Goal: Task Accomplishment & Management: Manage account settings

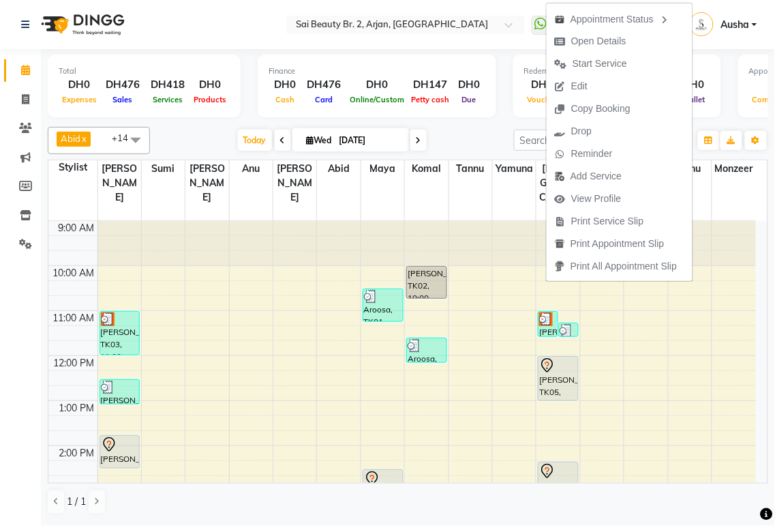
scroll to position [72, 0]
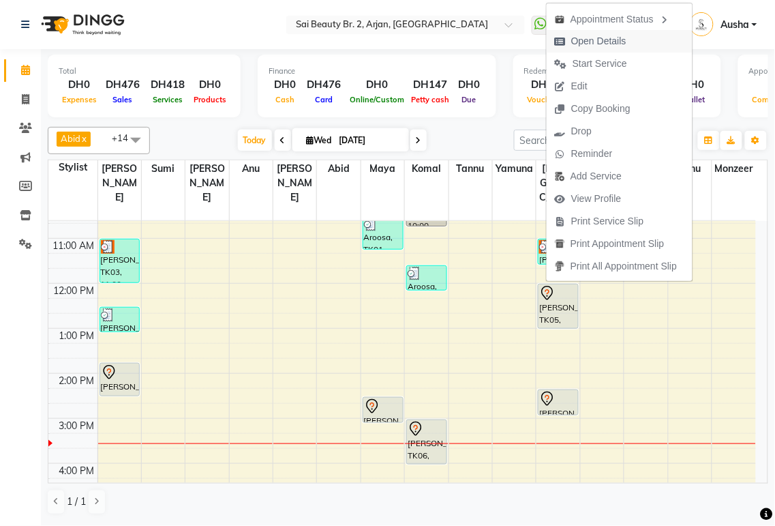
click at [597, 41] on span "Open Details" at bounding box center [598, 41] width 55 height 14
select select "7"
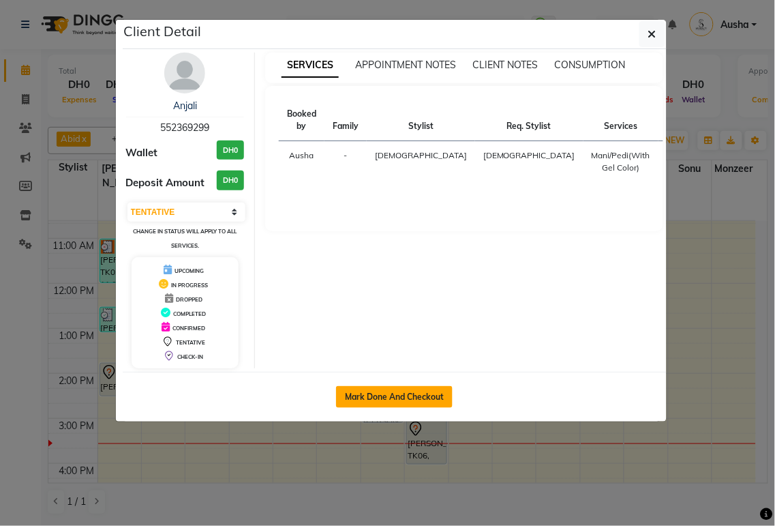
click at [410, 395] on button "Mark Done And Checkout" at bounding box center [394, 397] width 117 height 22
select select "service"
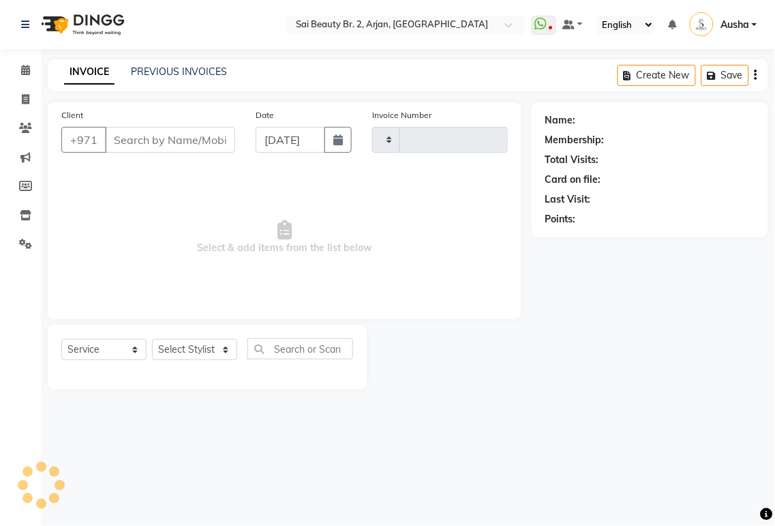
type input "1913"
select select "6956"
type input "552369299"
select select "65140"
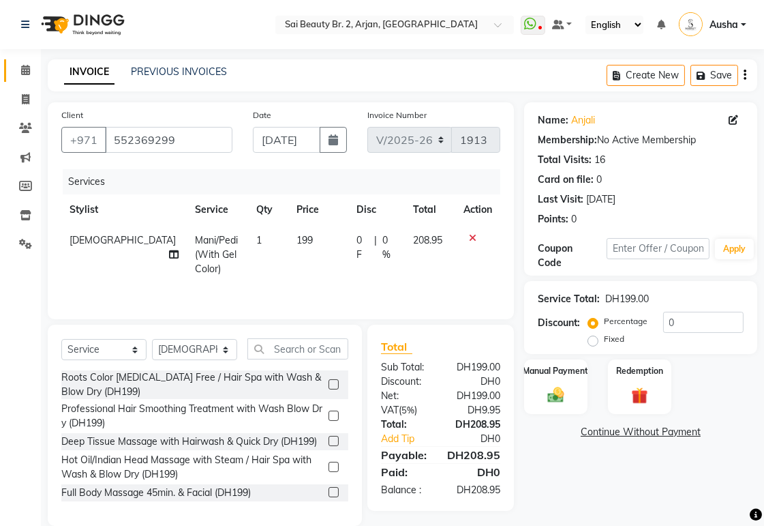
click at [23, 72] on icon at bounding box center [25, 70] width 9 height 10
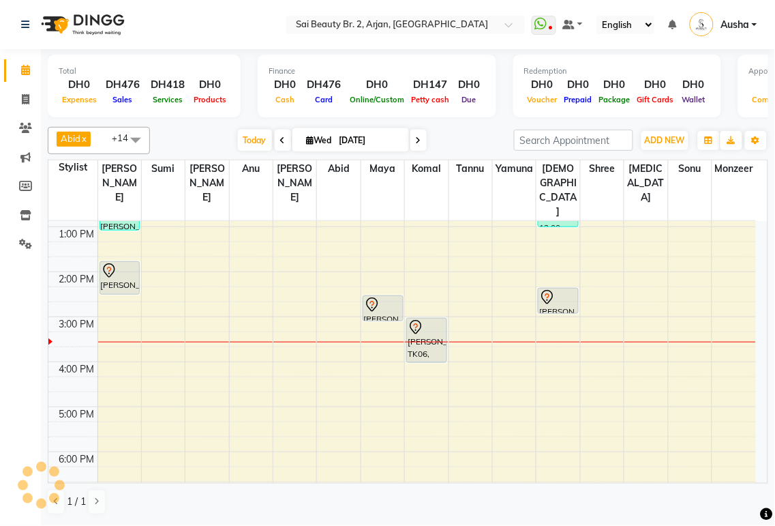
scroll to position [165, 0]
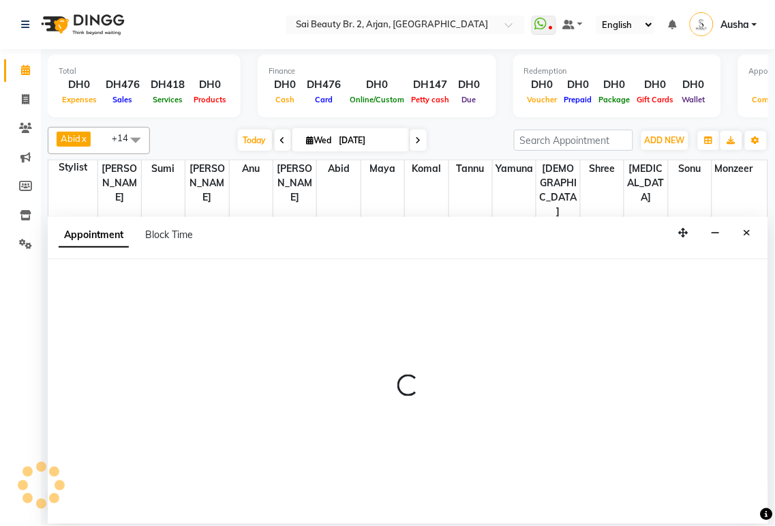
click at [758, 292] on div at bounding box center [408, 391] width 721 height 265
click at [748, 234] on icon "Close" at bounding box center [748, 233] width 8 height 10
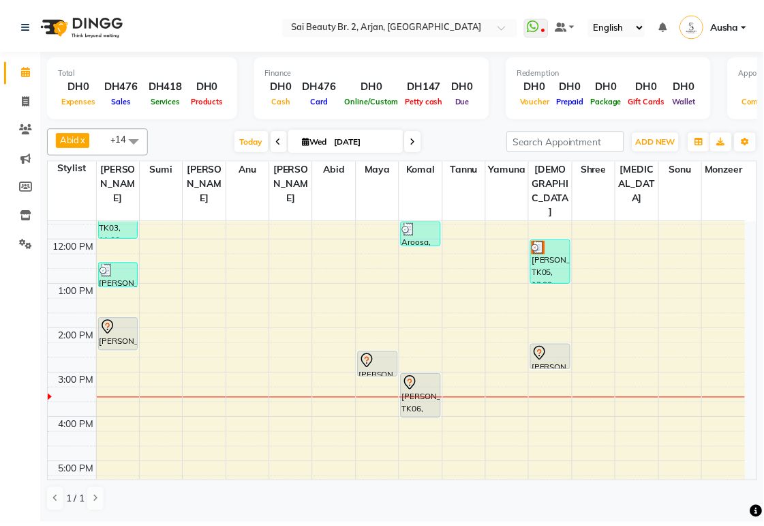
scroll to position [98, 0]
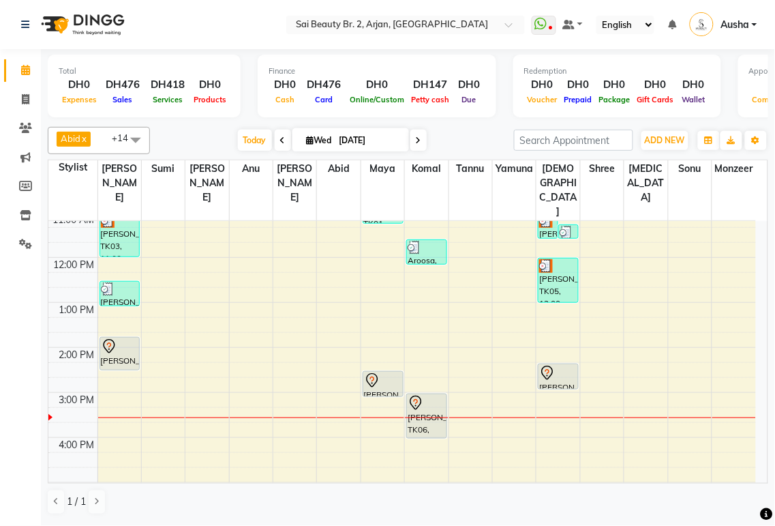
click at [544, 264] on div "[PERSON_NAME], TK05, 12:00 PM-01:00 PM, Mani/Pedi(With Gel Color)" at bounding box center [559, 280] width 40 height 44
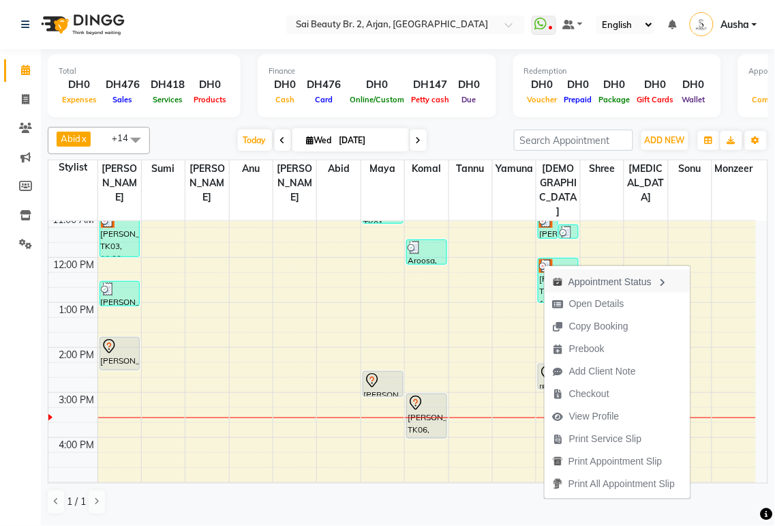
click at [609, 282] on div "Appointment Status" at bounding box center [618, 280] width 146 height 23
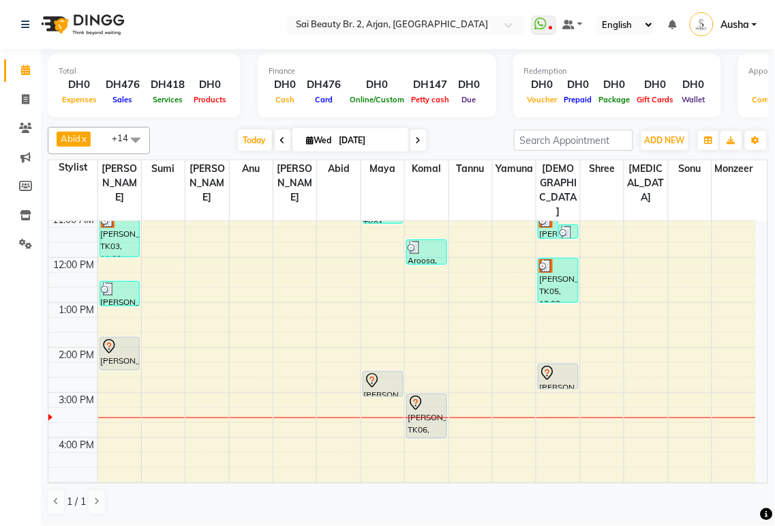
click at [561, 258] on div "[PERSON_NAME], TK05, 12:00 PM-01:00 PM, Mani/Pedi(With Gel Color)" at bounding box center [559, 280] width 40 height 44
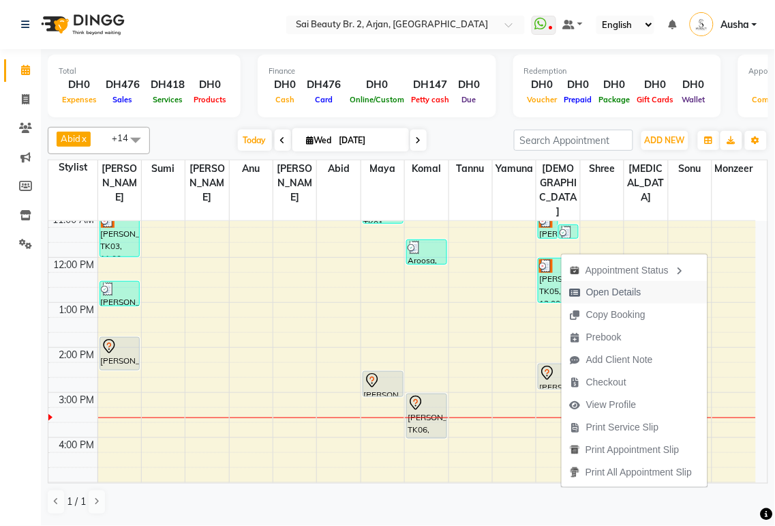
click at [614, 292] on span "Open Details" at bounding box center [613, 292] width 55 height 14
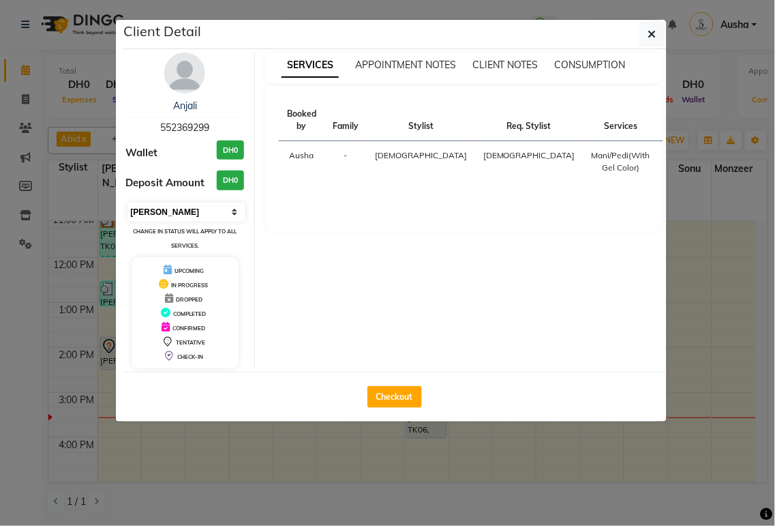
click at [205, 213] on select "Select MARK DONE UPCOMING" at bounding box center [187, 212] width 119 height 19
click at [128, 203] on select "Select MARK DONE UPCOMING" at bounding box center [187, 212] width 119 height 19
click at [230, 211] on select "Select IN SERVICE CONFIRMED TENTATIVE CHECK IN MARK DONE DROPPED UPCOMING" at bounding box center [187, 212] width 119 height 19
select select "7"
click at [128, 203] on select "Select IN SERVICE CONFIRMED TENTATIVE CHECK IN MARK DONE DROPPED UPCOMING" at bounding box center [187, 212] width 119 height 19
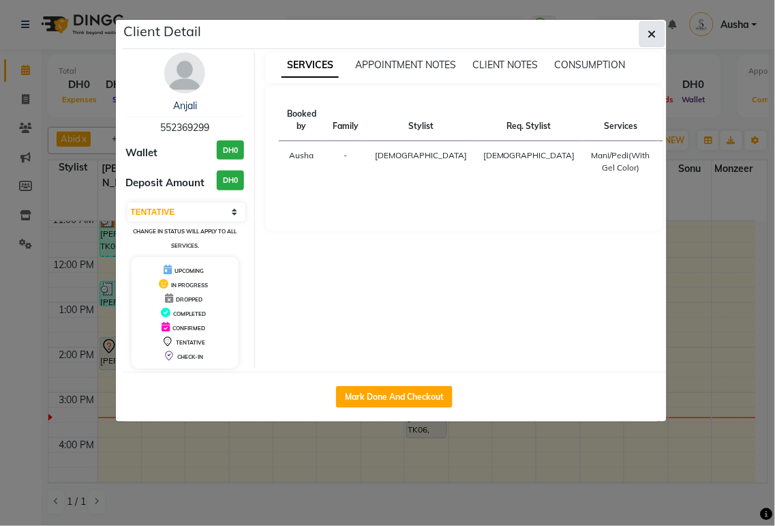
click at [651, 34] on icon "button" at bounding box center [652, 34] width 8 height 11
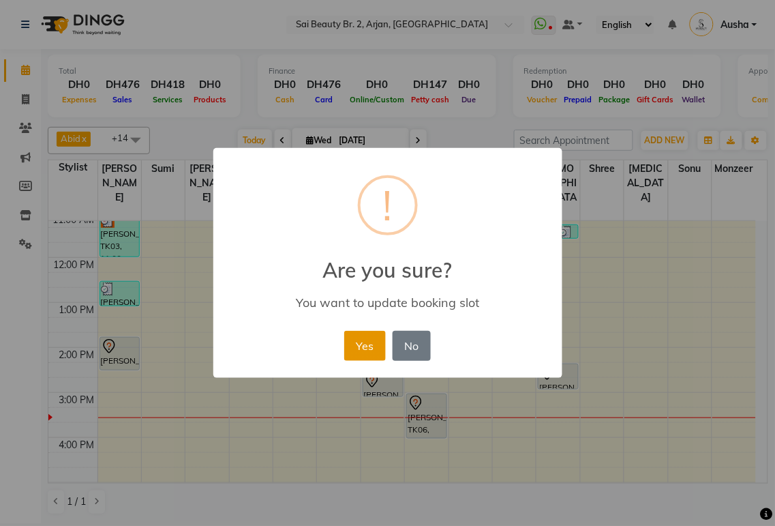
click at [365, 350] on button "Yes" at bounding box center [365, 346] width 42 height 30
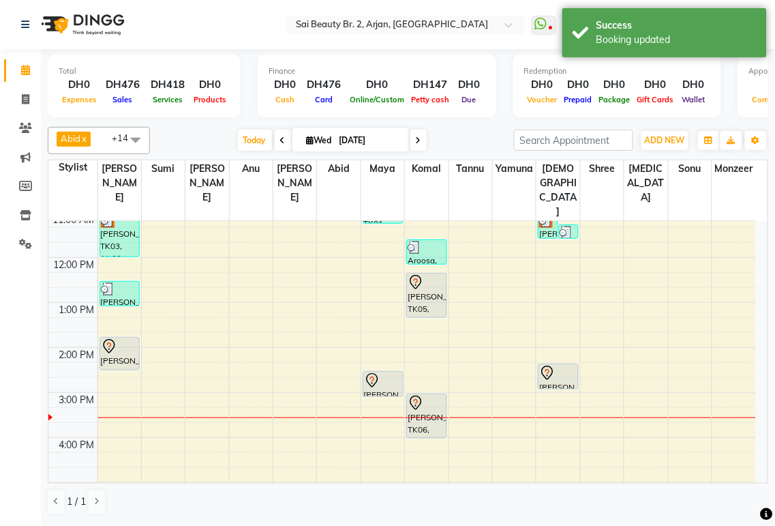
click at [424, 282] on div "[PERSON_NAME], TK05, 12:20 PM-01:20 PM, Mani/Pedi(With Gel Color)" at bounding box center [427, 295] width 40 height 44
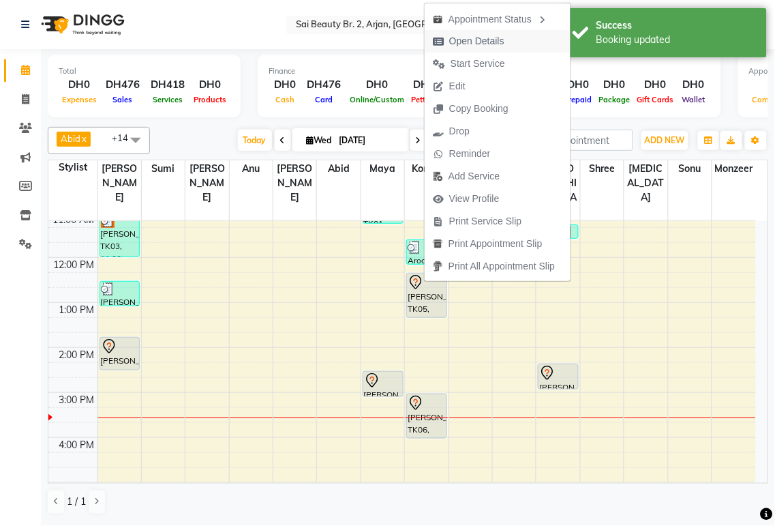
click at [478, 45] on span "Open Details" at bounding box center [476, 41] width 55 height 14
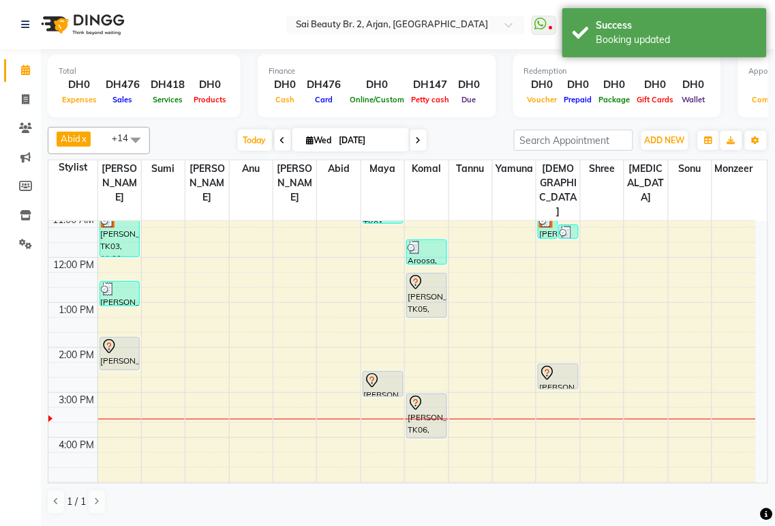
click at [423, 273] on div "[PERSON_NAME], TK05, 12:20 PM-01:20 PM, Mani/Pedi(With Gel Color)" at bounding box center [427, 295] width 40 height 44
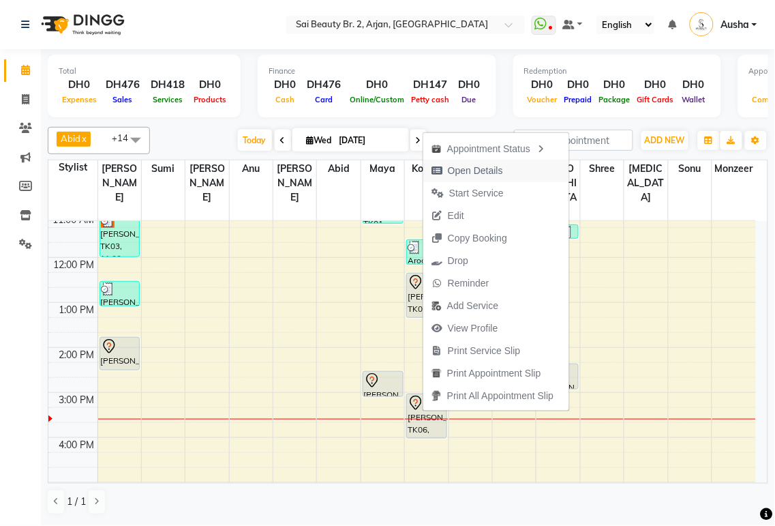
click at [470, 169] on span "Open Details" at bounding box center [475, 171] width 55 height 14
select select "7"
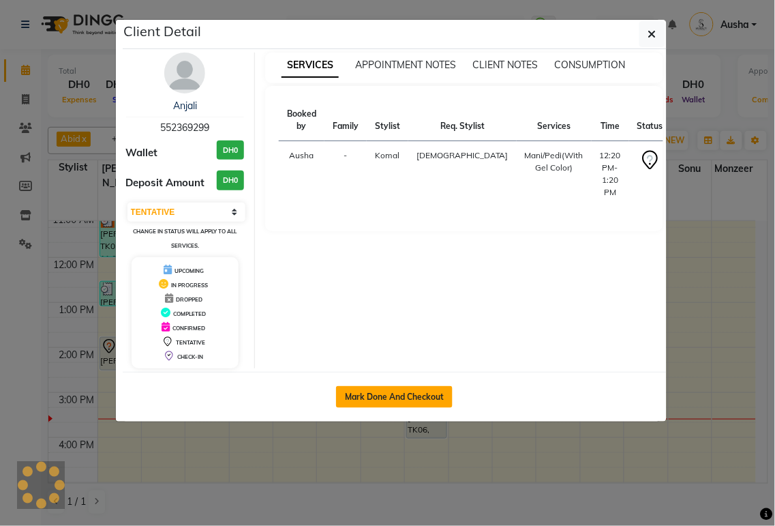
click at [389, 397] on button "Mark Done And Checkout" at bounding box center [394, 397] width 117 height 22
select select "service"
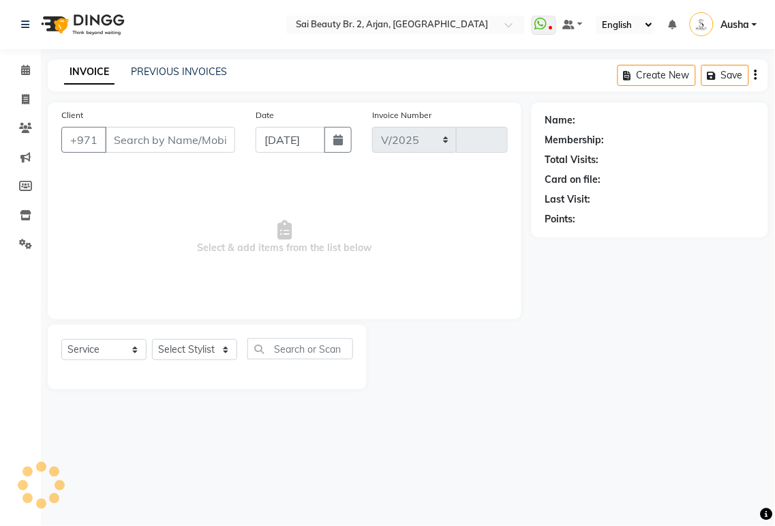
select select "6956"
type input "1913"
type input "552369299"
select select "59424"
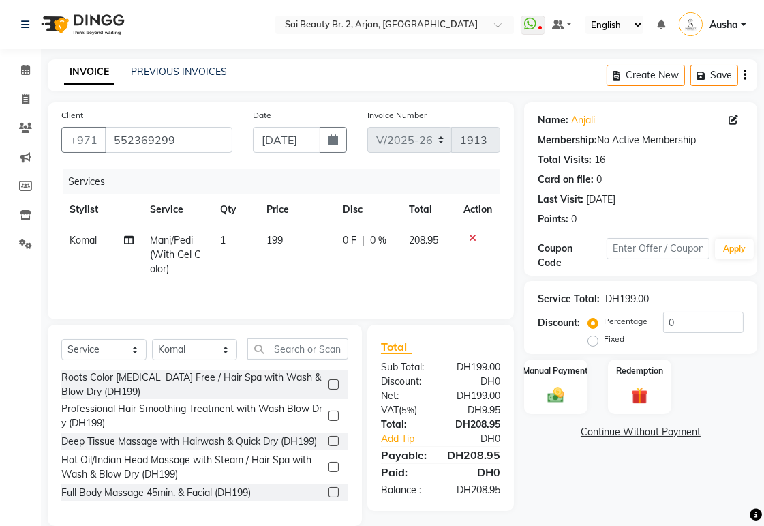
click at [127, 243] on icon at bounding box center [129, 240] width 10 height 10
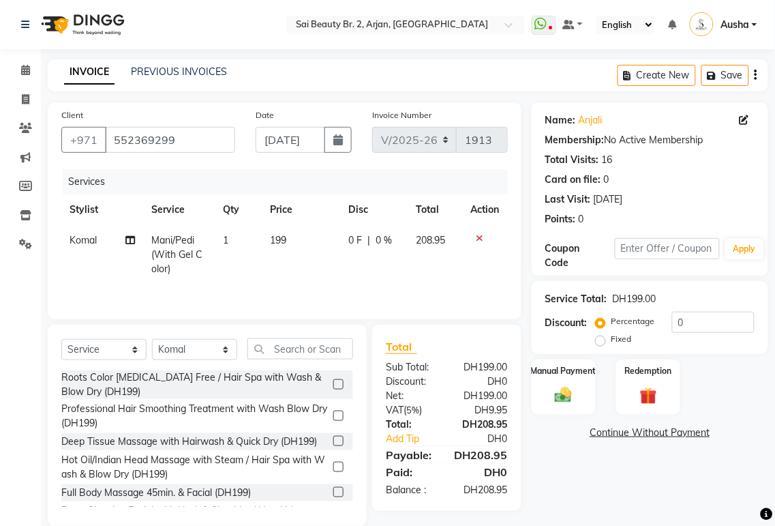
select select "59424"
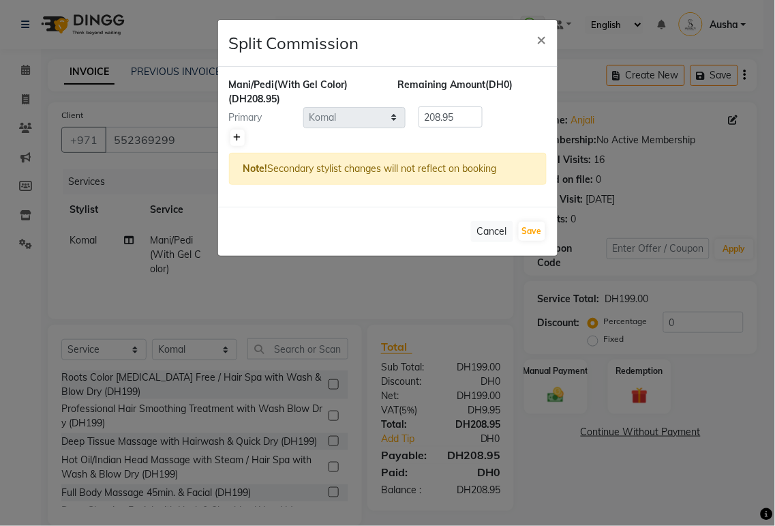
click at [237, 137] on icon at bounding box center [238, 138] width 8 height 8
type input "104.47"
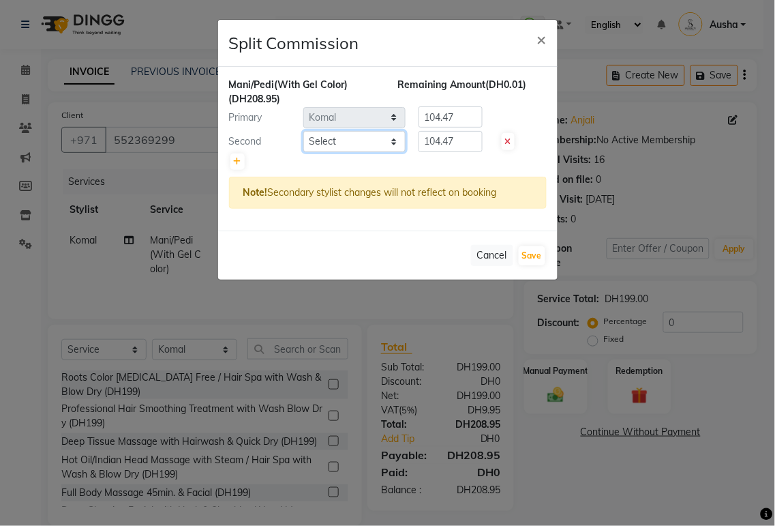
click at [365, 144] on select "Select [PERSON_NAME][MEDICAL_DATA] [PERSON_NAME] [PERSON_NAME] [PERSON_NAME] [P…" at bounding box center [354, 141] width 102 height 21
select select "57509"
click at [303, 131] on select "Select [PERSON_NAME][MEDICAL_DATA] [PERSON_NAME] [PERSON_NAME] [PERSON_NAME] [P…" at bounding box center [354, 141] width 102 height 21
click at [235, 158] on icon at bounding box center [238, 162] width 8 height 8
type input "69.65"
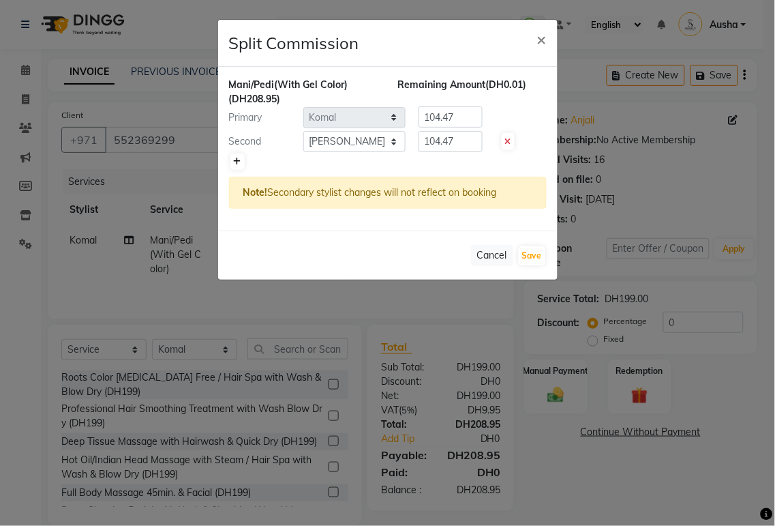
type input "69.65"
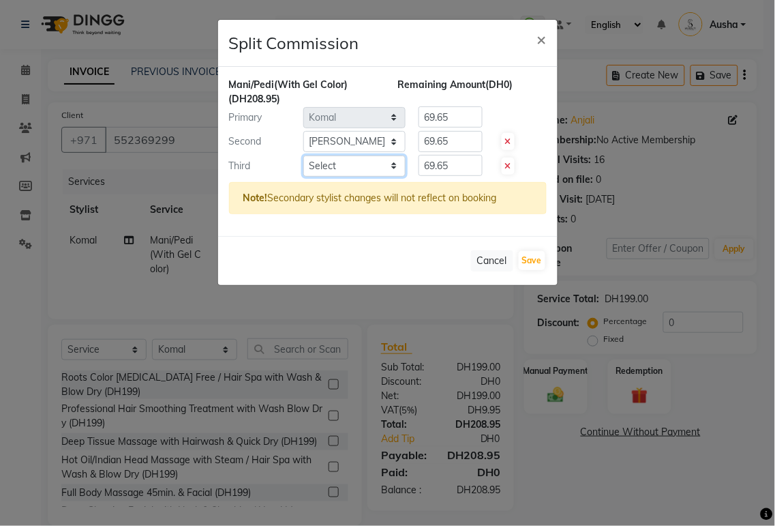
click at [362, 167] on select "Select [PERSON_NAME][MEDICAL_DATA] [PERSON_NAME] [PERSON_NAME] [PERSON_NAME] [P…" at bounding box center [354, 165] width 102 height 21
select select "59367"
click at [303, 155] on select "Select [PERSON_NAME][MEDICAL_DATA] [PERSON_NAME] [PERSON_NAME] [PERSON_NAME] [P…" at bounding box center [354, 165] width 102 height 21
click at [464, 164] on input "69.65" at bounding box center [451, 165] width 64 height 21
type input "6"
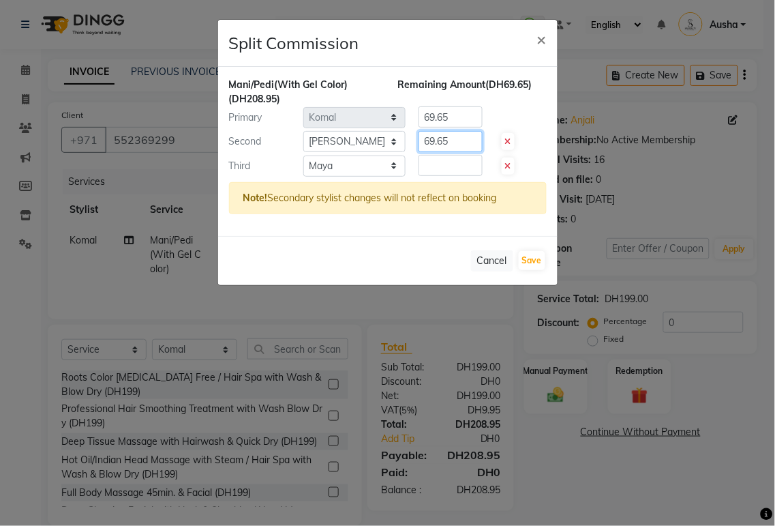
click at [462, 142] on input "69.65" at bounding box center [451, 141] width 64 height 21
type input "6"
click at [459, 116] on input "69.65" at bounding box center [451, 116] width 64 height 21
type input "6"
click at [444, 165] on input "number" at bounding box center [451, 165] width 64 height 21
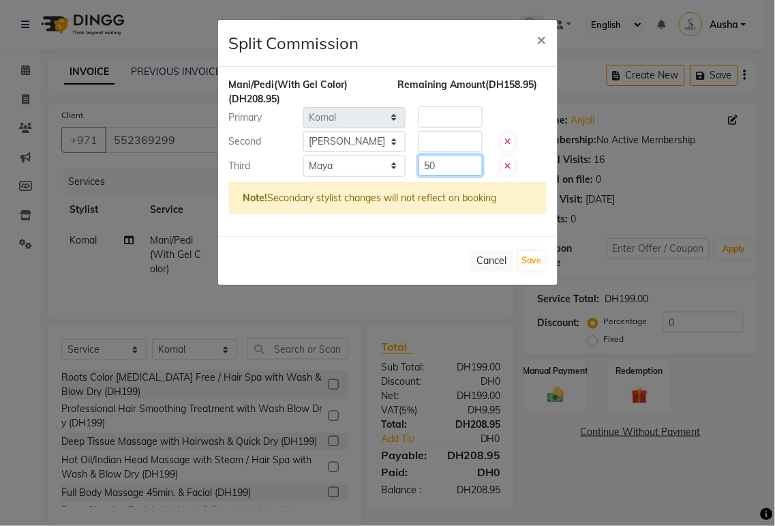
type input "5"
type input "40"
click at [438, 141] on input "number" at bounding box center [451, 141] width 64 height 21
type input "100"
click at [431, 119] on input "number" at bounding box center [451, 116] width 64 height 21
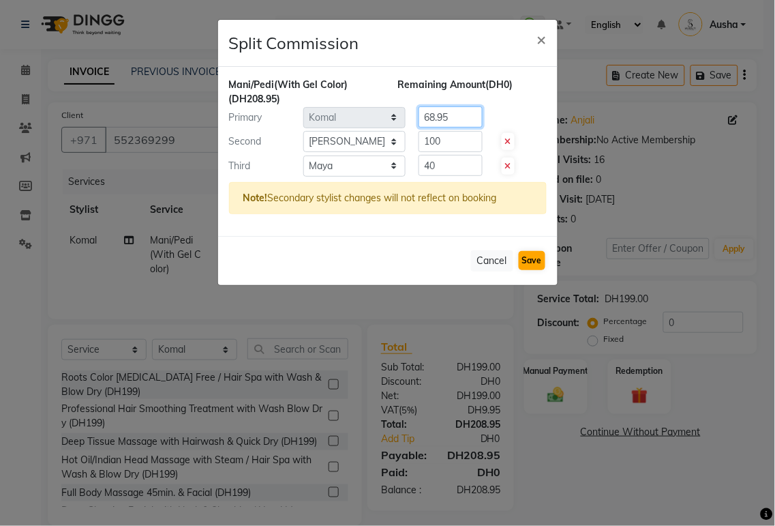
type input "68.95"
click at [533, 260] on button "Save" at bounding box center [532, 260] width 27 height 19
select select "Select"
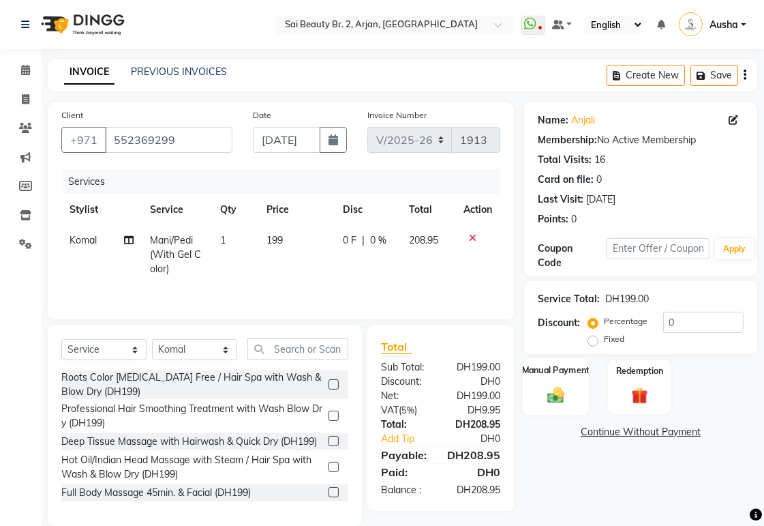
click at [553, 383] on div "Manual Payment" at bounding box center [556, 386] width 66 height 57
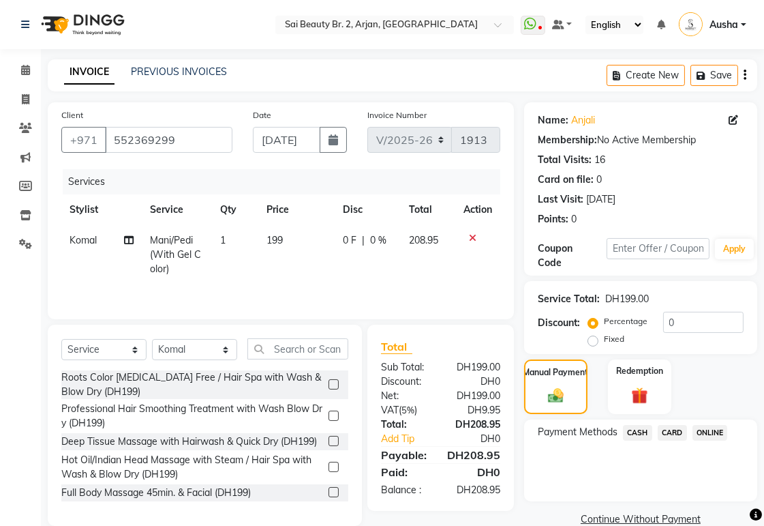
click at [673, 430] on span "CARD" at bounding box center [672, 433] width 29 height 16
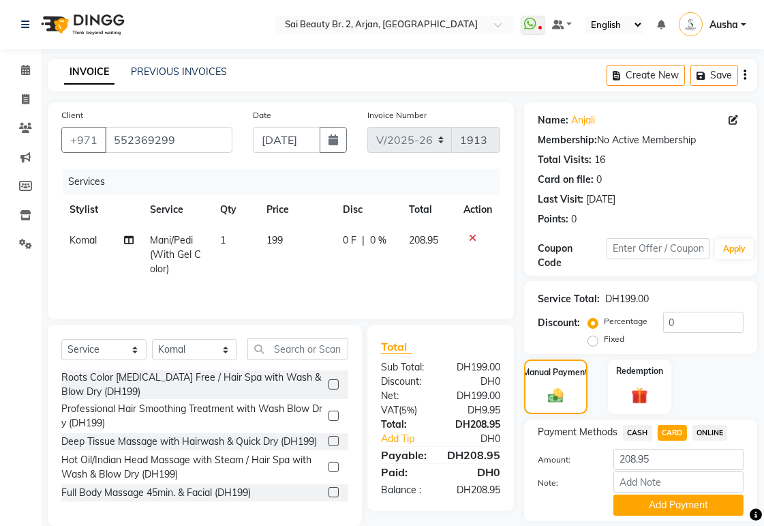
scroll to position [44, 0]
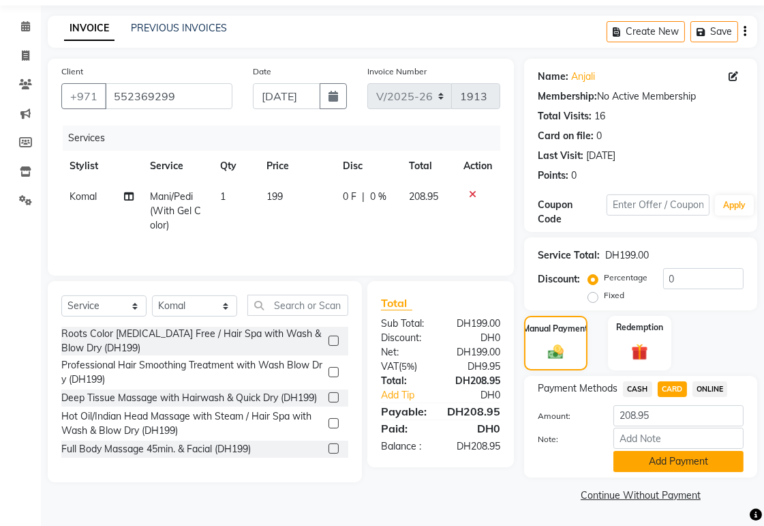
click at [668, 462] on button "Add Payment" at bounding box center [679, 461] width 130 height 21
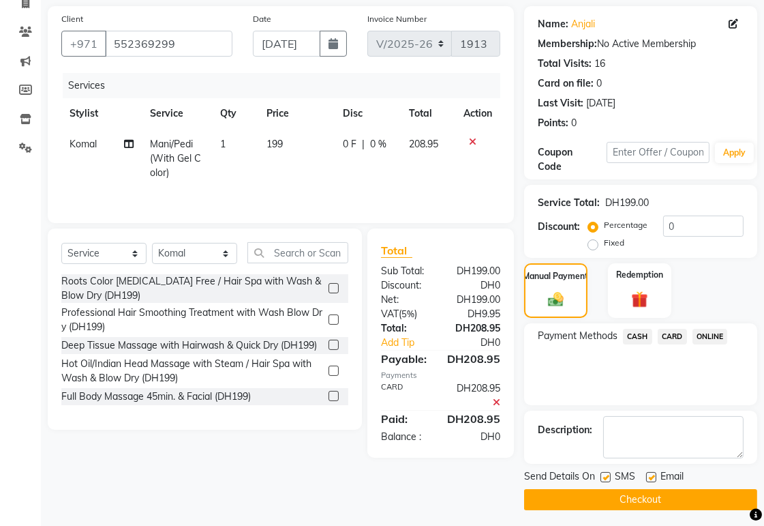
scroll to position [100, 0]
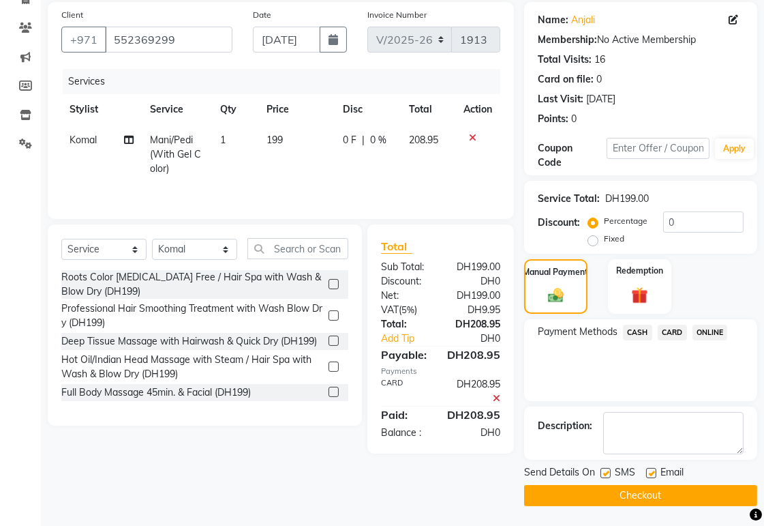
click at [639, 491] on button "Checkout" at bounding box center [640, 495] width 233 height 21
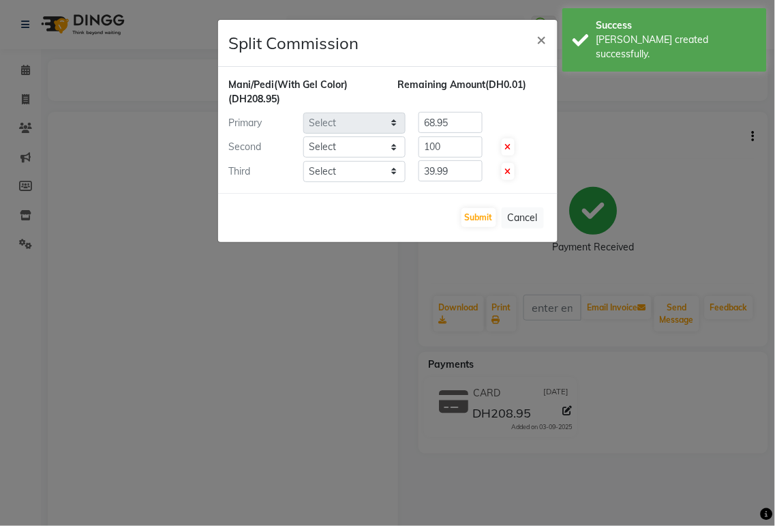
select select "59424"
select select "57509"
select select "59367"
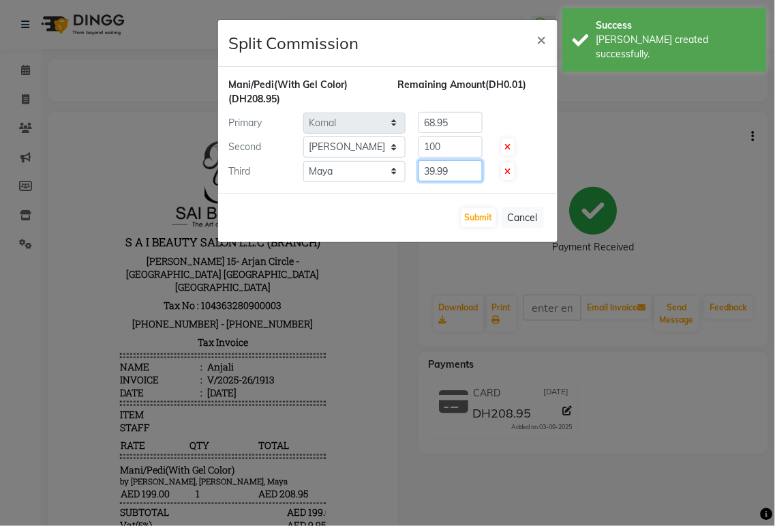
click at [460, 170] on input "39.99" at bounding box center [451, 170] width 64 height 21
type input "3"
type input "40"
click at [475, 221] on button "Submit" at bounding box center [479, 217] width 35 height 19
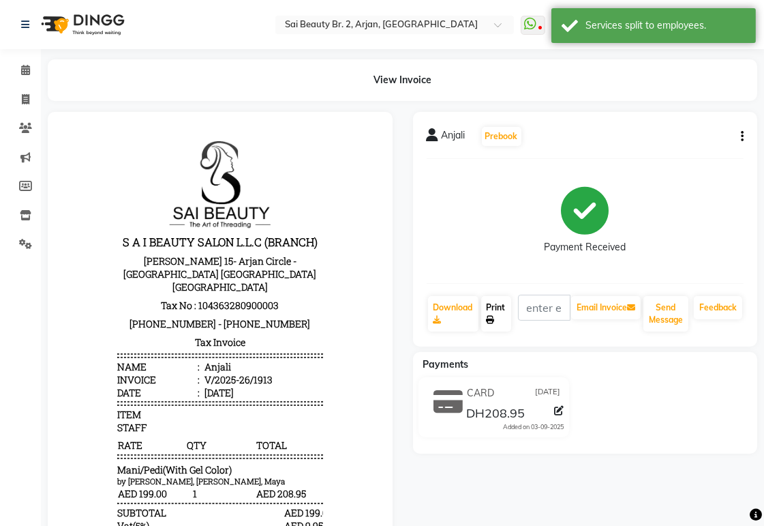
click at [492, 311] on link "Print" at bounding box center [496, 313] width 30 height 35
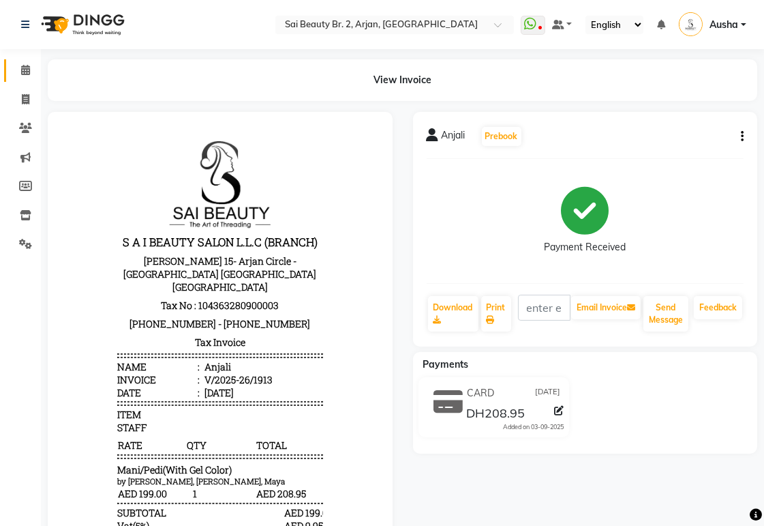
click at [25, 63] on span at bounding box center [26, 71] width 24 height 16
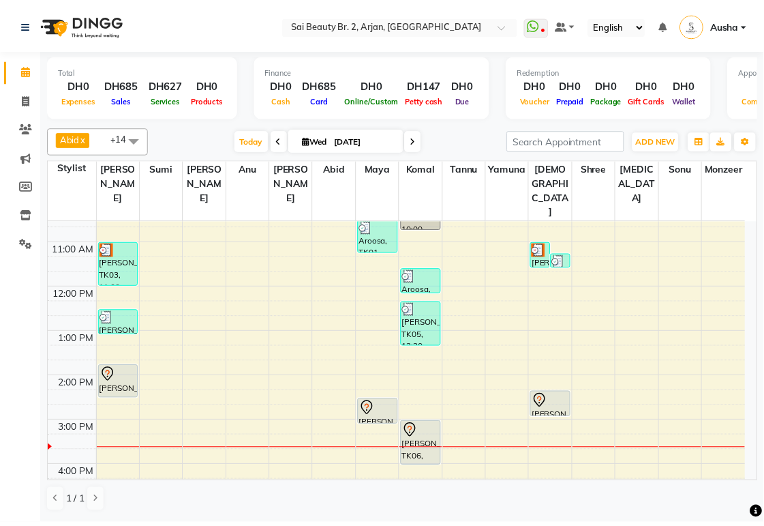
scroll to position [63, 0]
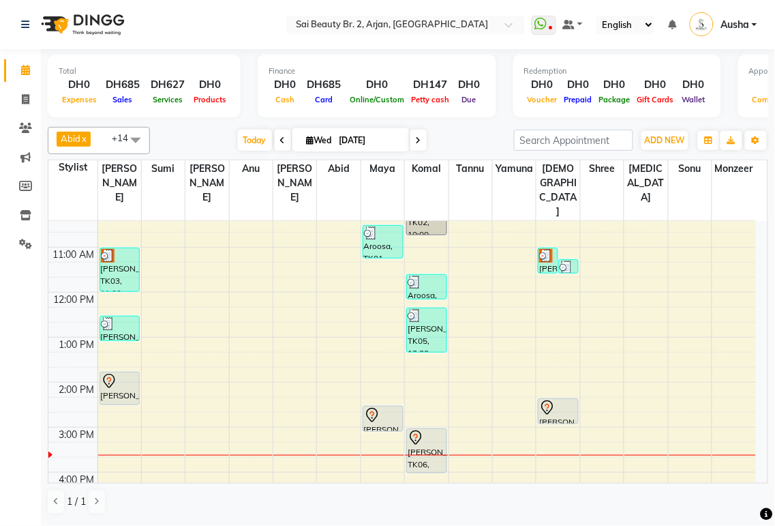
click at [546, 249] on img at bounding box center [546, 256] width 14 height 14
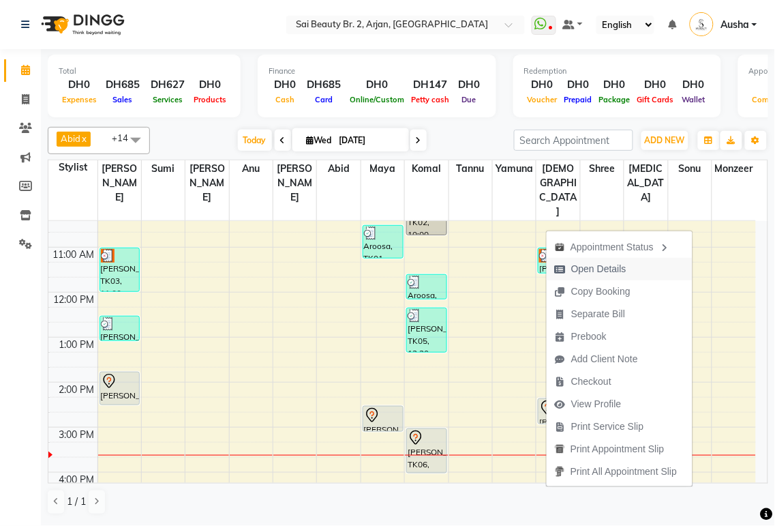
click at [597, 267] on span "Open Details" at bounding box center [598, 269] width 55 height 14
select select "3"
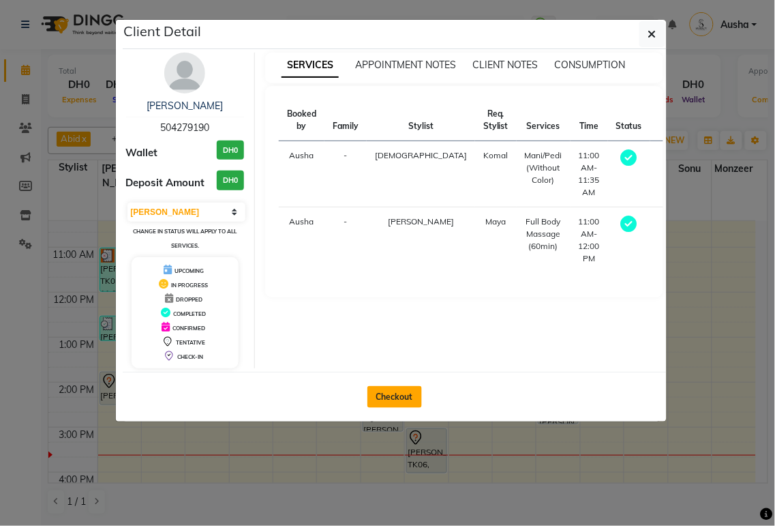
click at [402, 400] on button "Checkout" at bounding box center [395, 397] width 55 height 22
select select "service"
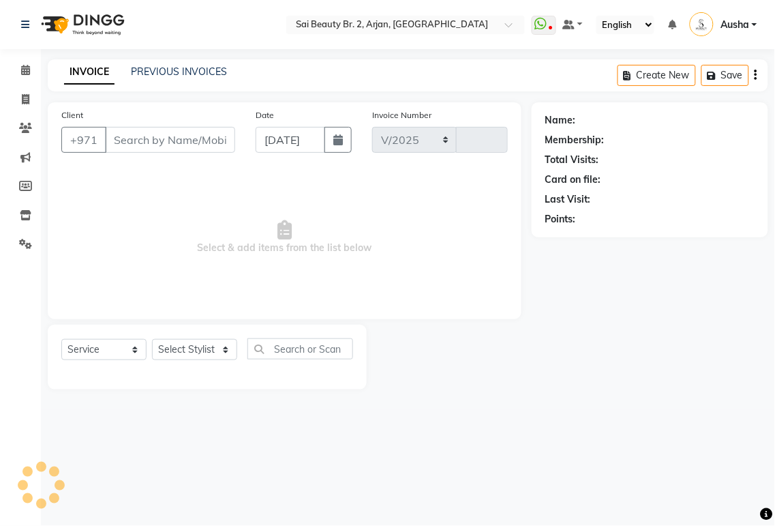
select select "6956"
type input "1914"
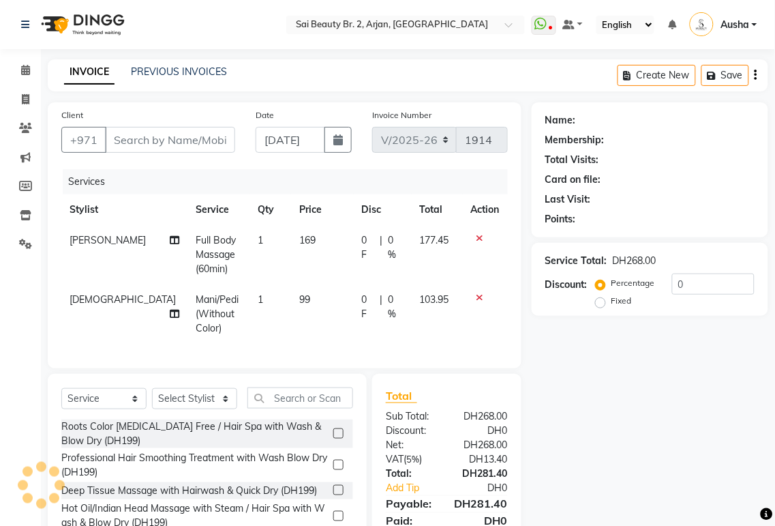
type input "504279190"
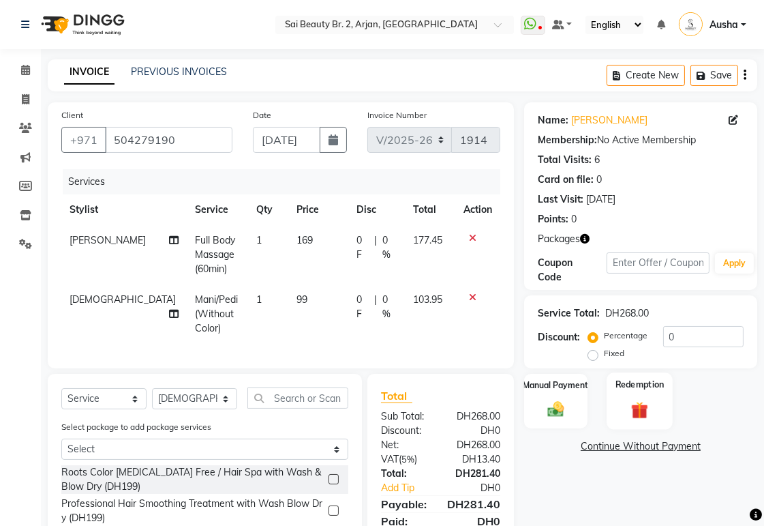
click at [642, 398] on div "Redemption" at bounding box center [640, 400] width 66 height 57
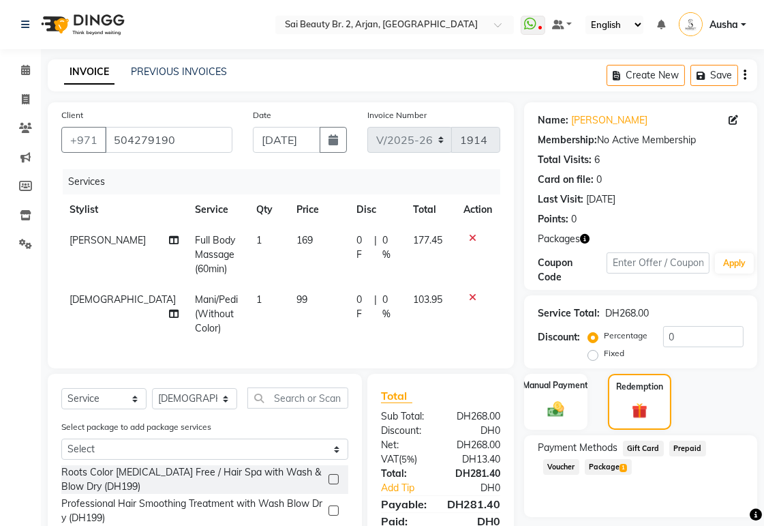
click at [610, 467] on span "Package 1" at bounding box center [608, 467] width 47 height 16
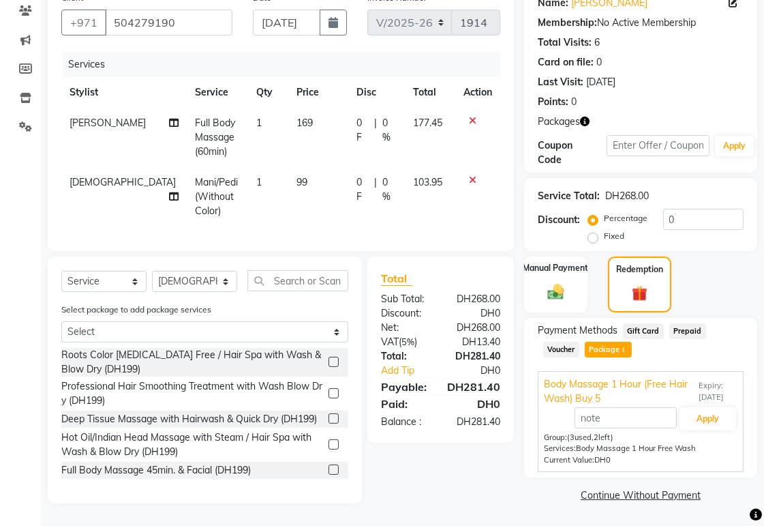
scroll to position [126, 0]
click at [474, 116] on icon at bounding box center [473, 121] width 8 height 10
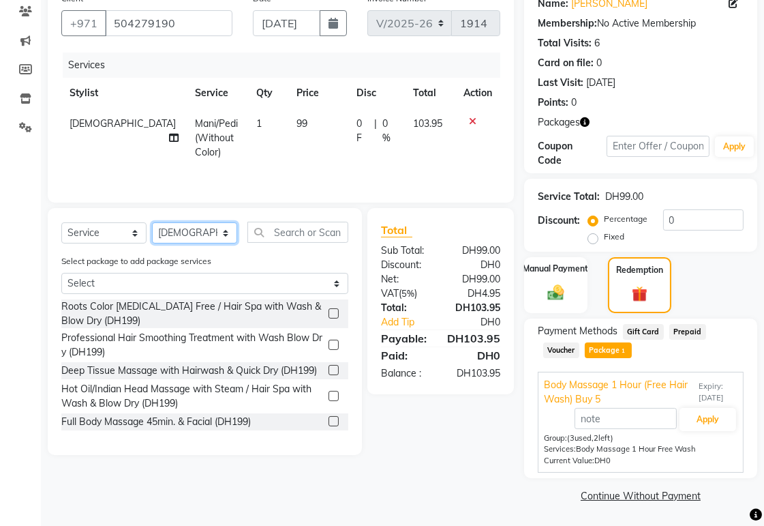
click at [220, 239] on select "Select Stylist [PERSON_NAME][MEDICAL_DATA] [PERSON_NAME] [PERSON_NAME] [PERSON_…" at bounding box center [194, 232] width 85 height 21
select select "57509"
click at [152, 224] on select "Select Stylist [PERSON_NAME][MEDICAL_DATA] [PERSON_NAME] [PERSON_NAME] [PERSON_…" at bounding box center [194, 232] width 85 height 21
click at [132, 239] on select "Select Service Product Membership Package Voucher Prepaid Gift Card" at bounding box center [103, 232] width 85 height 21
select select "package"
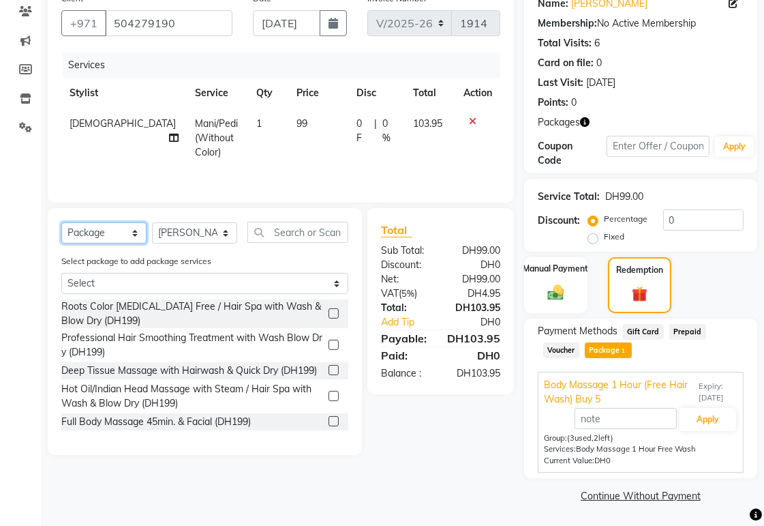
click at [61, 224] on select "Select Service Product Membership Package Voucher Prepaid Gift Card" at bounding box center [103, 232] width 85 height 21
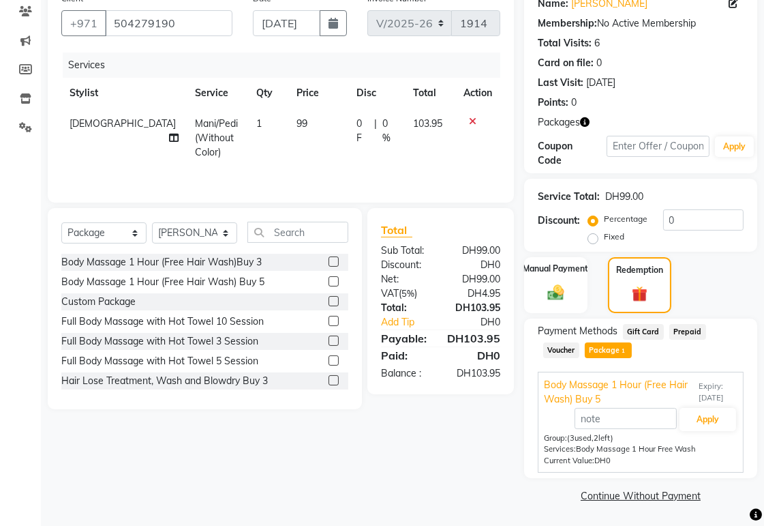
click at [329, 282] on label at bounding box center [334, 281] width 10 height 10
click at [329, 282] on input "checkbox" at bounding box center [333, 282] width 9 height 9
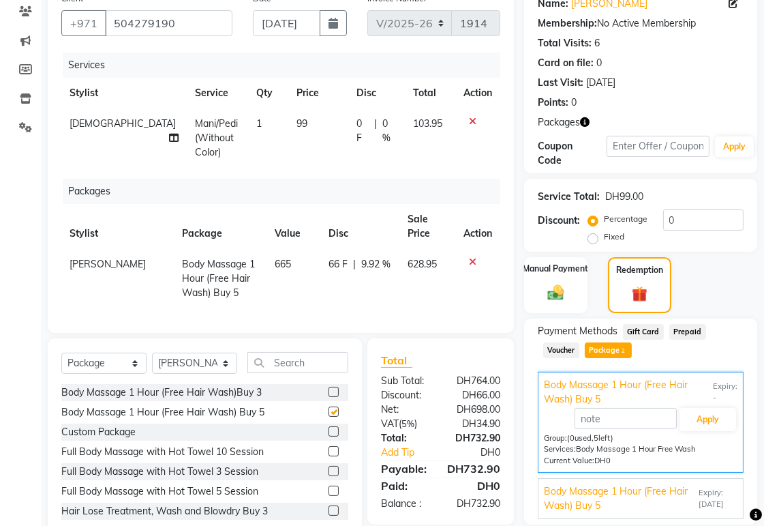
checkbox input "false"
click at [375, 267] on span "9.92 %" at bounding box center [375, 264] width 29 height 14
select select "57509"
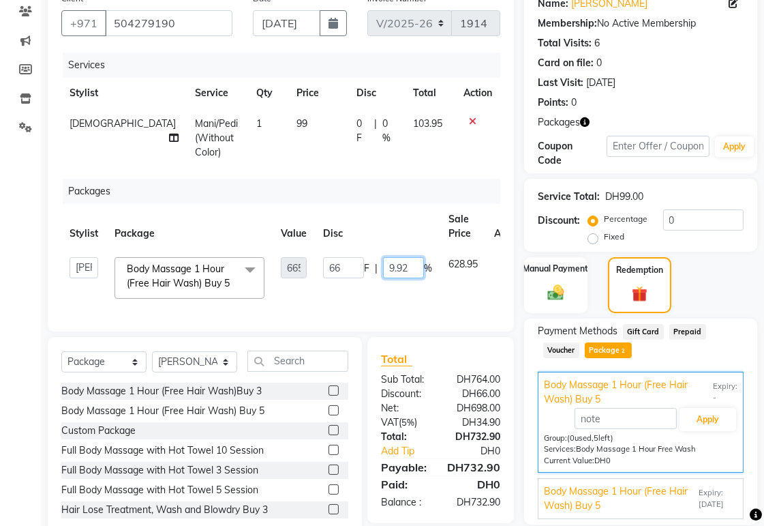
click at [411, 267] on input "9.92" at bounding box center [403, 267] width 41 height 21
type input "9"
type input "100"
click at [413, 299] on tr "[PERSON_NAME][MEDICAL_DATA] [PERSON_NAME] [PERSON_NAME] [PERSON_NAME] [PERSON_N…" at bounding box center [296, 278] width 470 height 58
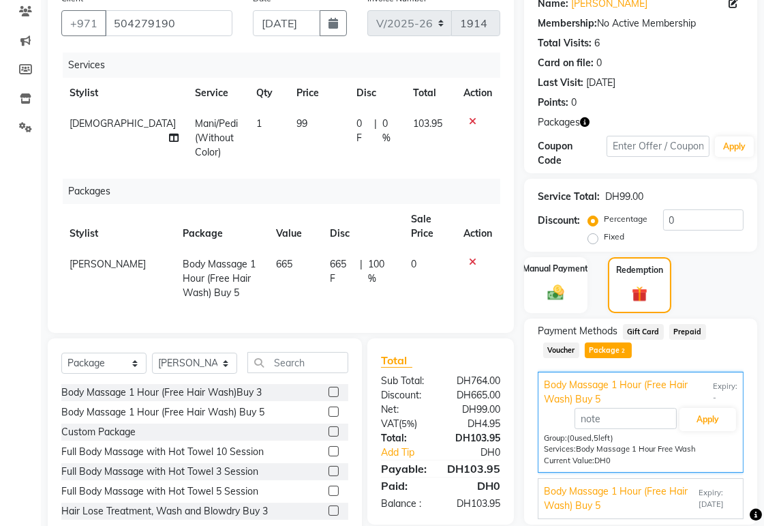
scroll to position [0, 10]
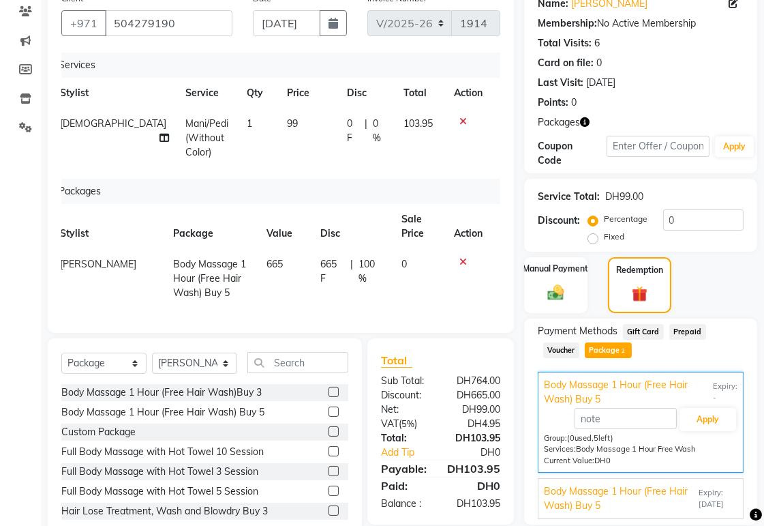
click at [350, 409] on div "Select Service Product Membership Package Voucher Prepaid Gift Card Select Styl…" at bounding box center [205, 438] width 314 height 201
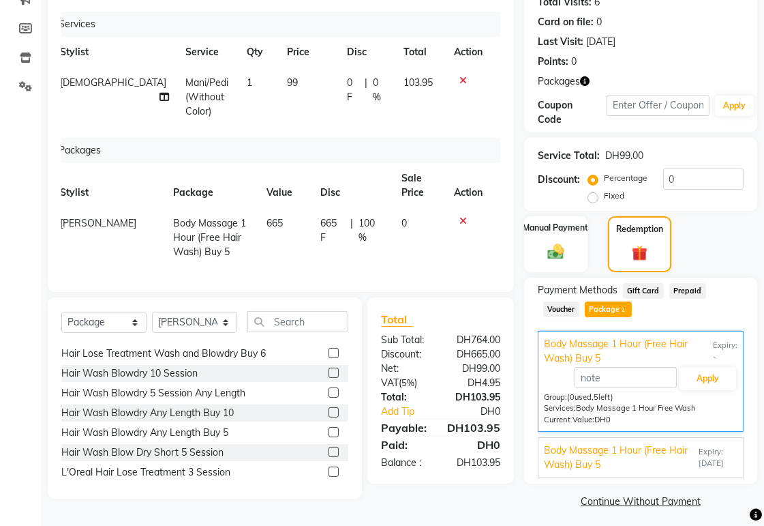
scroll to position [164, 0]
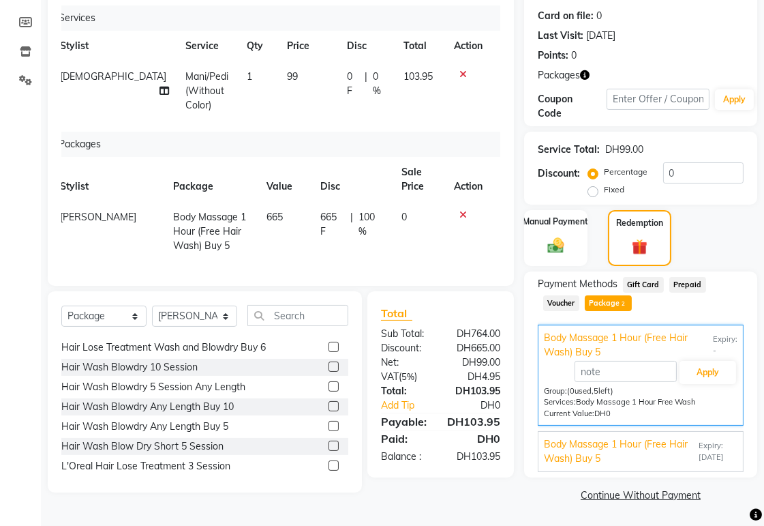
click at [699, 447] on span "Expiry: [DATE]" at bounding box center [718, 451] width 39 height 23
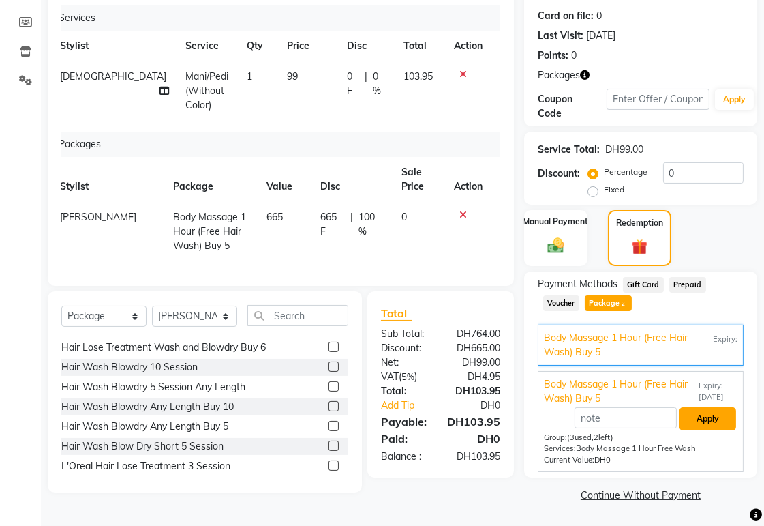
click at [704, 417] on button "Apply" at bounding box center [708, 418] width 57 height 23
type input "Body Massage 1 Hour (Free Hair Wash) Buy 5"
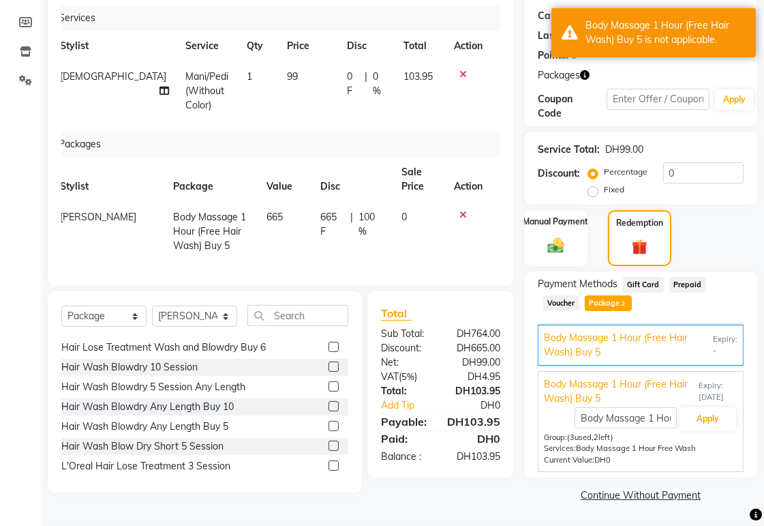
click at [706, 389] on span "Expiry: [DATE]" at bounding box center [718, 391] width 39 height 23
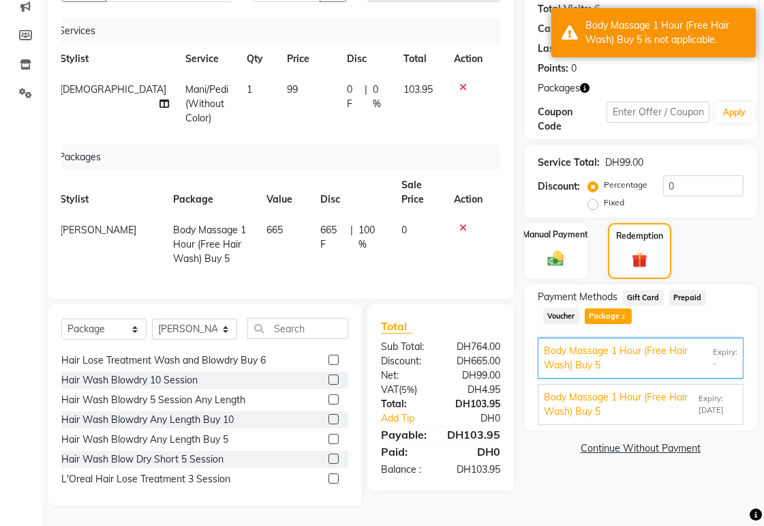
scroll to position [162, 0]
click at [706, 393] on span "Expiry: [DATE]" at bounding box center [718, 404] width 39 height 23
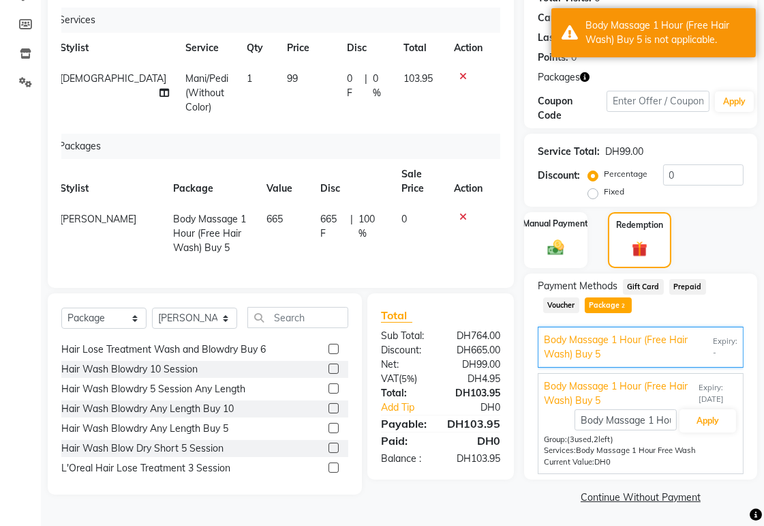
scroll to position [164, 0]
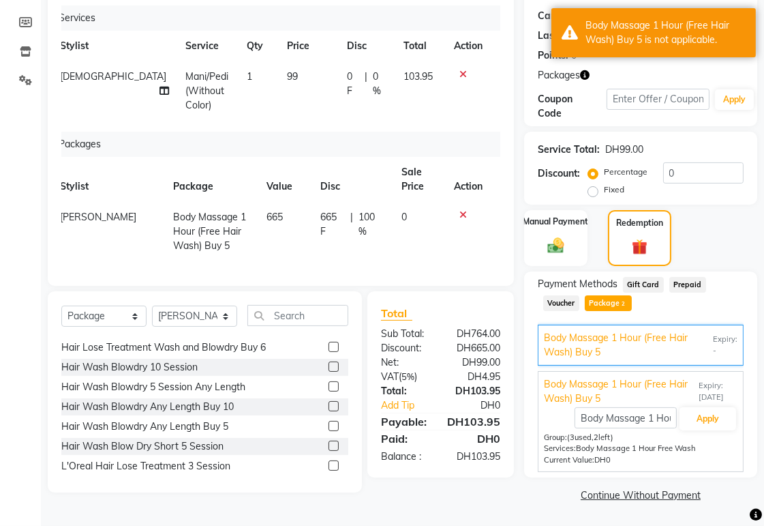
click at [666, 344] on span "Body Massage 1 Hour (Free Hair Wash) Buy 5" at bounding box center [627, 345] width 166 height 29
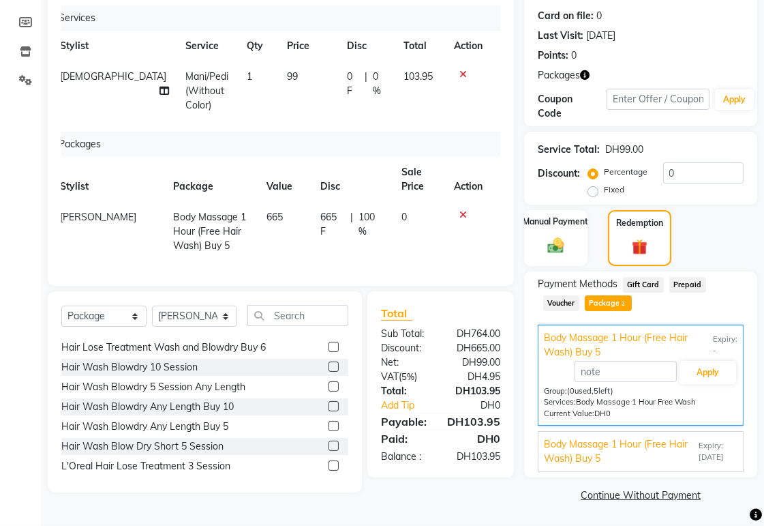
click at [462, 214] on icon at bounding box center [464, 215] width 8 height 10
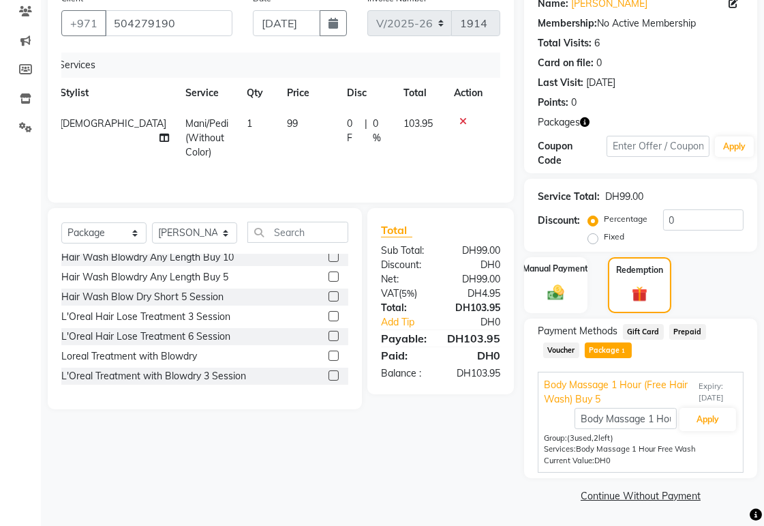
scroll to position [0, 0]
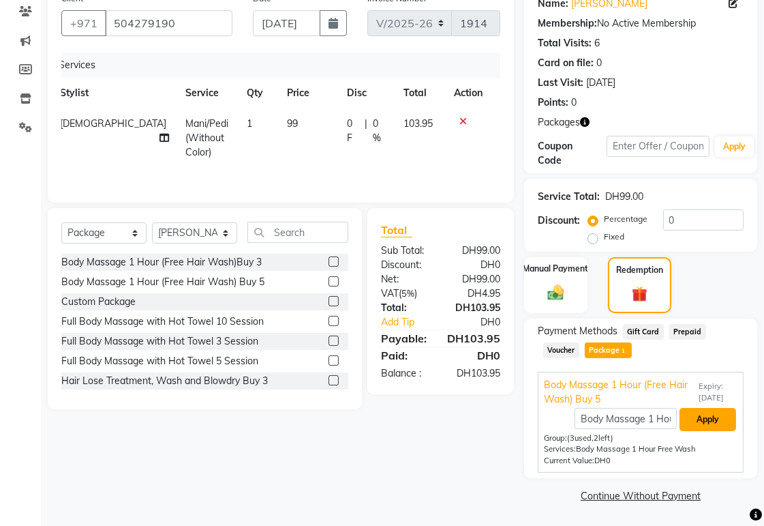
click at [706, 416] on button "Apply" at bounding box center [708, 419] width 57 height 23
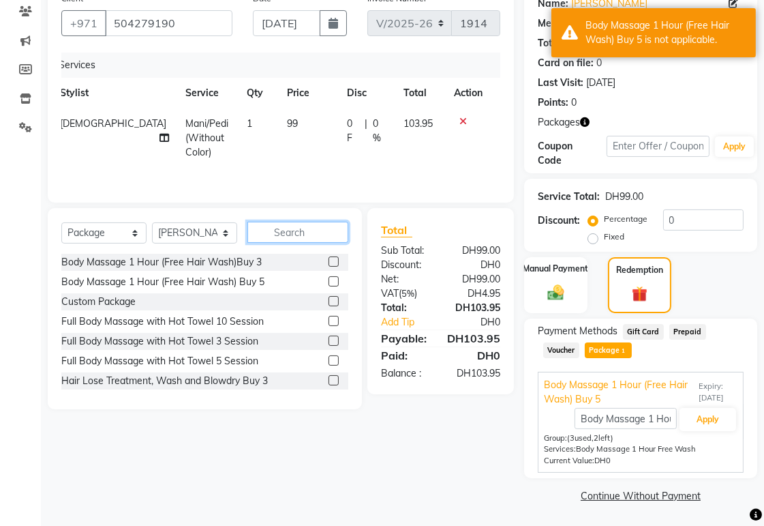
click at [298, 237] on input "text" at bounding box center [298, 232] width 101 height 21
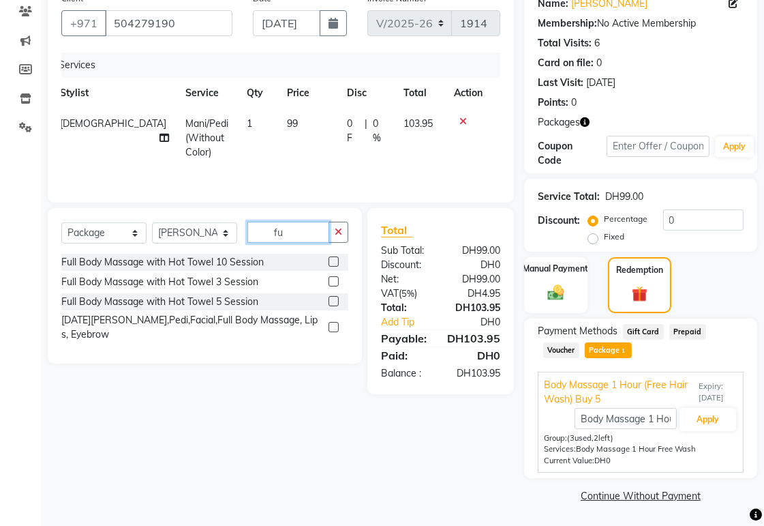
type input "fu"
click at [335, 302] on label at bounding box center [334, 301] width 10 height 10
click at [335, 302] on input "checkbox" at bounding box center [333, 301] width 9 height 9
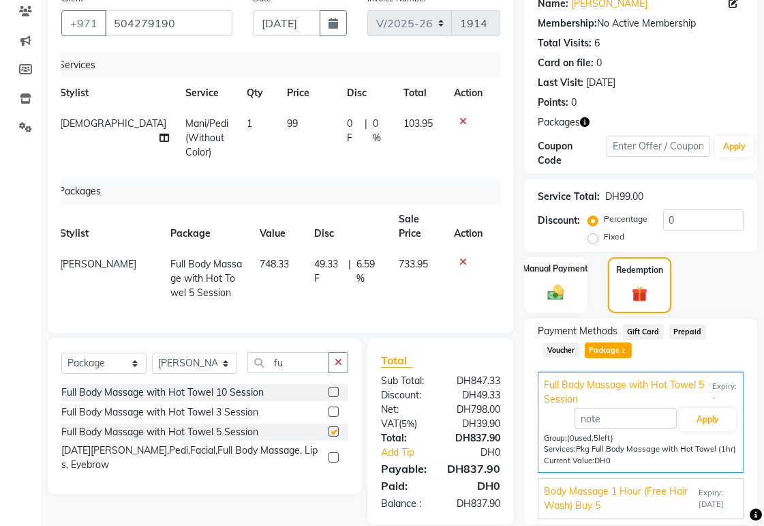
checkbox input "false"
click at [464, 262] on icon at bounding box center [464, 262] width 8 height 10
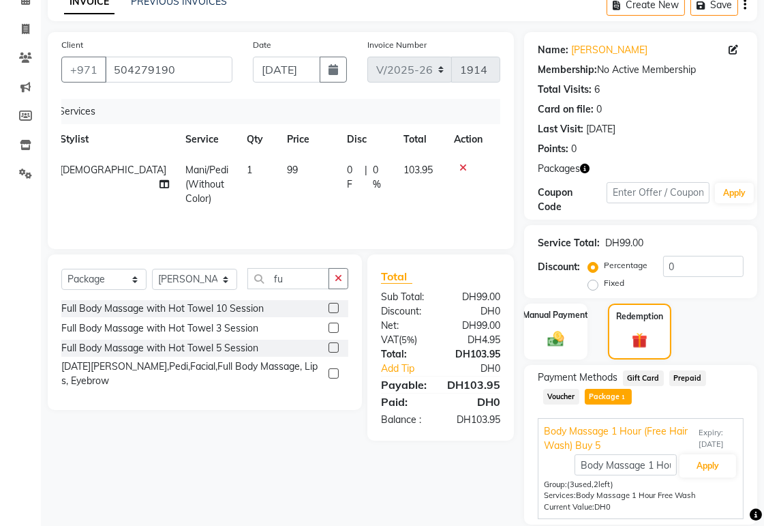
scroll to position [30, 0]
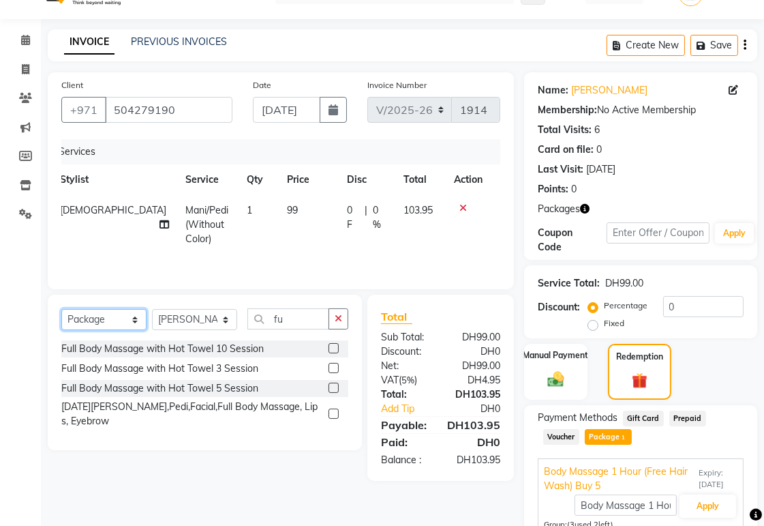
click at [134, 326] on select "Select Service Product Membership Package Voucher Prepaid Gift Card" at bounding box center [103, 319] width 85 height 21
click at [194, 474] on div "Select Service Product Membership Package Voucher Prepaid Gift Card Select Styl…" at bounding box center [200, 388] width 325 height 186
click at [294, 325] on input "fu" at bounding box center [289, 318] width 82 height 21
click at [308, 324] on input "full" at bounding box center [289, 318] width 82 height 21
type input "full b"
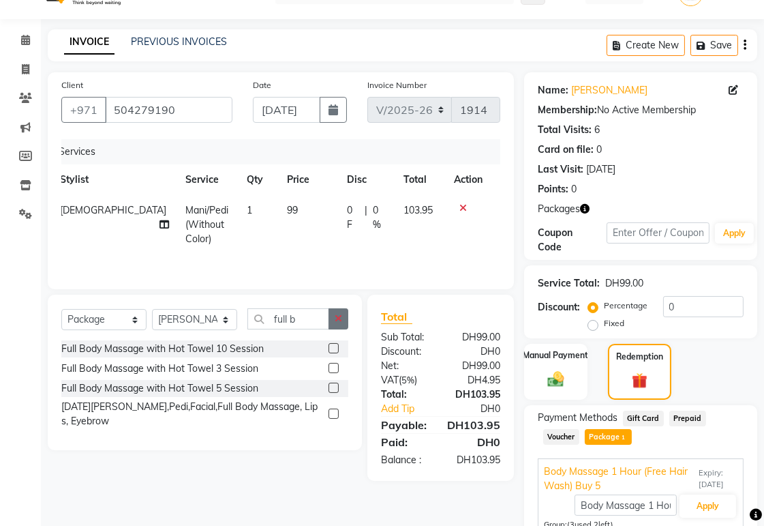
click at [338, 323] on icon "button" at bounding box center [339, 319] width 8 height 10
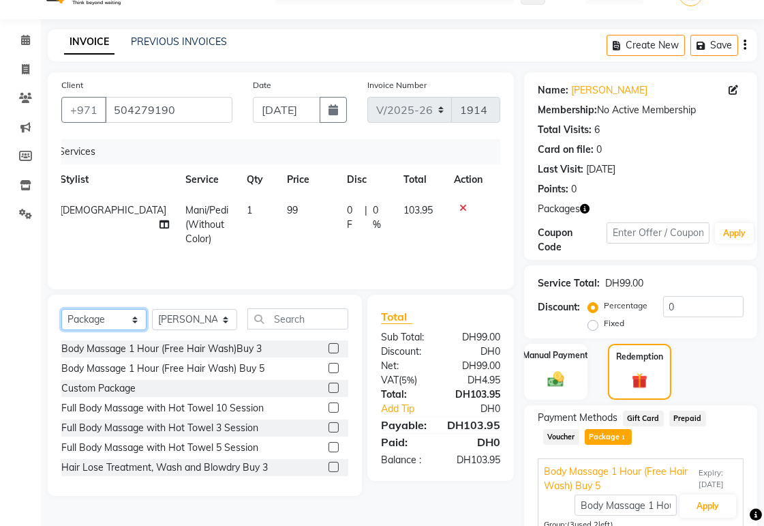
click at [132, 319] on select "Select Service Product Membership Package Voucher Prepaid Gift Card" at bounding box center [103, 319] width 85 height 21
select select "service"
click at [61, 310] on select "Select Service Product Membership Package Voucher Prepaid Gift Card" at bounding box center [103, 319] width 85 height 21
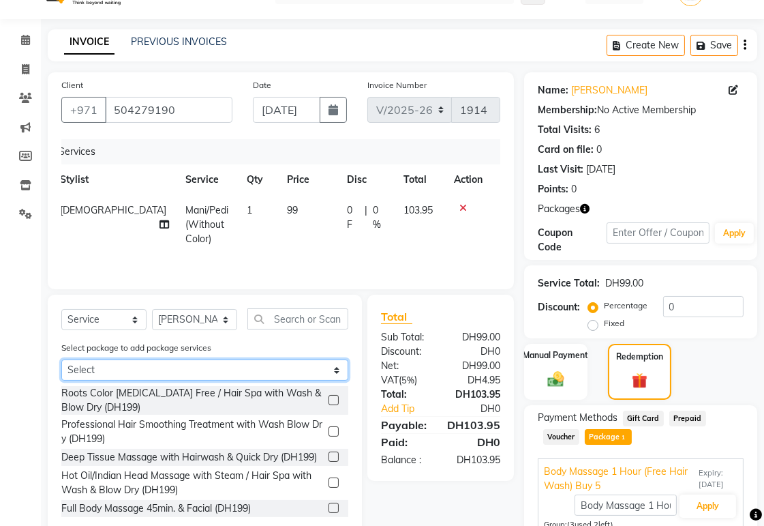
click at [329, 370] on select "Select Body Massage 1 Hour (Free Hair Wash) Buy 5" at bounding box center [204, 369] width 287 height 21
select select "1: Object"
click at [61, 360] on select "Select Body Massage 1 Hour (Free Hair Wash) Buy 5" at bounding box center [204, 369] width 287 height 21
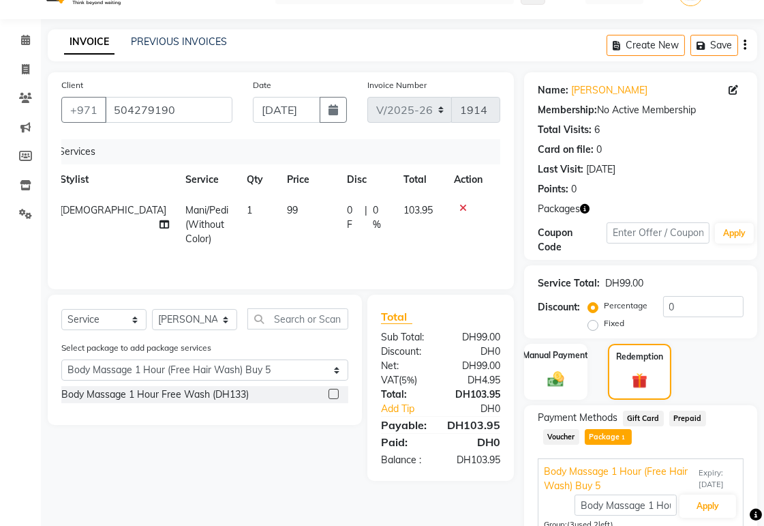
click at [333, 397] on label at bounding box center [334, 394] width 10 height 10
click at [333, 397] on input "checkbox" at bounding box center [333, 394] width 9 height 9
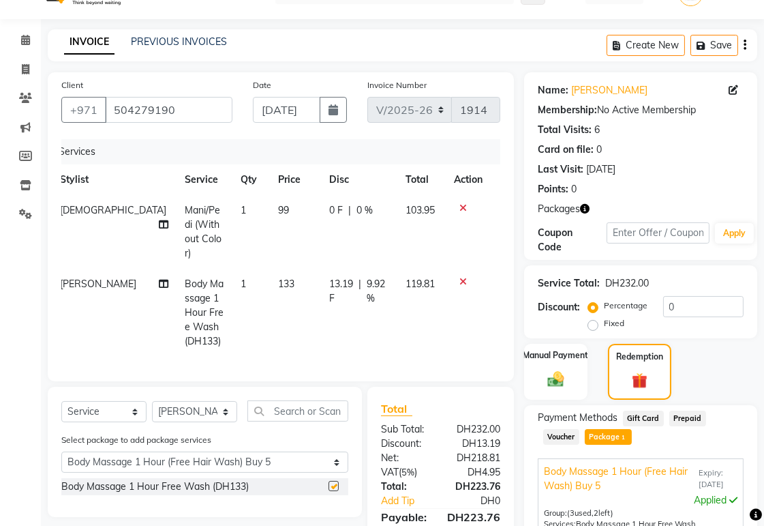
checkbox input "false"
click at [373, 277] on span "9.92 %" at bounding box center [378, 291] width 22 height 29
select select "57509"
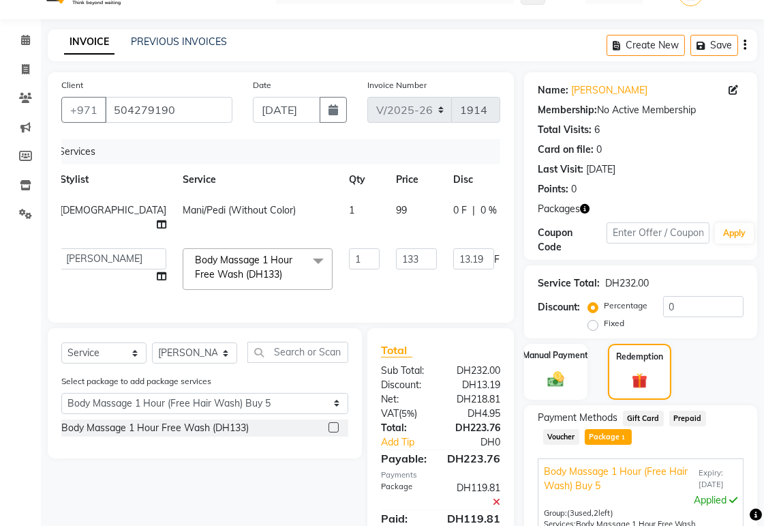
click at [513, 248] on input "9.92" at bounding box center [533, 258] width 41 height 21
type input "9"
type input "100"
click at [406, 278] on tr "[PERSON_NAME][MEDICAL_DATA] [PERSON_NAME] [PERSON_NAME] [PERSON_NAME] [PERSON_N…" at bounding box center [357, 269] width 610 height 58
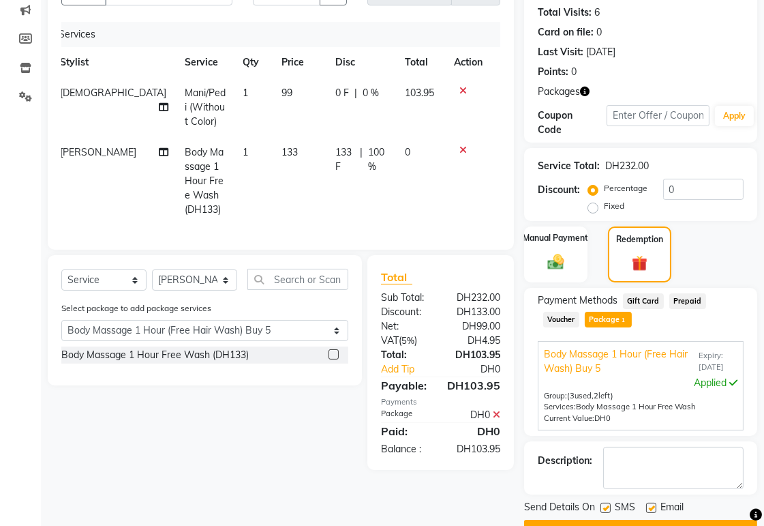
scroll to position [155, 0]
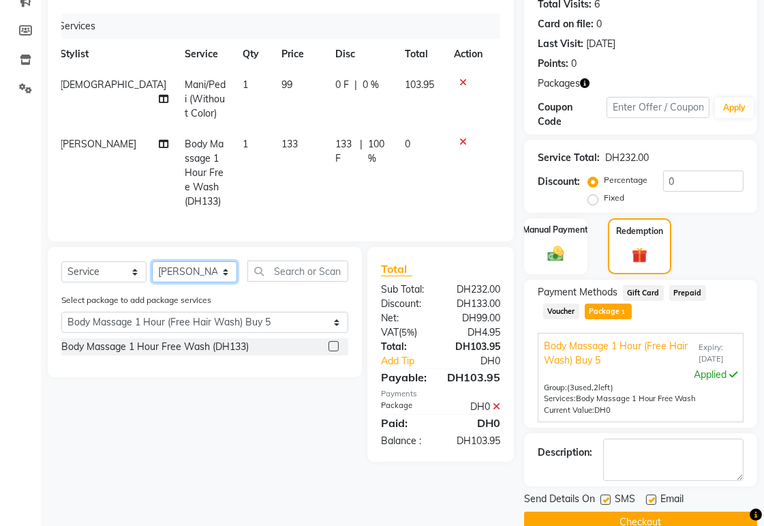
click at [226, 273] on select "Select Stylist [PERSON_NAME][MEDICAL_DATA] [PERSON_NAME] [PERSON_NAME] [PERSON_…" at bounding box center [194, 271] width 85 height 21
select select "82917"
click at [152, 261] on select "Select Stylist [PERSON_NAME][MEDICAL_DATA] [PERSON_NAME] [PERSON_NAME] [PERSON_…" at bounding box center [194, 271] width 85 height 21
click at [299, 269] on input "text" at bounding box center [298, 270] width 101 height 21
type input "B"
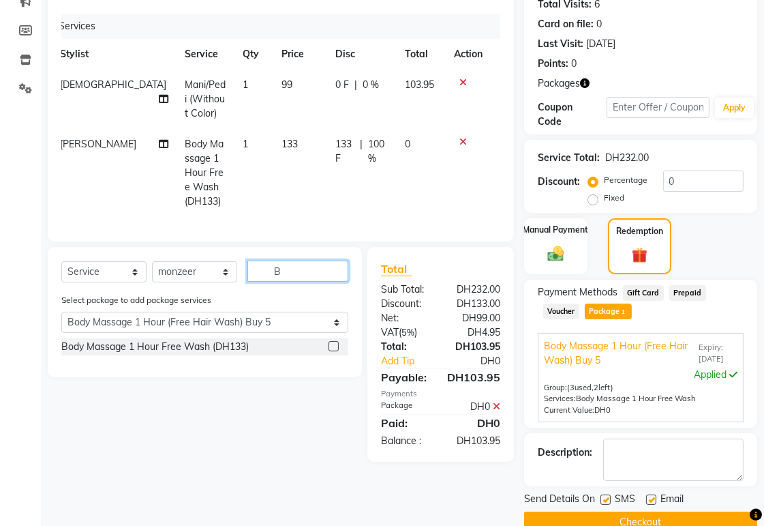
select select "0: undefined"
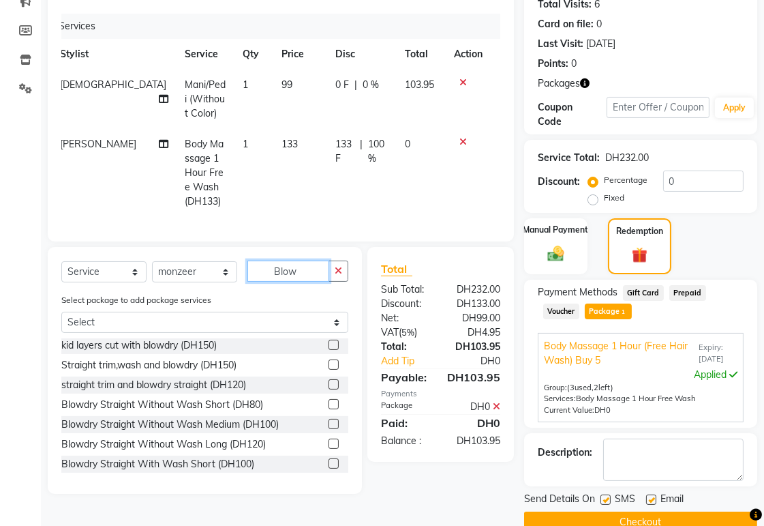
scroll to position [209, 0]
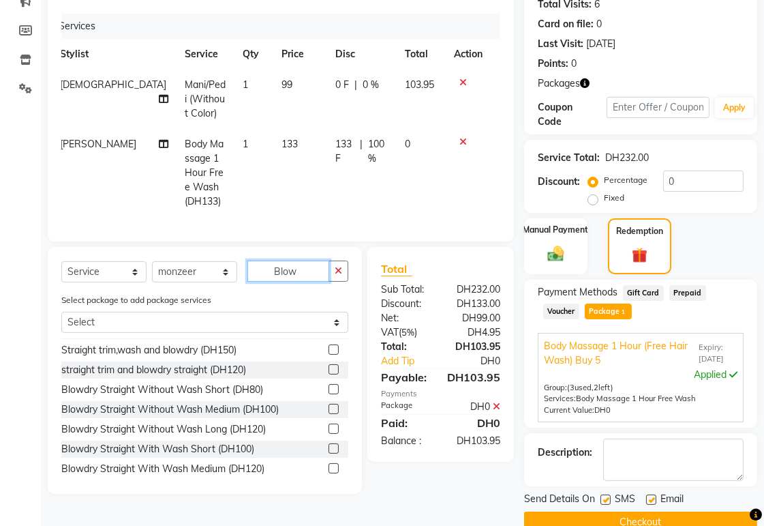
type input "Blow"
click at [329, 414] on label at bounding box center [334, 409] width 10 height 10
click at [329, 414] on input "checkbox" at bounding box center [333, 409] width 9 height 9
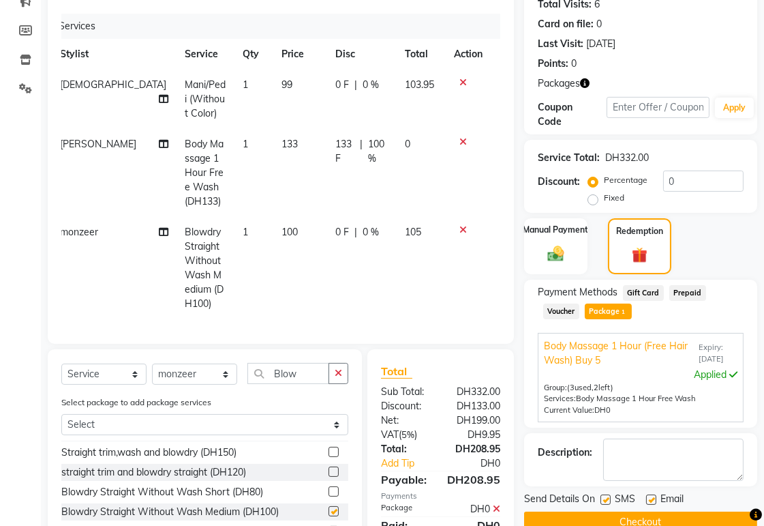
checkbox input "false"
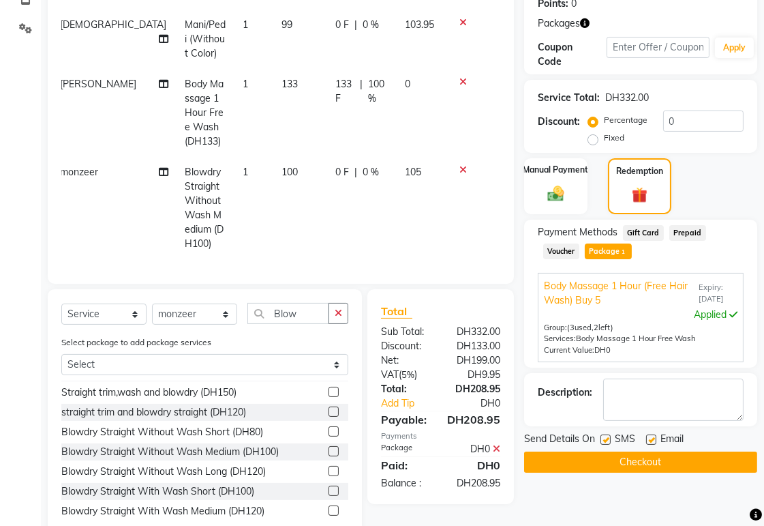
scroll to position [228, 0]
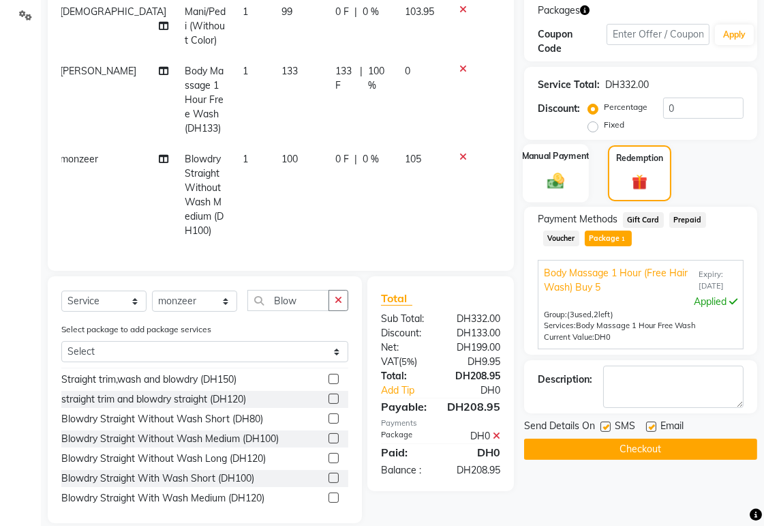
click at [570, 184] on div "Manual Payment" at bounding box center [556, 173] width 66 height 58
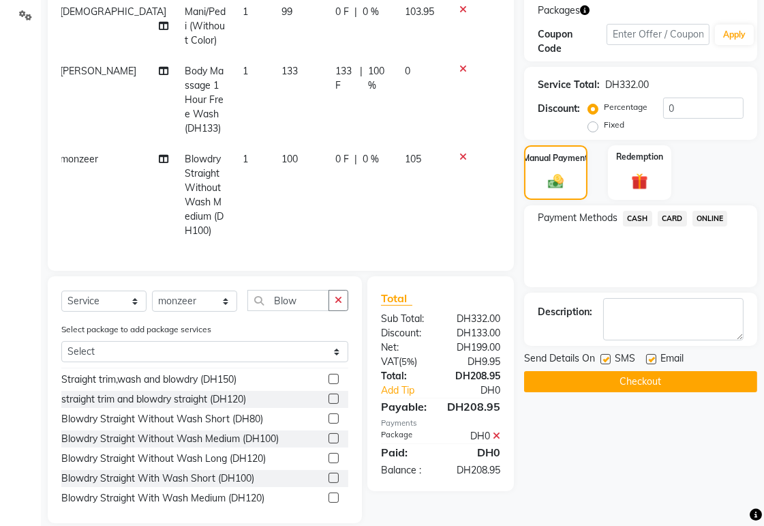
click at [673, 217] on span "CARD" at bounding box center [672, 219] width 29 height 16
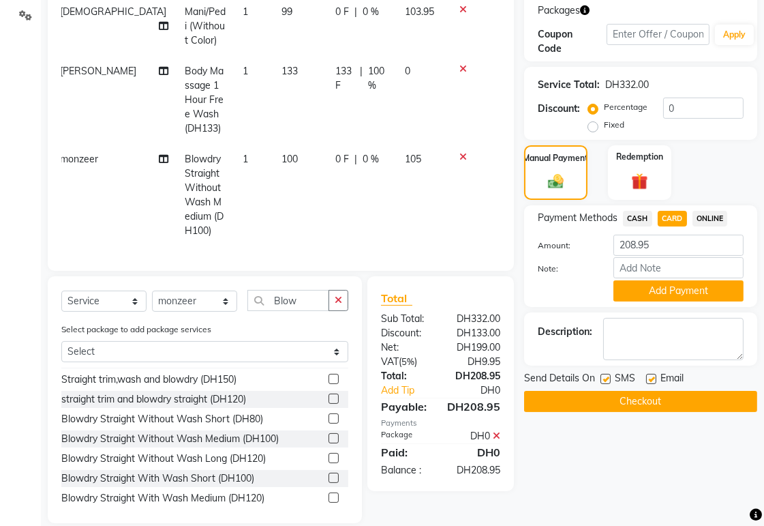
click at [653, 404] on button "Checkout" at bounding box center [640, 401] width 233 height 21
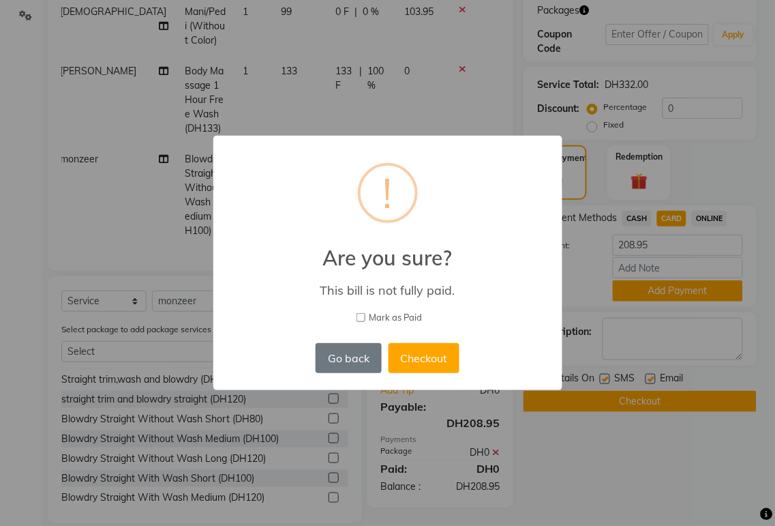
click at [637, 479] on div "× ! Are you sure? This bill is not fully paid. [PERSON_NAME] as Paid Go back No…" at bounding box center [387, 263] width 775 height 526
click at [630, 479] on div "× ! Are you sure? This bill is not fully paid. [PERSON_NAME] as Paid Go back No…" at bounding box center [387, 263] width 775 height 526
click at [359, 360] on button "Go back" at bounding box center [348, 358] width 65 height 30
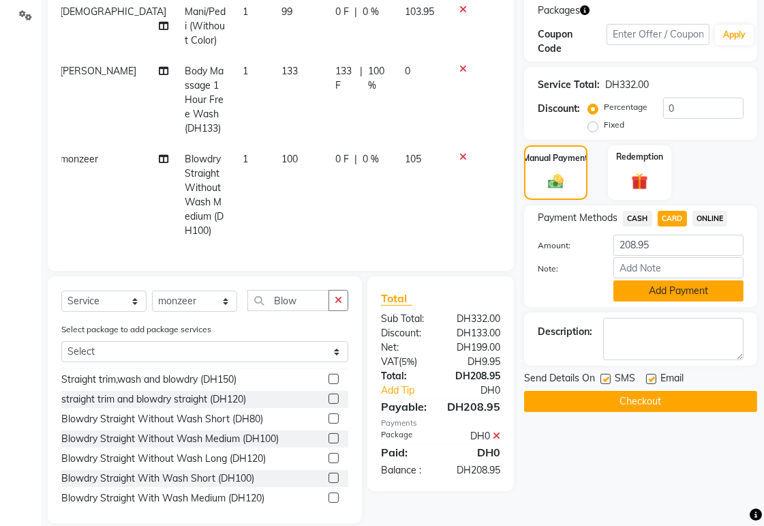
click at [676, 290] on button "Add Payment" at bounding box center [679, 290] width 130 height 21
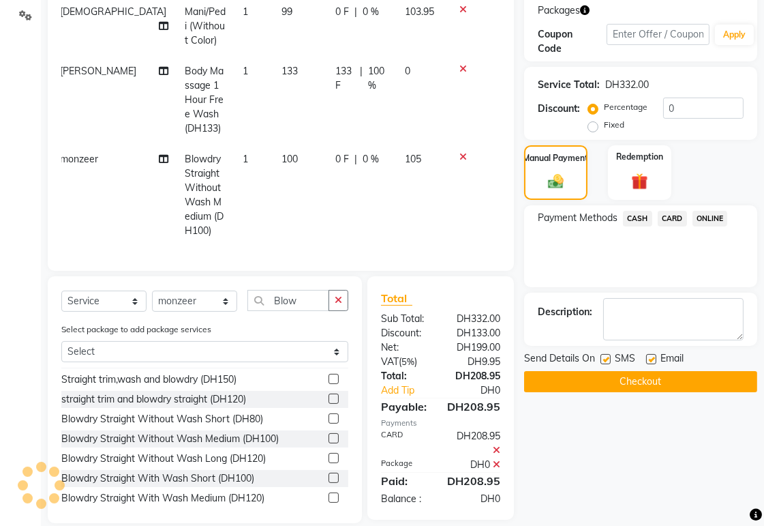
click at [685, 383] on button "Checkout" at bounding box center [640, 381] width 233 height 21
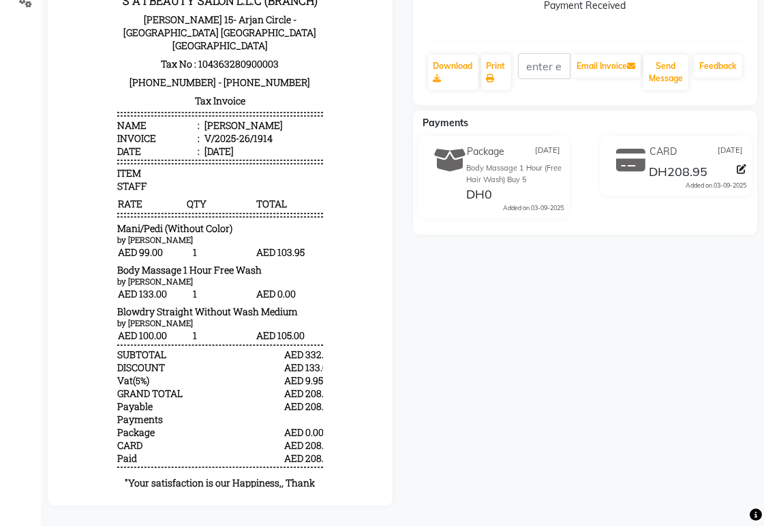
scroll to position [252, 0]
click at [498, 64] on link "Print" at bounding box center [496, 72] width 30 height 35
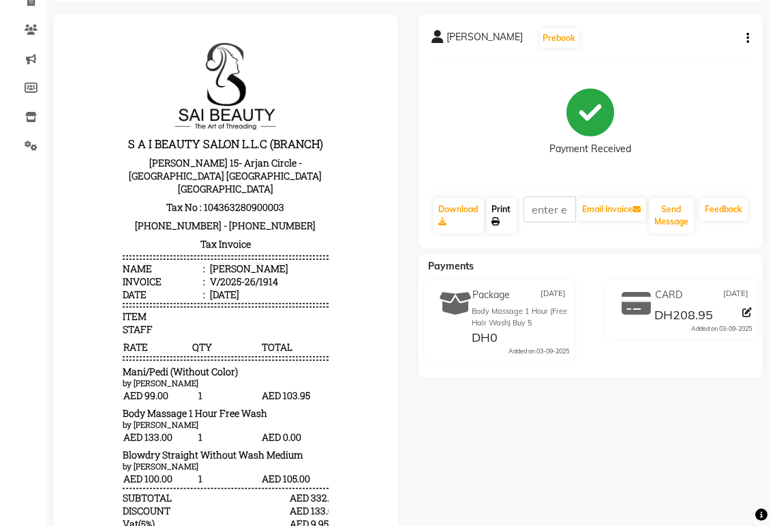
scroll to position [0, 0]
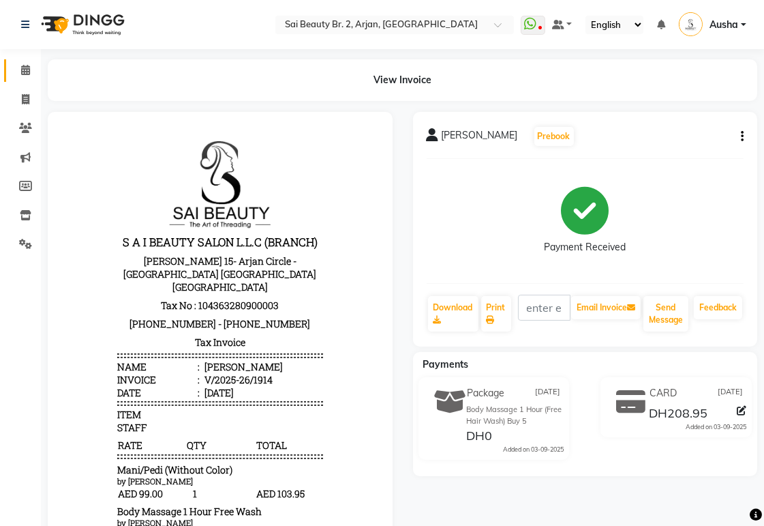
click at [22, 65] on icon at bounding box center [25, 70] width 9 height 10
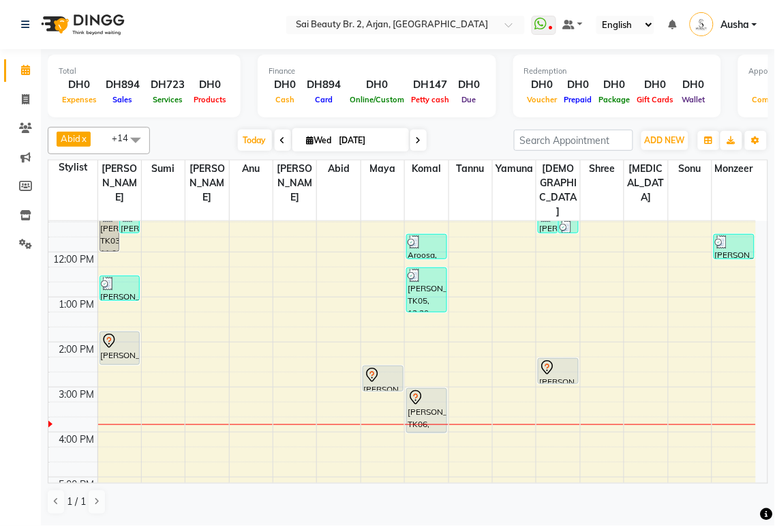
scroll to position [102, 0]
click at [417, 390] on div "[PERSON_NAME], TK06, 03:00 PM-04:00 PM, Mani/Pedi(With Gel Color)" at bounding box center [427, 412] width 40 height 44
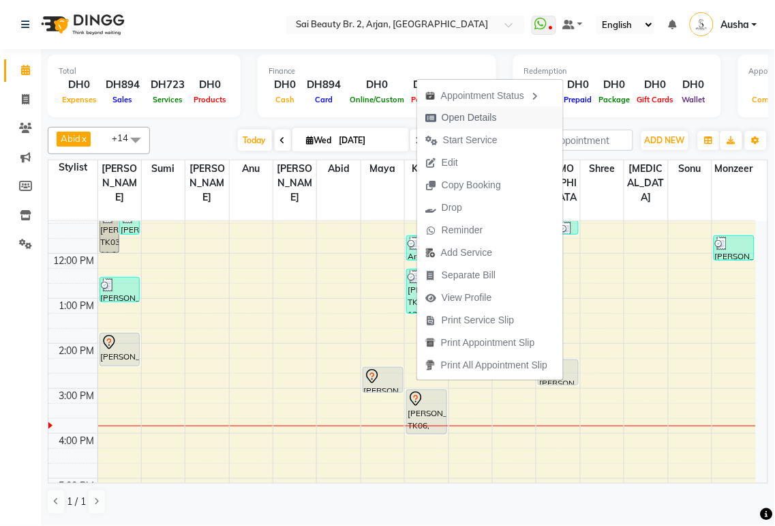
click at [480, 121] on span "Open Details" at bounding box center [469, 117] width 55 height 14
select select "7"
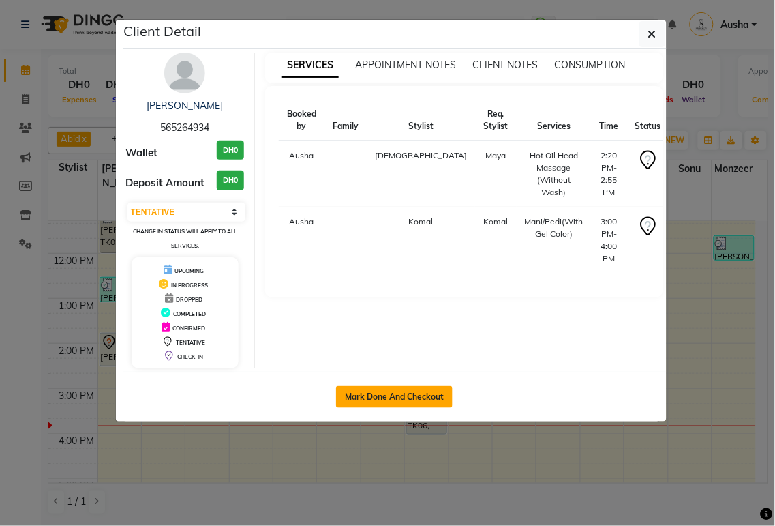
click at [402, 400] on button "Mark Done And Checkout" at bounding box center [394, 397] width 117 height 22
select select "service"
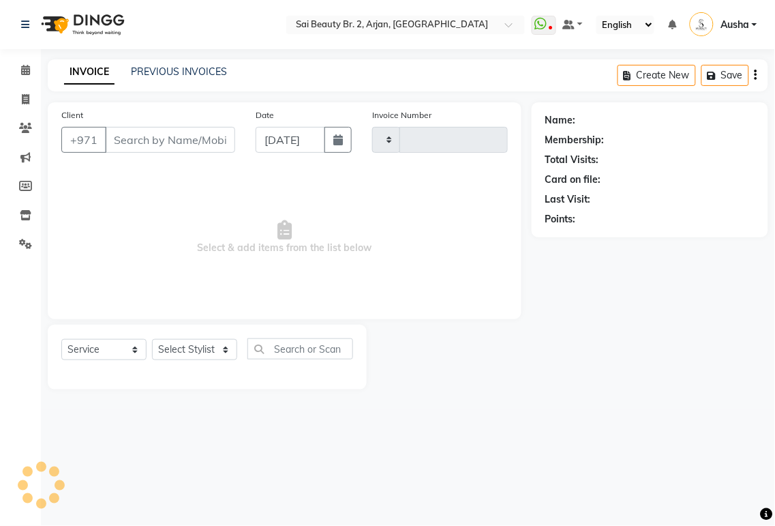
type input "1915"
select select "6956"
type input "565264934"
select select "59424"
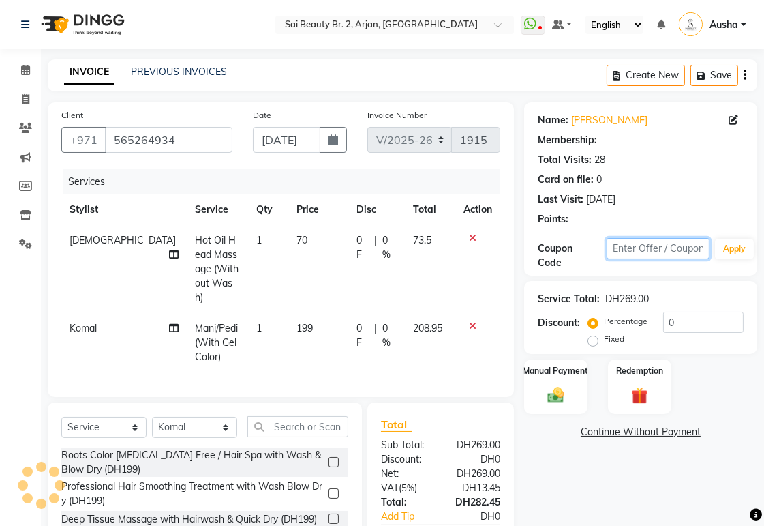
click at [614, 256] on input "text" at bounding box center [658, 248] width 103 height 21
click at [23, 69] on icon at bounding box center [25, 70] width 9 height 10
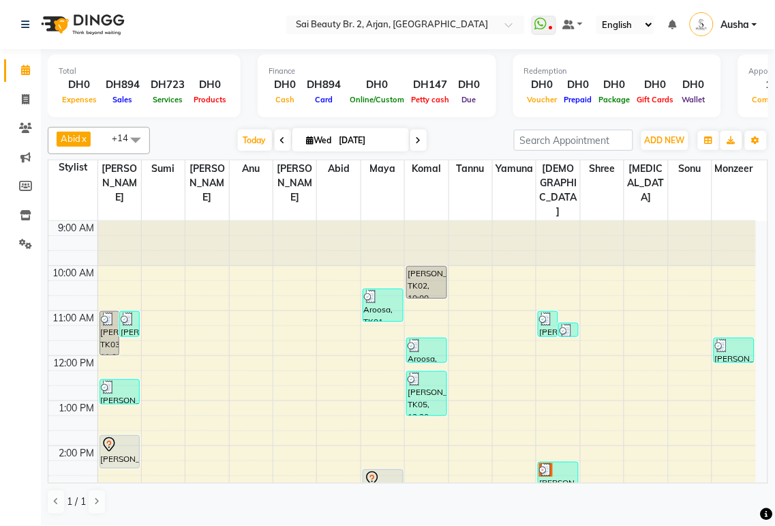
click at [132, 312] on img at bounding box center [128, 319] width 14 height 14
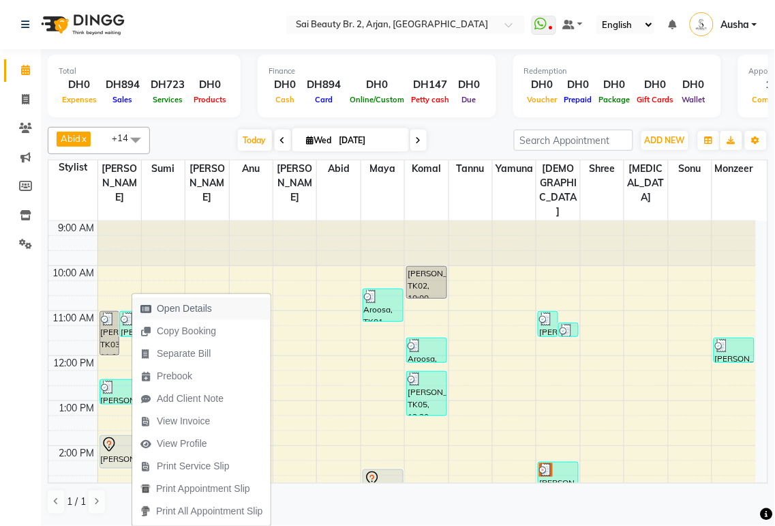
click at [202, 308] on span "Open Details" at bounding box center [184, 308] width 55 height 14
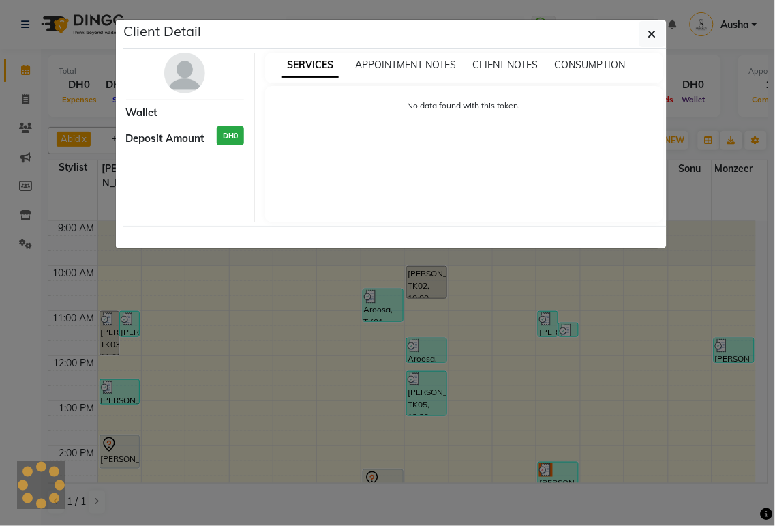
select select "3"
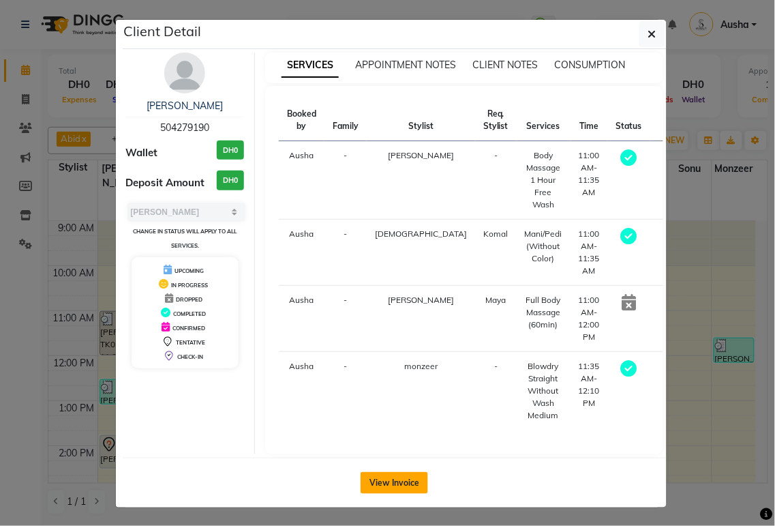
click at [405, 472] on button "View Invoice" at bounding box center [395, 483] width 68 height 22
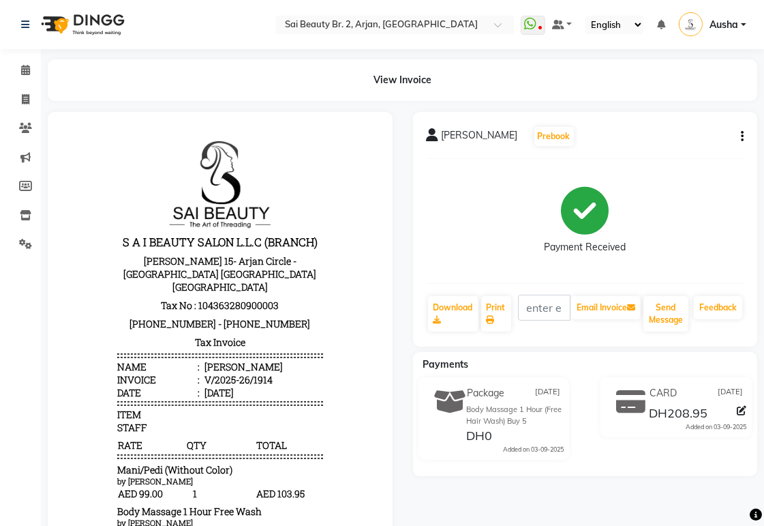
click at [742, 136] on icon "button" at bounding box center [742, 136] width 3 height 1
click at [684, 127] on div "Split Service Amount" at bounding box center [674, 127] width 93 height 17
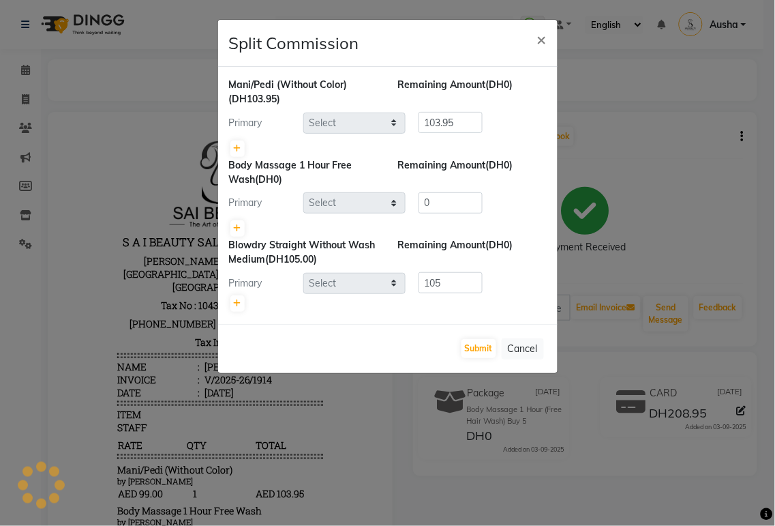
select select "65140"
select select "57509"
select select "82917"
click at [237, 148] on icon at bounding box center [238, 149] width 8 height 8
type input "51.98"
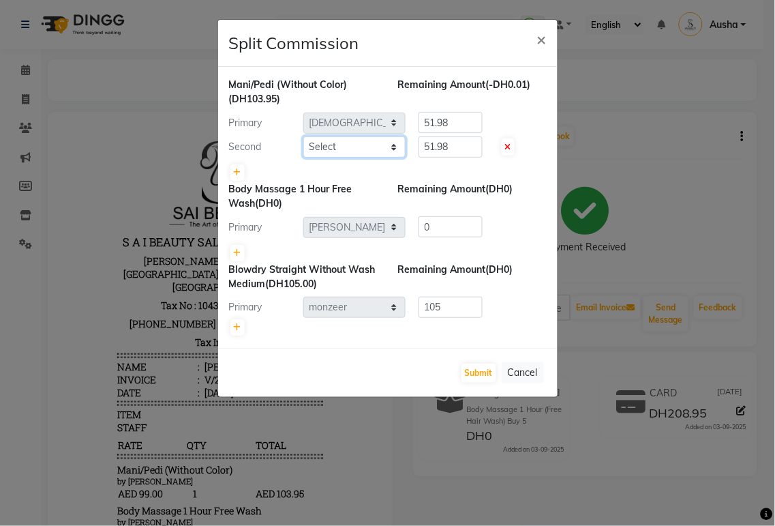
click at [363, 145] on select "Select [PERSON_NAME][MEDICAL_DATA] [PERSON_NAME] [PERSON_NAME] [PERSON_NAME] [P…" at bounding box center [354, 146] width 102 height 21
select select "57509"
click at [303, 136] on select "Select [PERSON_NAME][MEDICAL_DATA] [PERSON_NAME] [PERSON_NAME] [PERSON_NAME] [P…" at bounding box center [354, 146] width 102 height 21
click at [458, 121] on input "51.98" at bounding box center [451, 122] width 64 height 21
type input "5"
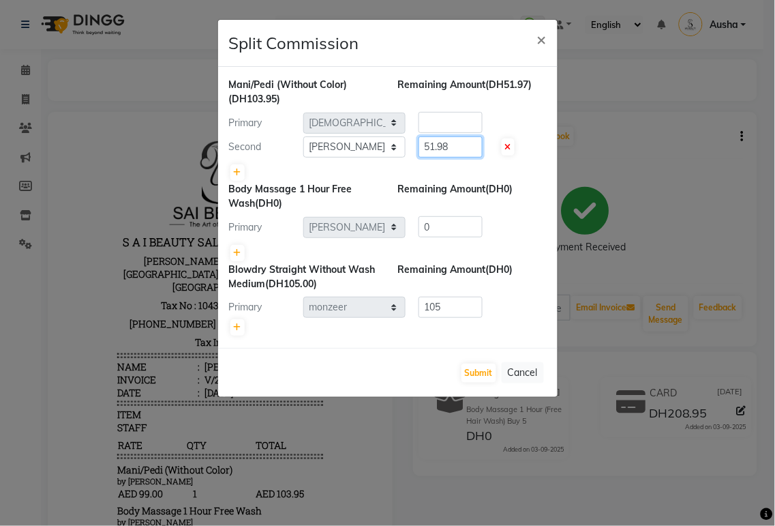
click at [458, 145] on input "51.98" at bounding box center [451, 146] width 64 height 21
type input "5"
type input "60"
click at [431, 121] on input "number" at bounding box center [451, 122] width 64 height 21
type input "43.95"
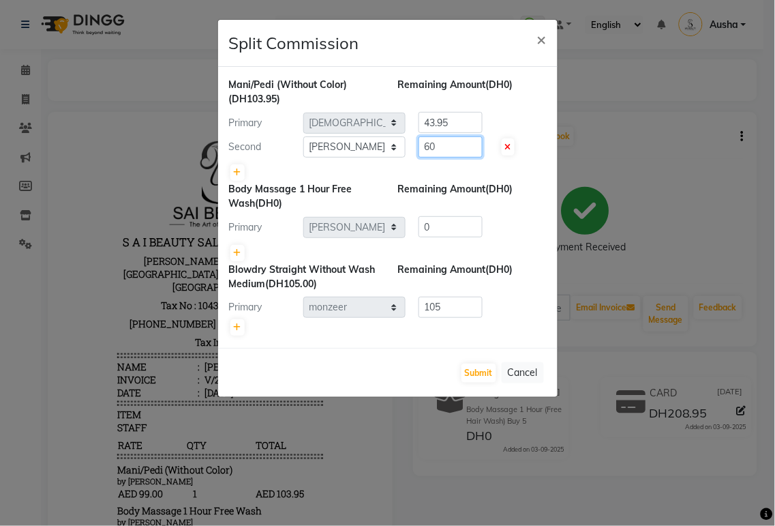
click at [445, 151] on input "60" at bounding box center [451, 146] width 64 height 21
type input "6"
type input "43.95"
click at [462, 125] on input "43.95" at bounding box center [451, 122] width 64 height 21
type input "4"
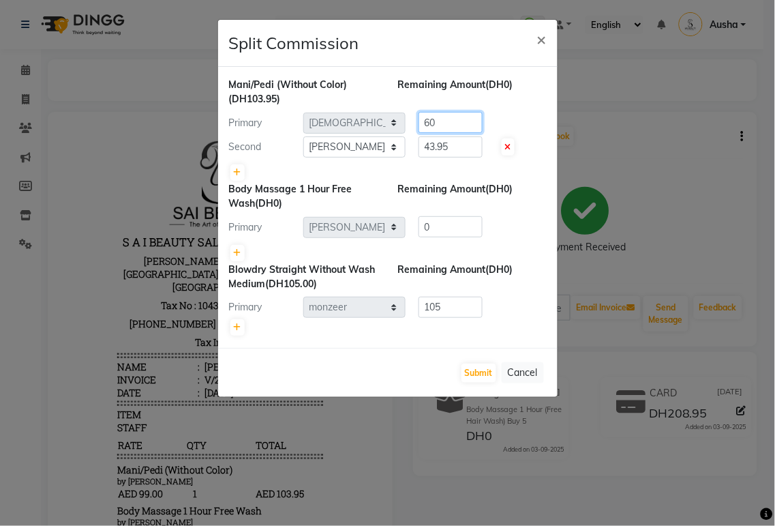
type input "60"
click at [480, 368] on button "Submit" at bounding box center [479, 372] width 35 height 19
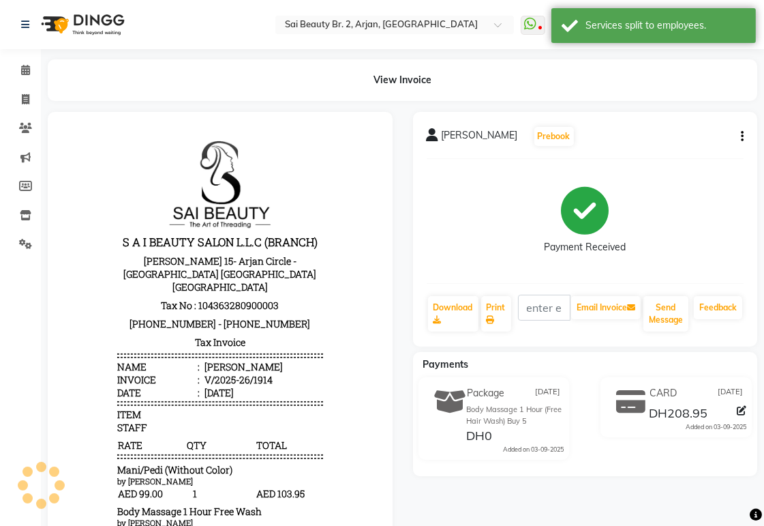
click at [742, 136] on icon "button" at bounding box center [742, 136] width 3 height 1
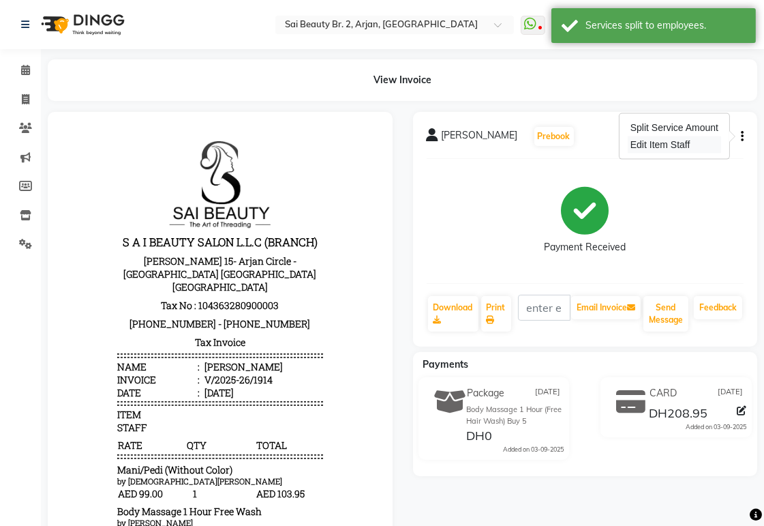
click at [670, 147] on div "Edit Item Staff" at bounding box center [674, 144] width 93 height 17
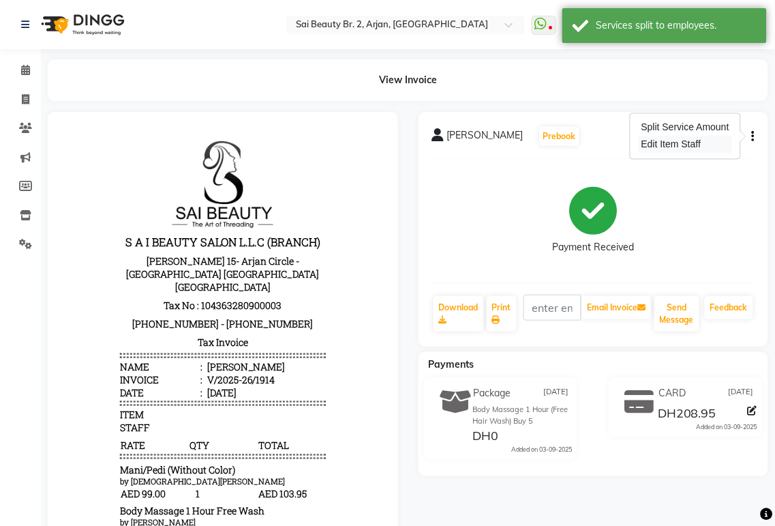
select select "65140"
select select "57509"
select select "82917"
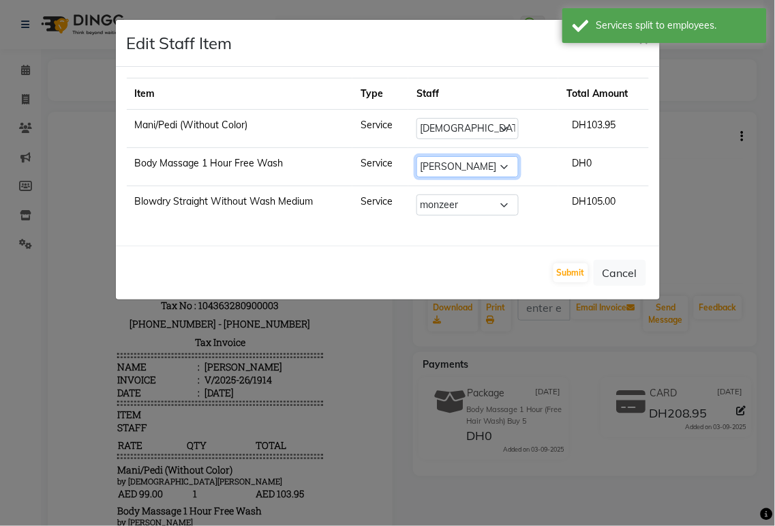
click at [511, 169] on select "Select [PERSON_NAME][MEDICAL_DATA] [PERSON_NAME] [PERSON_NAME] [PERSON_NAME] [P…" at bounding box center [468, 166] width 102 height 21
select select "59367"
click at [424, 156] on select "Select [PERSON_NAME][MEDICAL_DATA] [PERSON_NAME] [PERSON_NAME] [PERSON_NAME] [P…" at bounding box center [468, 166] width 102 height 21
click at [571, 275] on button "Submit" at bounding box center [571, 272] width 35 height 19
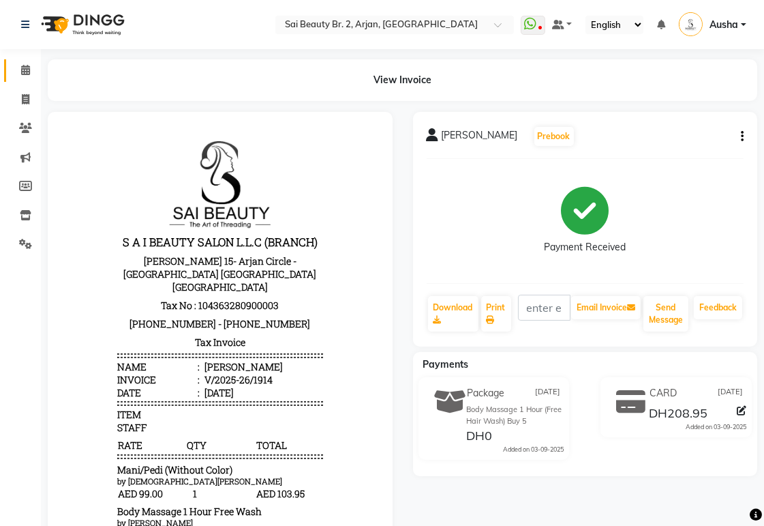
click at [25, 70] on icon at bounding box center [25, 70] width 9 height 10
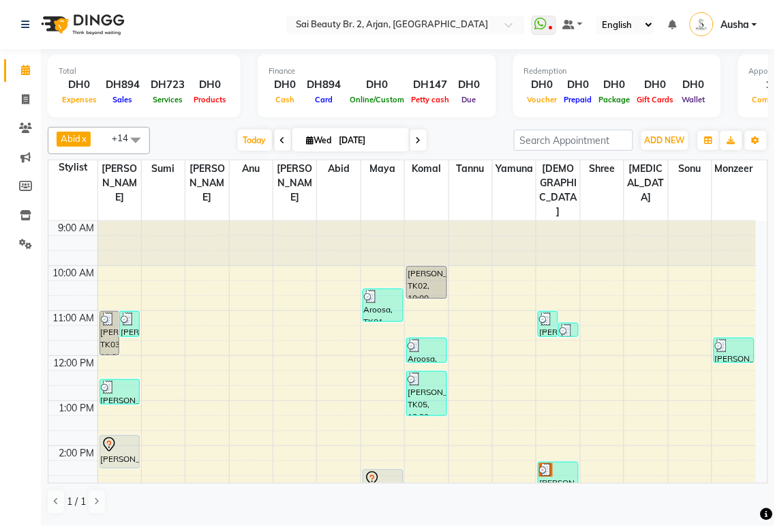
click at [428, 339] on div at bounding box center [427, 346] width 38 height 14
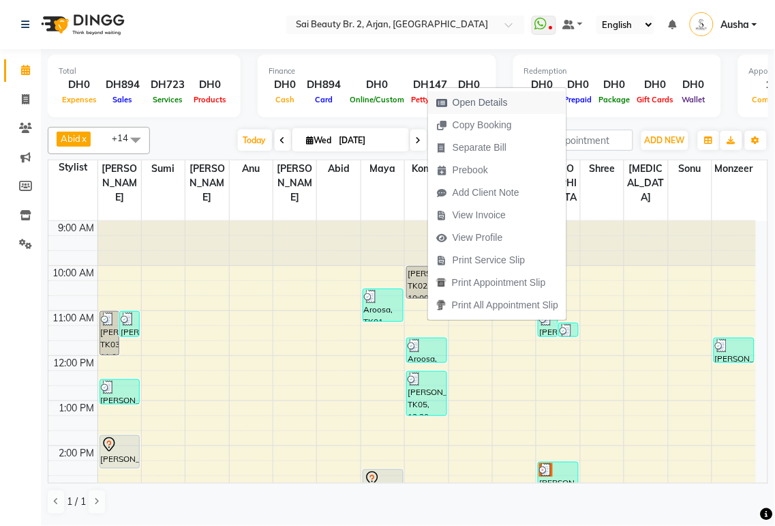
click at [495, 104] on span "Open Details" at bounding box center [480, 102] width 55 height 14
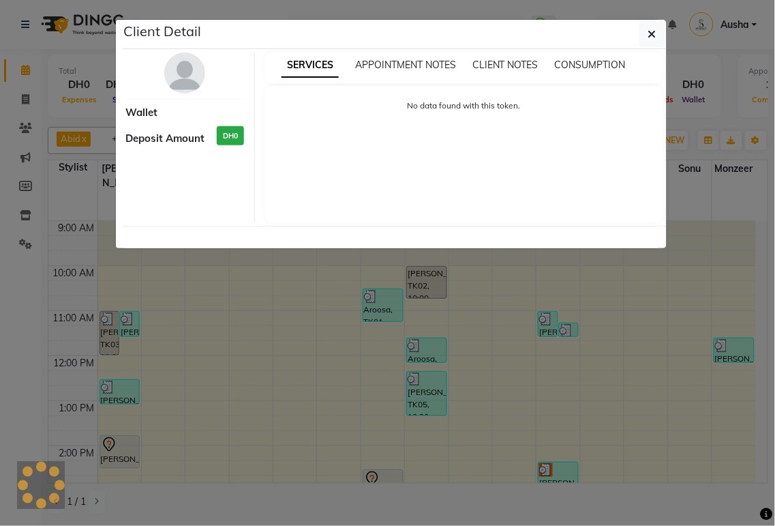
select select "3"
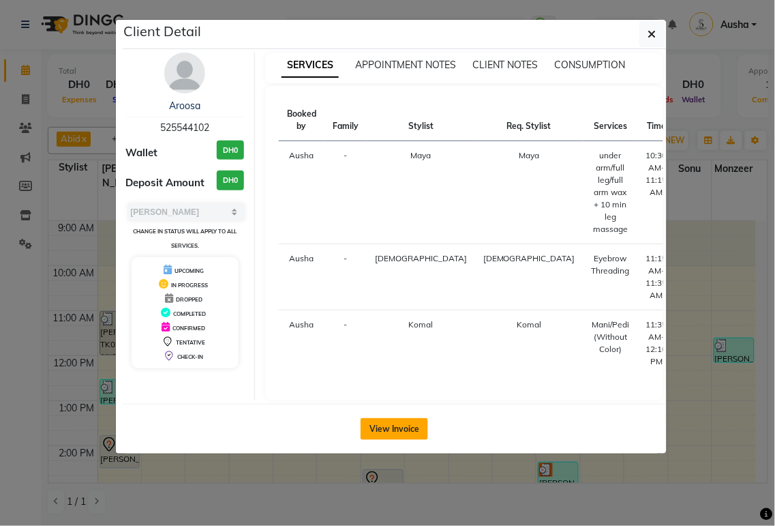
click at [401, 418] on button "View Invoice" at bounding box center [395, 429] width 68 height 22
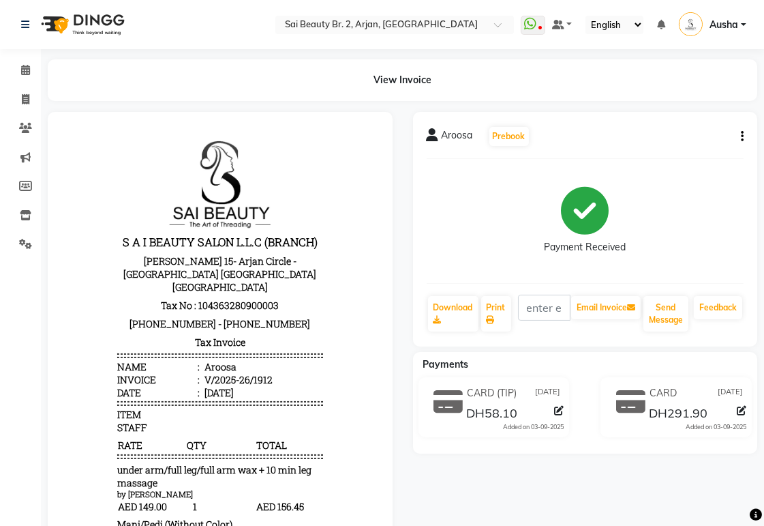
click at [740, 135] on button "button" at bounding box center [740, 137] width 8 height 14
click at [700, 126] on div "Split Service Amount" at bounding box center [674, 127] width 93 height 17
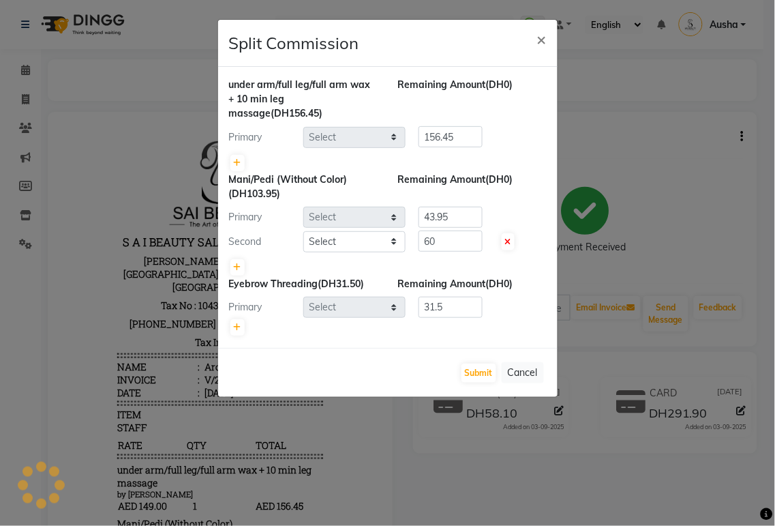
select select "59367"
select select "59424"
select select "65140"
click at [483, 376] on button "Submit" at bounding box center [479, 372] width 35 height 19
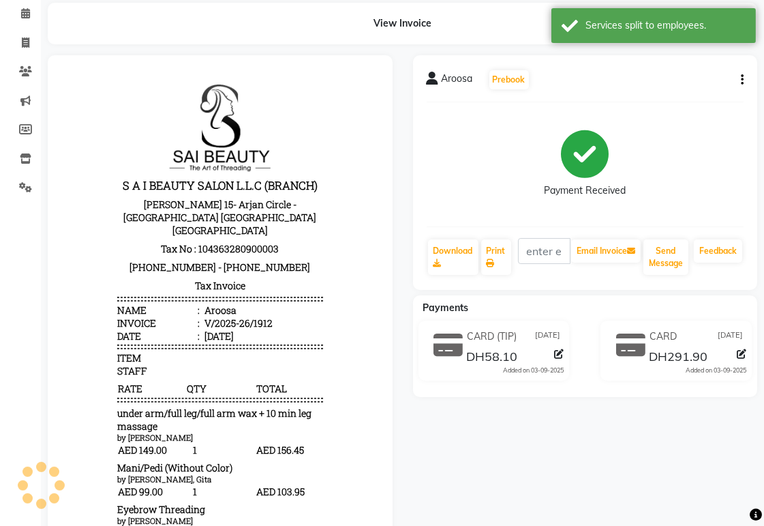
scroll to position [55, 0]
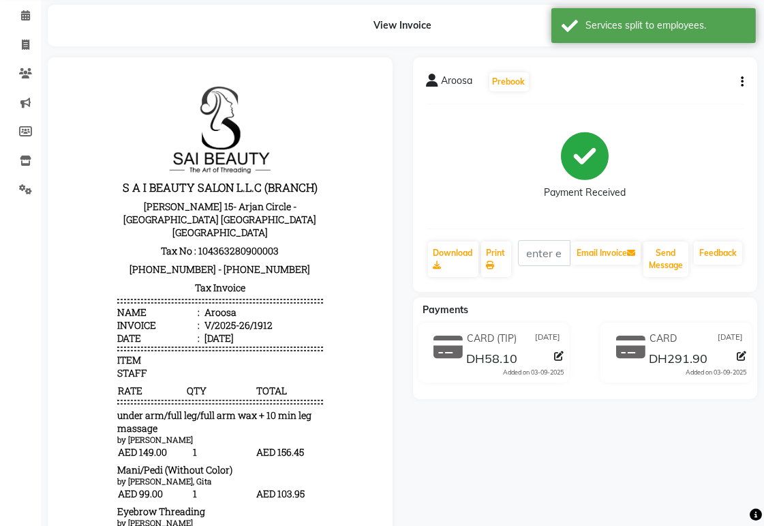
click at [483, 346] on span "CARD (TIP)" at bounding box center [492, 338] width 50 height 14
click at [535, 344] on span "[DATE]" at bounding box center [547, 338] width 25 height 14
click at [559, 361] on icon at bounding box center [559, 356] width 10 height 10
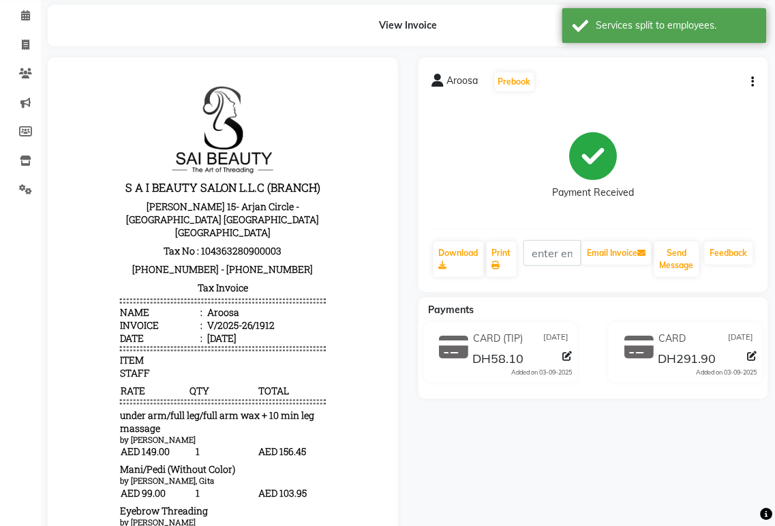
select select "2"
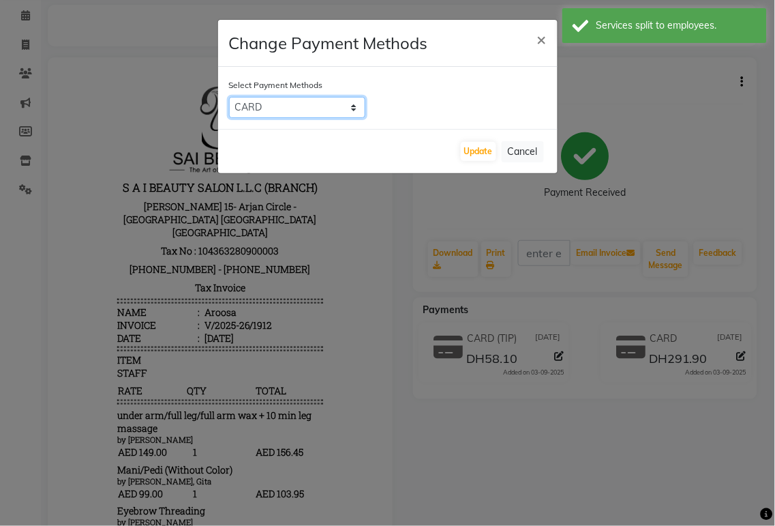
click at [355, 100] on select "CASH CARD ONLINE" at bounding box center [297, 107] width 136 height 21
click at [732, 141] on ngb-modal-window "Change Payment Methods × Select Payment Methods CASH CARD ONLINE Update Cancel" at bounding box center [387, 263] width 775 height 526
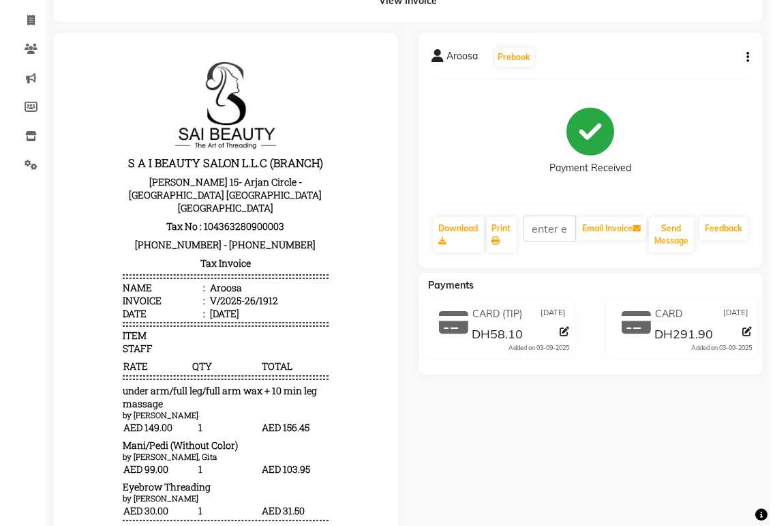
scroll to position [0, 0]
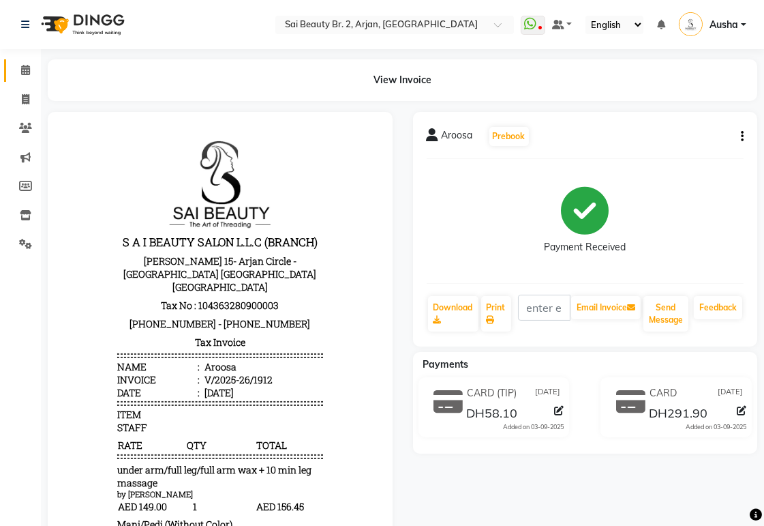
click at [25, 70] on icon at bounding box center [25, 70] width 9 height 10
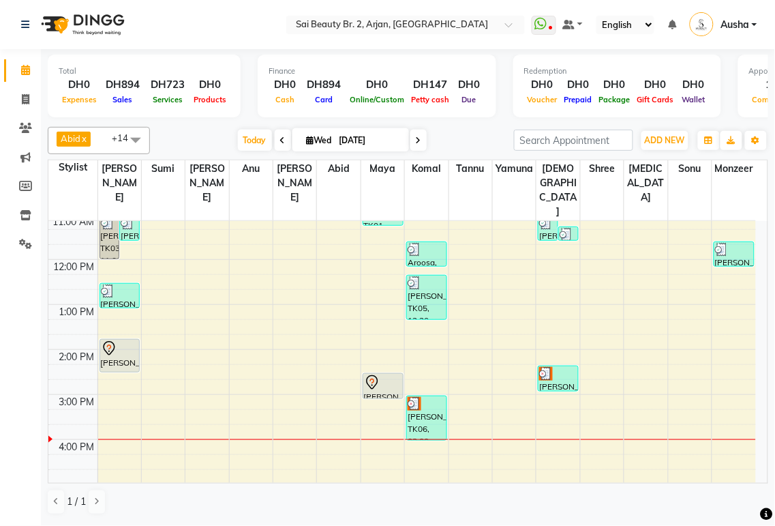
scroll to position [113, 0]
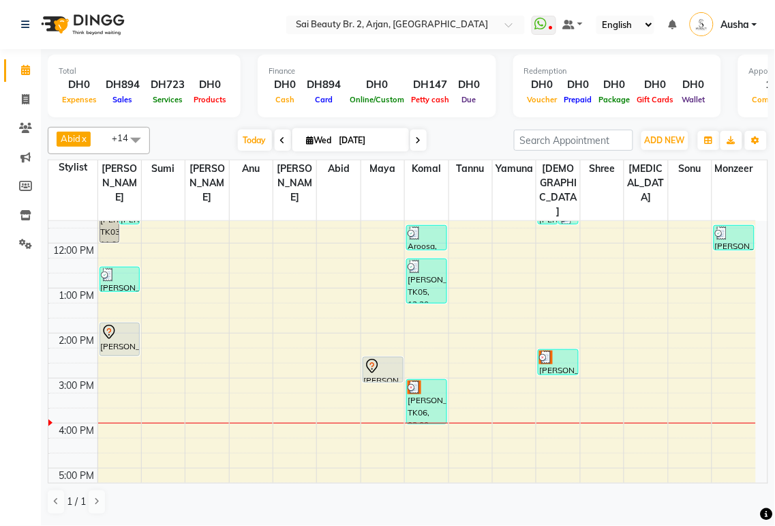
click at [427, 380] on div "[PERSON_NAME], TK06, 03:00 PM-04:00 PM, Mani/Pedi(With Gel Color)" at bounding box center [427, 402] width 40 height 44
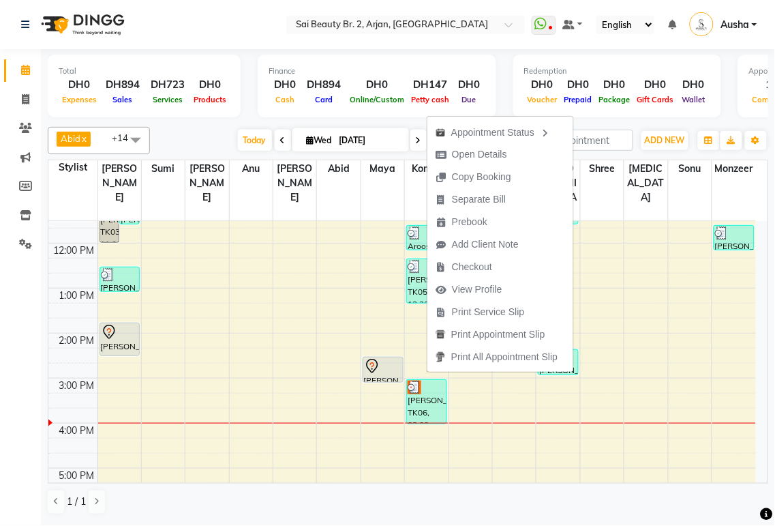
click at [503, 84] on div "Total DH0 Expenses DH894 Sales DH723 Services DH0 Products Finance DH0 Cash DH8…" at bounding box center [408, 88] width 721 height 67
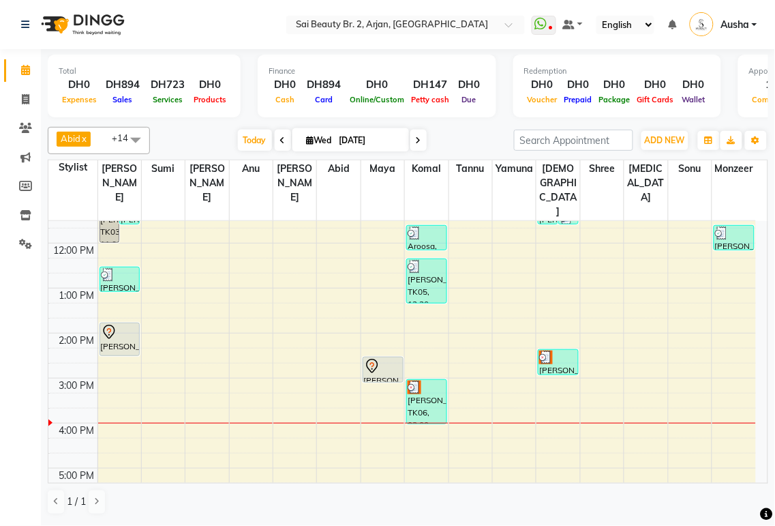
click at [382, 358] on div at bounding box center [383, 366] width 38 height 16
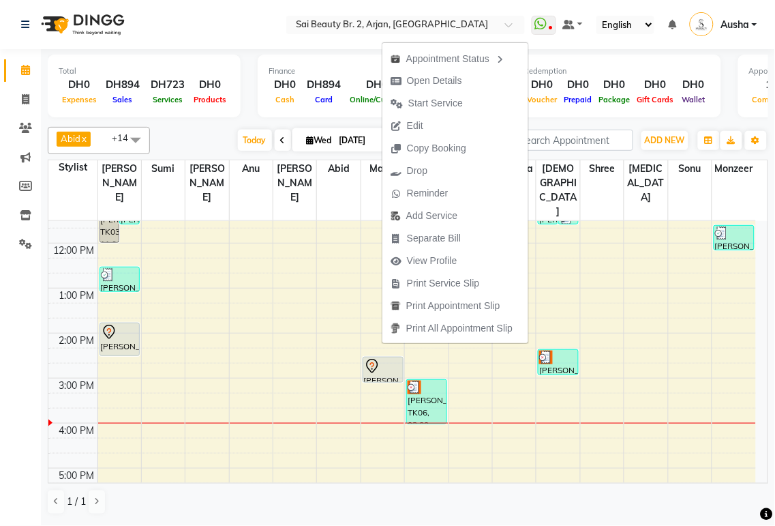
click at [121, 323] on div "[PERSON_NAME], TK07, 01:45 PM-02:30 PM, Mani/Pedi (With Normal Color)" at bounding box center [120, 339] width 40 height 32
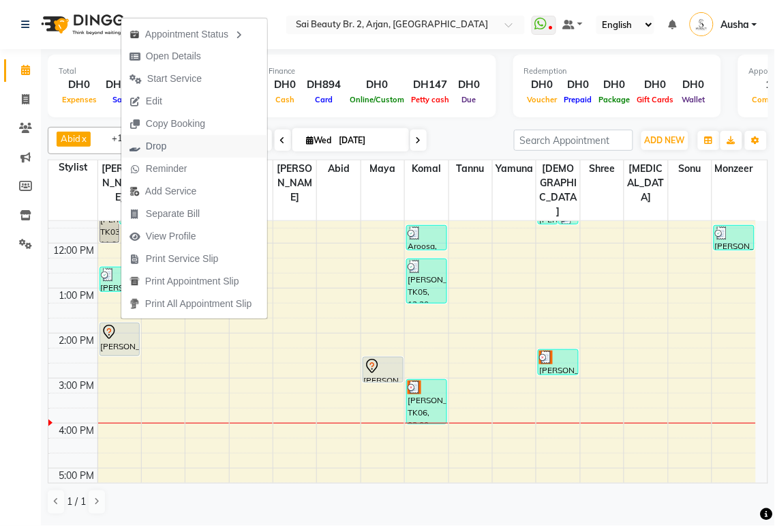
click at [164, 155] on span "Drop" at bounding box center [147, 146] width 53 height 23
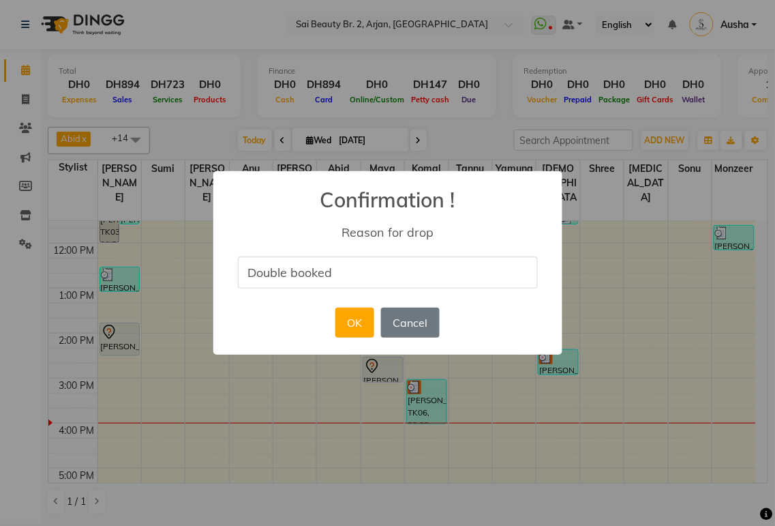
click at [380, 275] on input "Double booked" at bounding box center [388, 272] width 300 height 32
click at [391, 273] on input "Double booke" at bounding box center [388, 272] width 300 height 32
type input "Double booking"
click at [365, 323] on button "OK" at bounding box center [354, 323] width 39 height 30
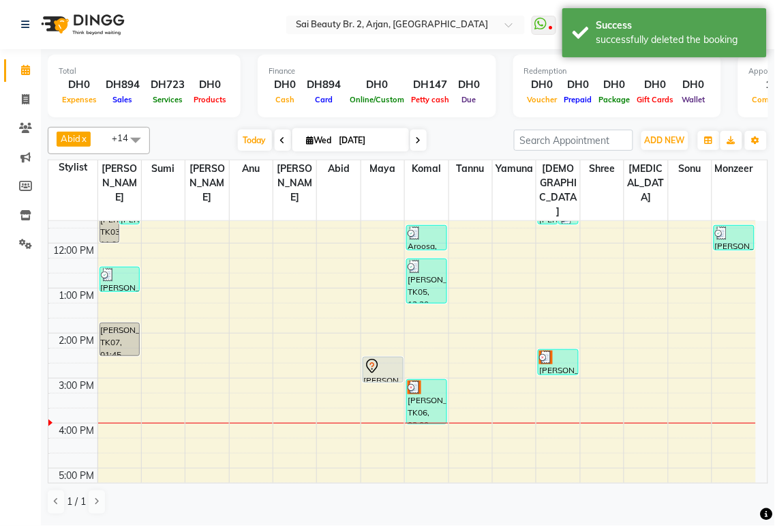
click at [391, 358] on div at bounding box center [383, 366] width 38 height 16
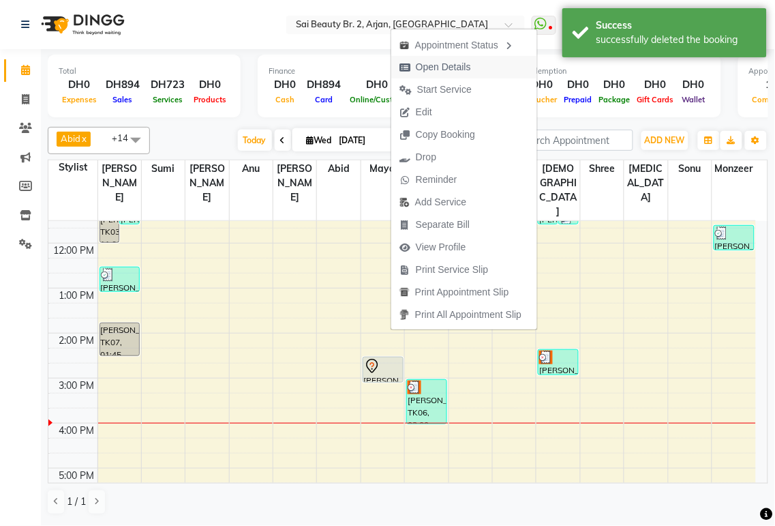
click at [455, 70] on span "Open Details" at bounding box center [443, 67] width 55 height 14
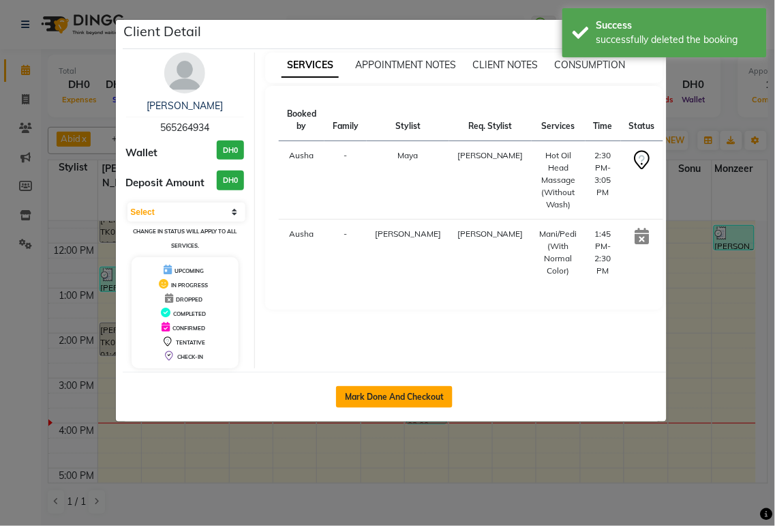
click at [413, 400] on button "Mark Done And Checkout" at bounding box center [394, 397] width 117 height 22
select select "service"
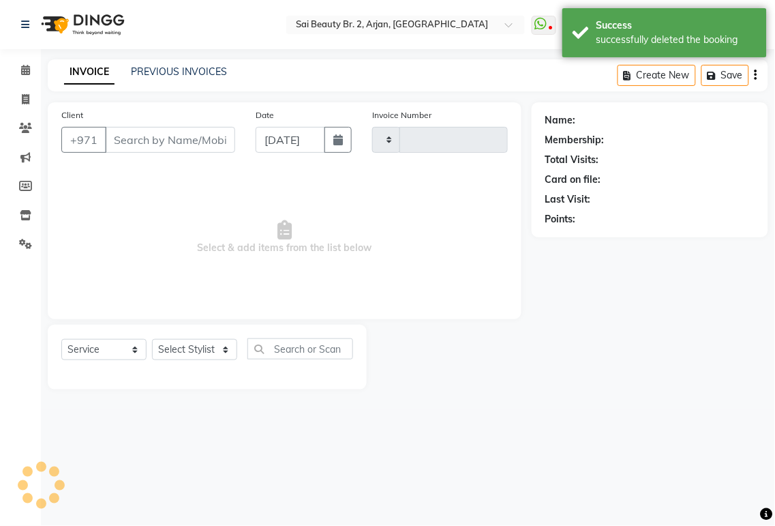
type input "1915"
select select "6956"
type input "565264934"
select select "59367"
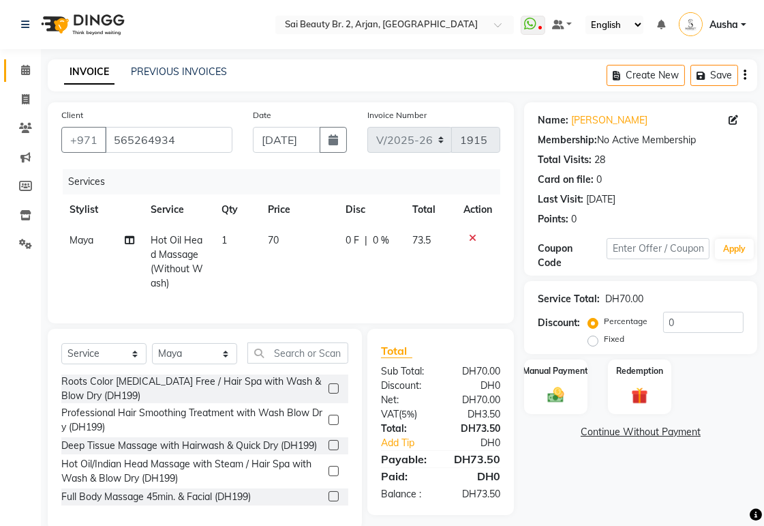
click at [27, 67] on icon at bounding box center [25, 70] width 9 height 10
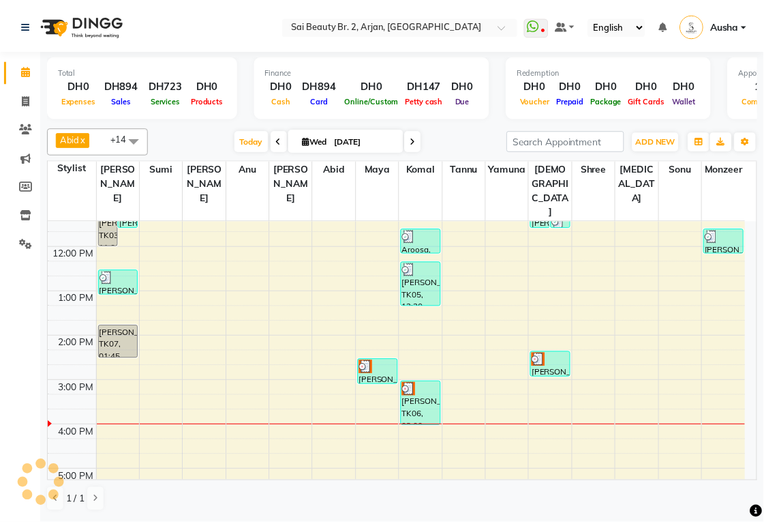
scroll to position [131, 0]
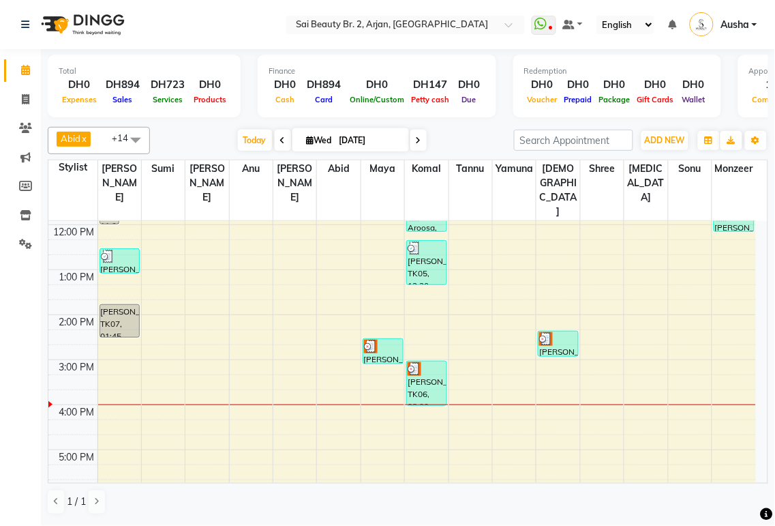
click at [424, 361] on div "[PERSON_NAME], TK06, 03:00 PM-04:00 PM, Mani/Pedi(With Gel Color)" at bounding box center [427, 383] width 40 height 44
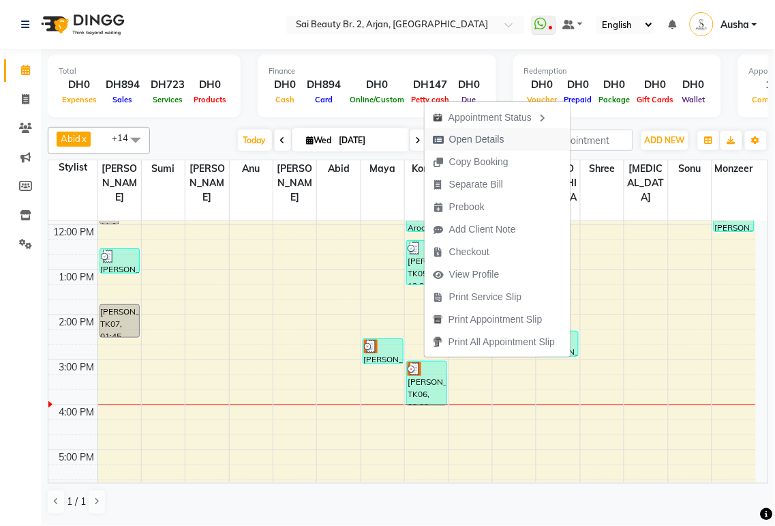
click at [511, 139] on span "Open Details" at bounding box center [469, 139] width 88 height 23
select select "3"
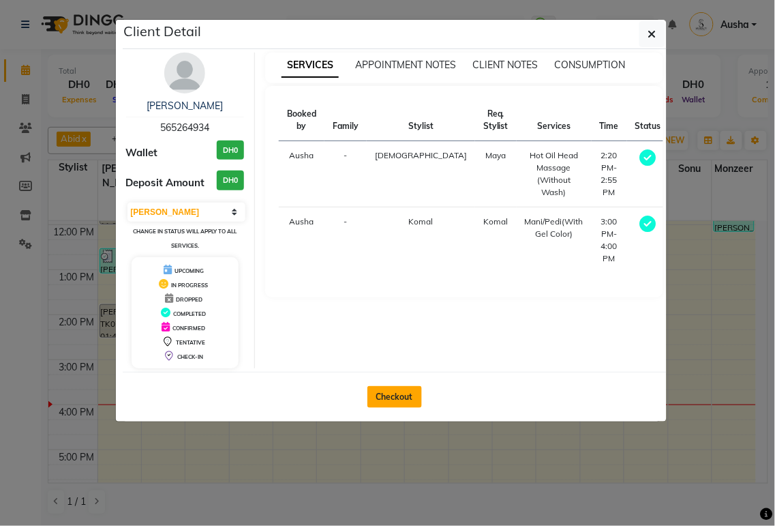
click at [399, 396] on button "Checkout" at bounding box center [395, 397] width 55 height 22
select select "service"
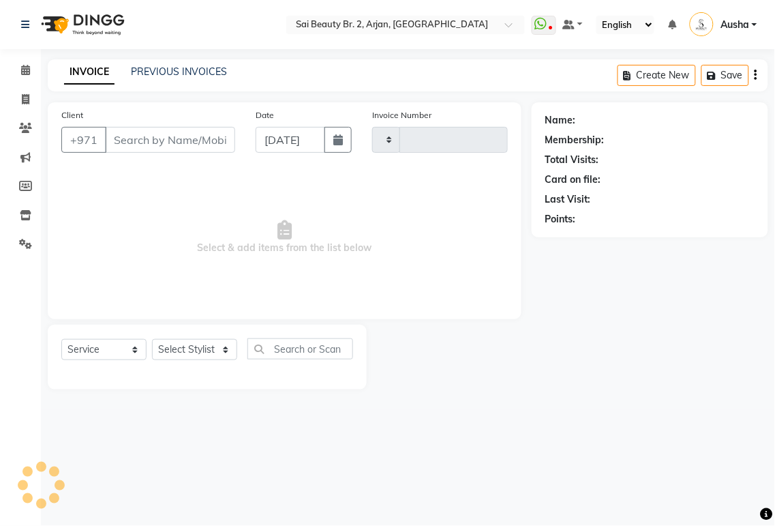
type input "1915"
select select "6956"
type input "565264934"
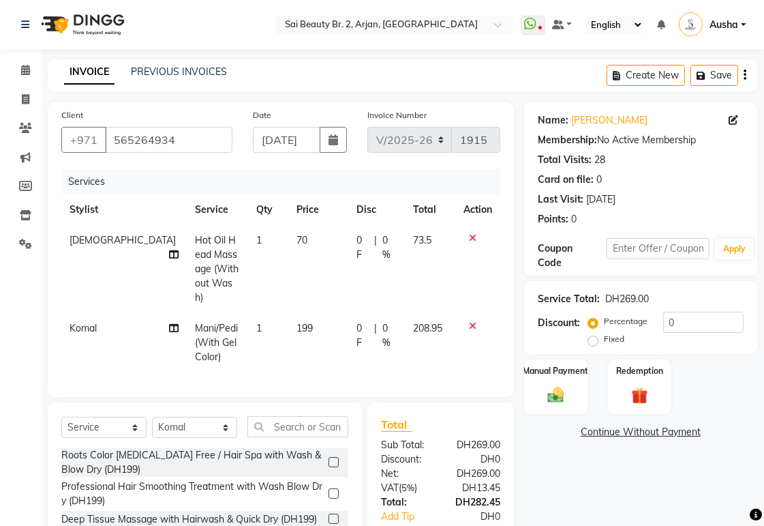
click at [472, 237] on icon at bounding box center [473, 238] width 8 height 10
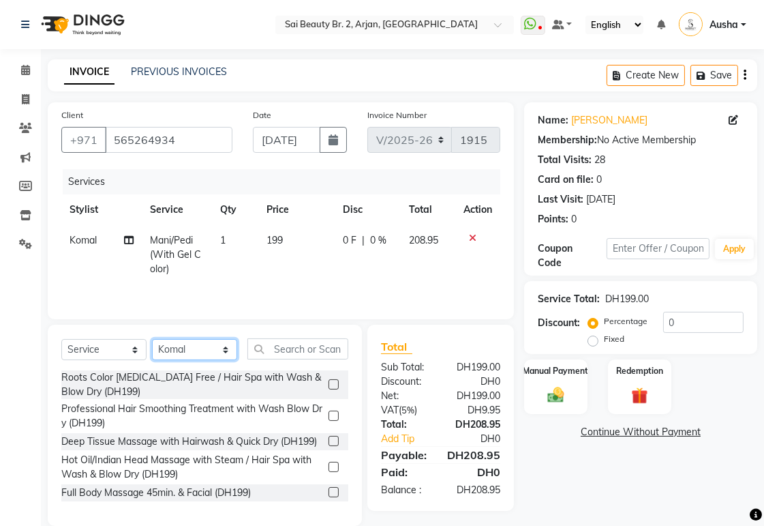
click at [230, 348] on select "Select Stylist [PERSON_NAME][MEDICAL_DATA] [PERSON_NAME] [PERSON_NAME] [PERSON_…" at bounding box center [194, 349] width 85 height 21
select select "59367"
click at [152, 340] on select "Select Stylist [PERSON_NAME][MEDICAL_DATA] [PERSON_NAME] [PERSON_NAME] [PERSON_…" at bounding box center [194, 349] width 85 height 21
click at [298, 352] on input "text" at bounding box center [298, 348] width 101 height 21
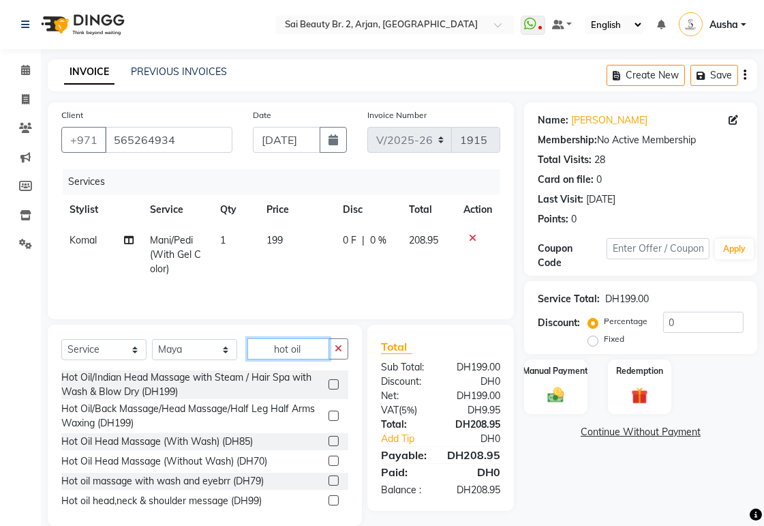
type input "hot oil"
click at [329, 461] on label at bounding box center [334, 460] width 10 height 10
click at [329, 461] on input "checkbox" at bounding box center [333, 461] width 9 height 9
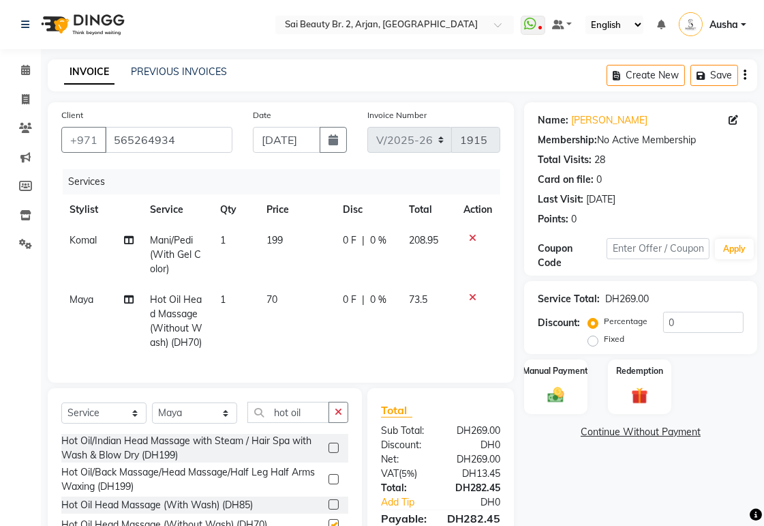
checkbox input "false"
click at [130, 236] on icon at bounding box center [129, 240] width 10 height 10
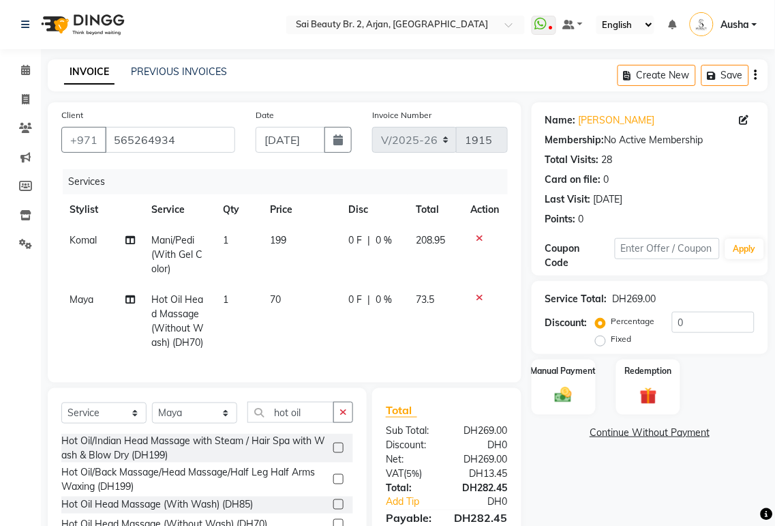
select select "59424"
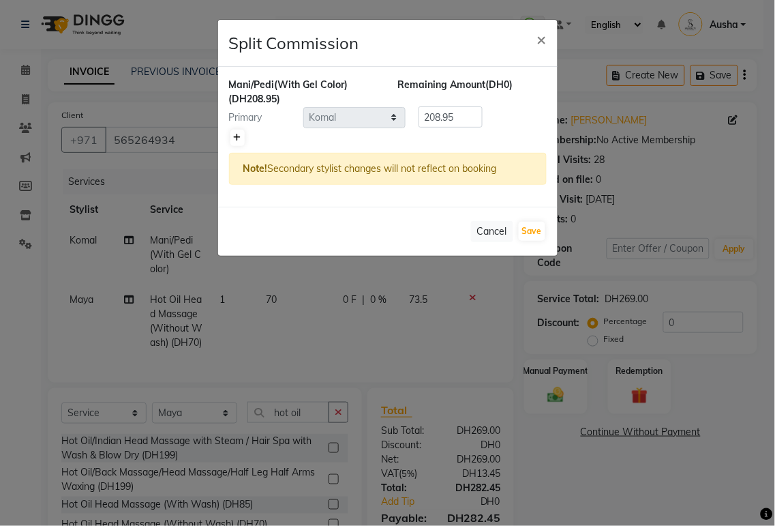
click at [241, 137] on icon at bounding box center [238, 138] width 8 height 8
type input "104.47"
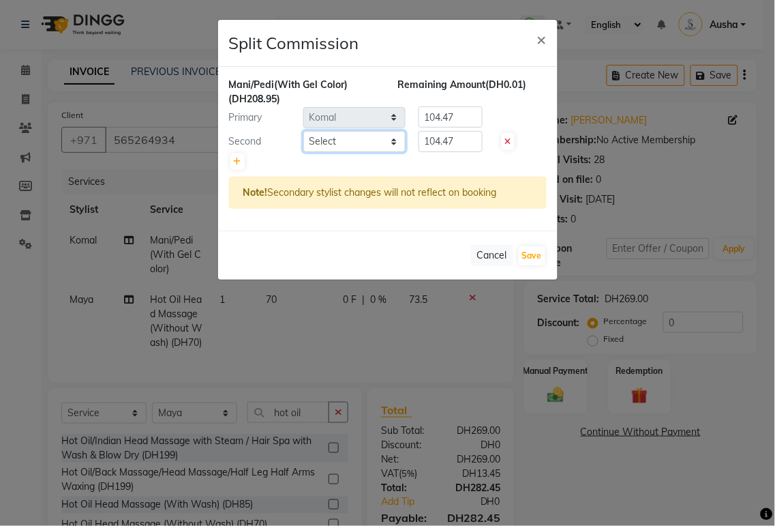
click at [370, 145] on select "Select [PERSON_NAME][MEDICAL_DATA] [PERSON_NAME] [PERSON_NAME] [PERSON_NAME] [P…" at bounding box center [354, 141] width 102 height 21
select select "65140"
click at [303, 131] on select "Select [PERSON_NAME][MEDICAL_DATA] [PERSON_NAME] [PERSON_NAME] [PERSON_NAME] [P…" at bounding box center [354, 141] width 102 height 21
click at [462, 146] on input "104.47" at bounding box center [451, 141] width 64 height 21
type input "1"
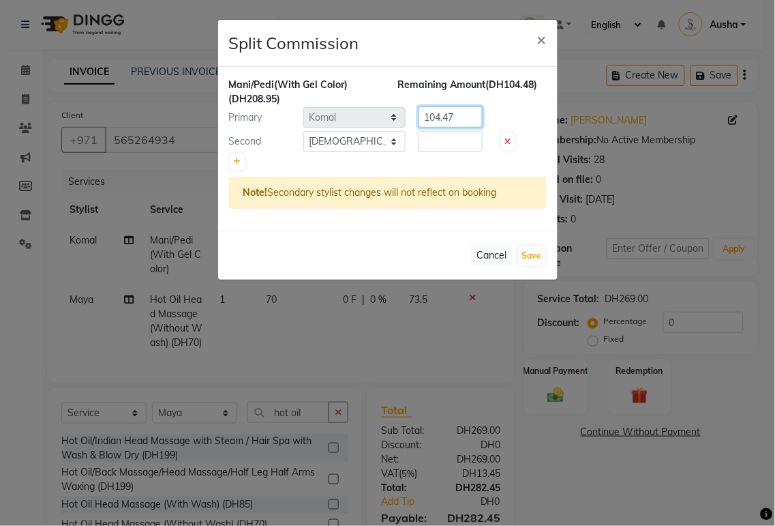
click at [469, 119] on input "104.47" at bounding box center [451, 116] width 64 height 21
type input "1"
click at [438, 145] on input "number" at bounding box center [451, 141] width 64 height 21
type input "108.95"
click at [453, 120] on input "number" at bounding box center [451, 116] width 64 height 21
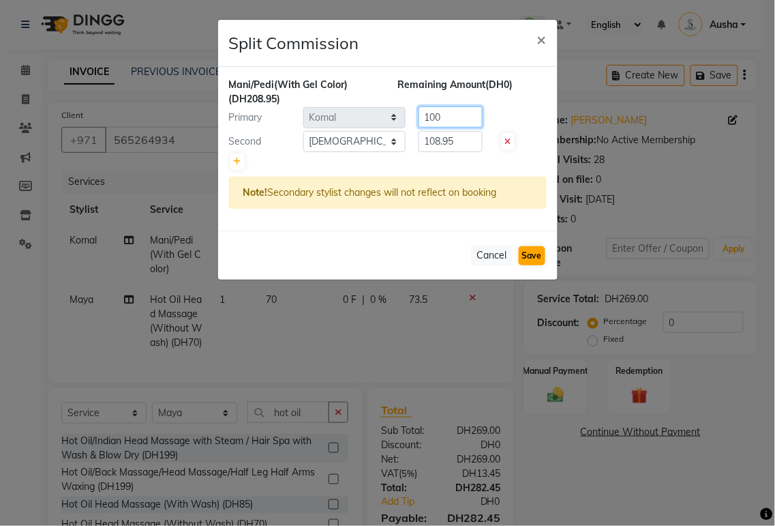
type input "100"
click at [524, 256] on button "Save" at bounding box center [532, 255] width 27 height 19
select select "Select"
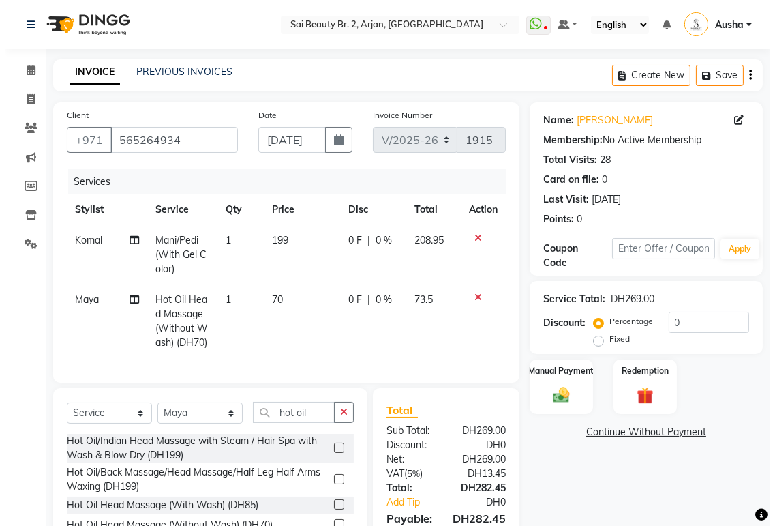
scroll to position [110, 0]
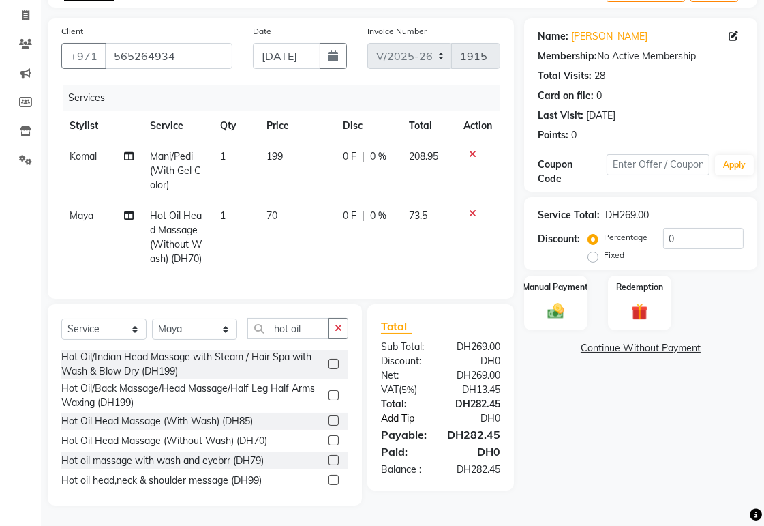
click at [397, 413] on link "Add Tip" at bounding box center [412, 418] width 82 height 14
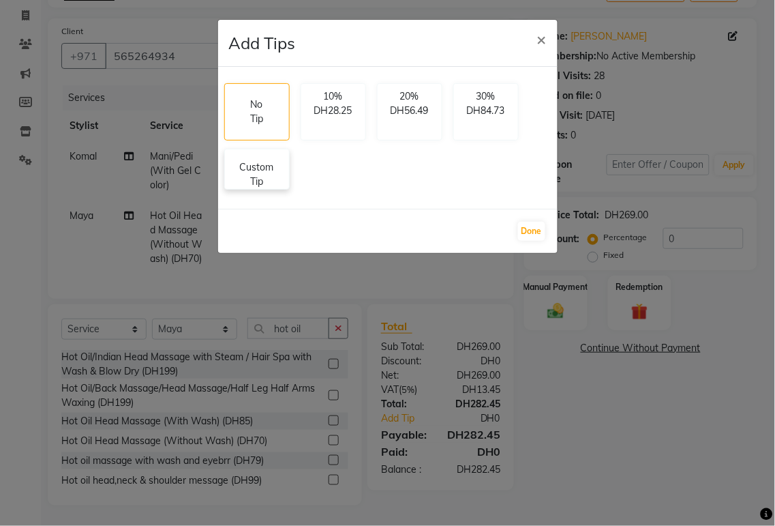
click at [266, 173] on p "Custom Tip" at bounding box center [257, 174] width 48 height 29
select select "59424"
select select "65140"
select select "59367"
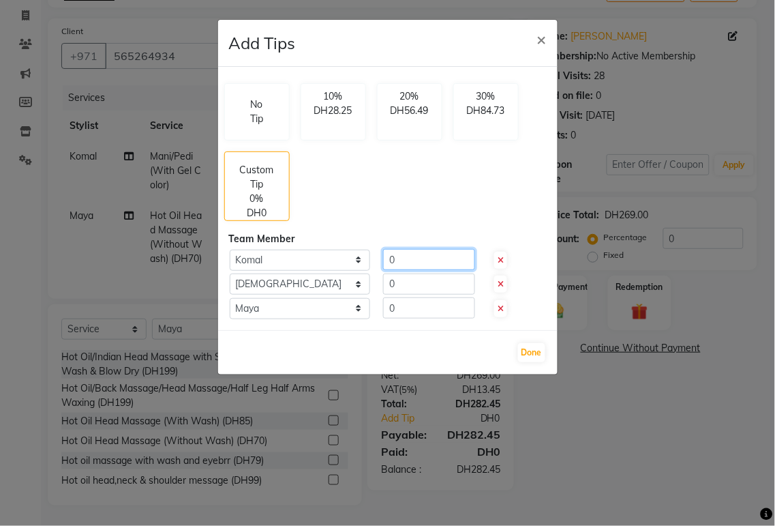
click at [415, 257] on input "0" at bounding box center [429, 259] width 92 height 21
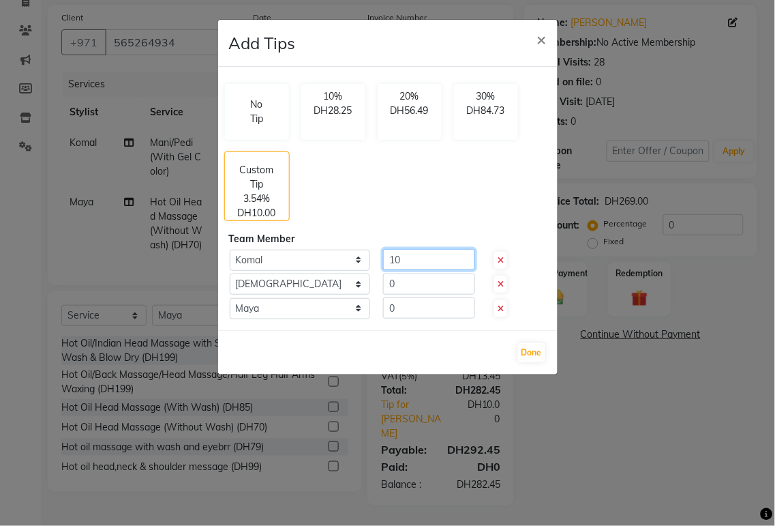
type input "10"
click at [417, 285] on input "0" at bounding box center [429, 283] width 92 height 21
type input "10"
click at [421, 308] on input "0" at bounding box center [429, 307] width 92 height 21
type input "10"
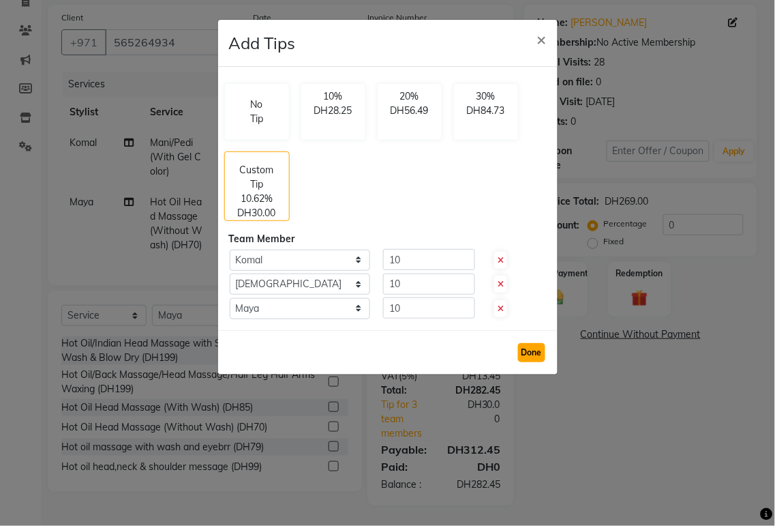
click at [540, 353] on button "Done" at bounding box center [531, 352] width 27 height 19
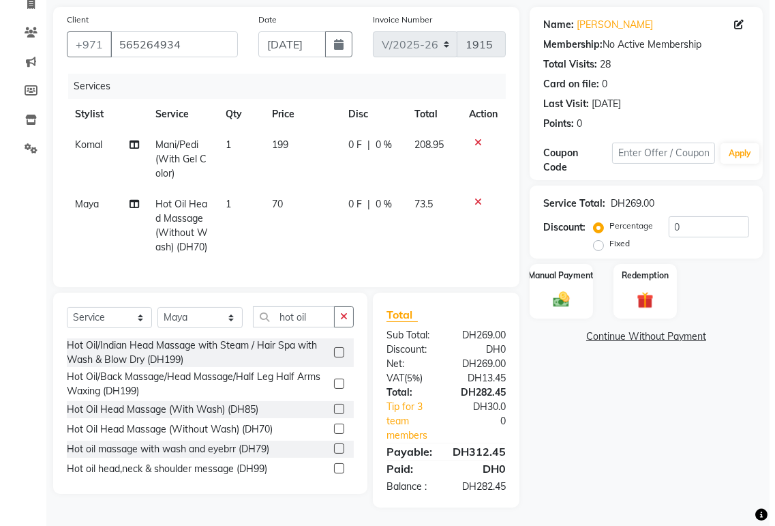
scroll to position [123, 0]
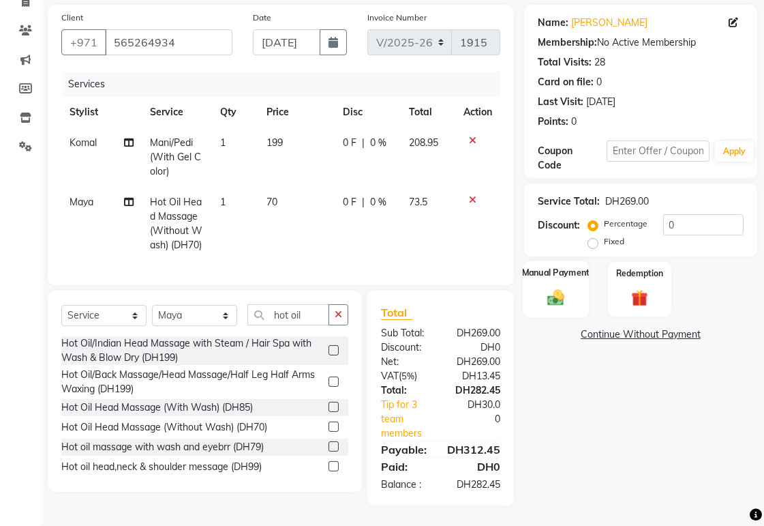
click at [555, 287] on img at bounding box center [556, 297] width 28 height 20
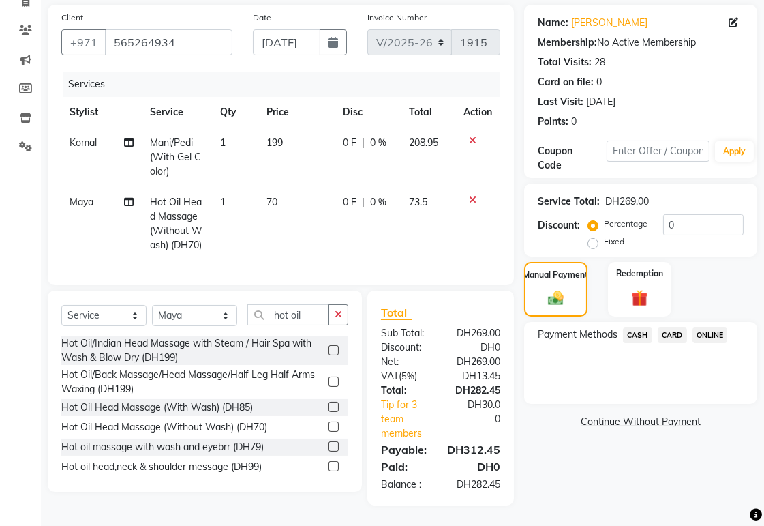
click at [680, 327] on span "CARD" at bounding box center [672, 335] width 29 height 16
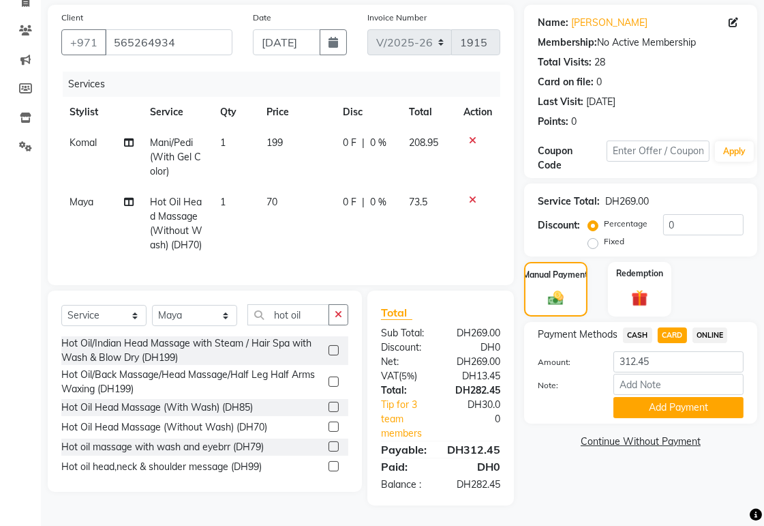
click at [128, 138] on icon at bounding box center [129, 143] width 10 height 10
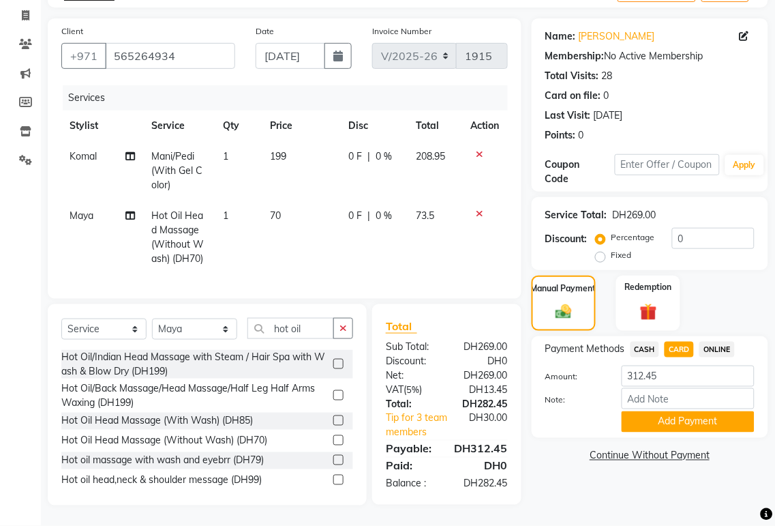
select select "59424"
select select "65140"
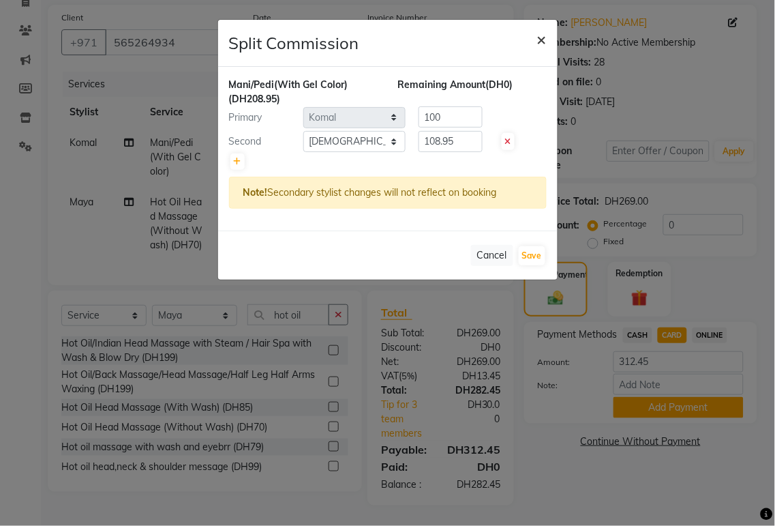
click at [547, 33] on button "×" at bounding box center [541, 39] width 31 height 38
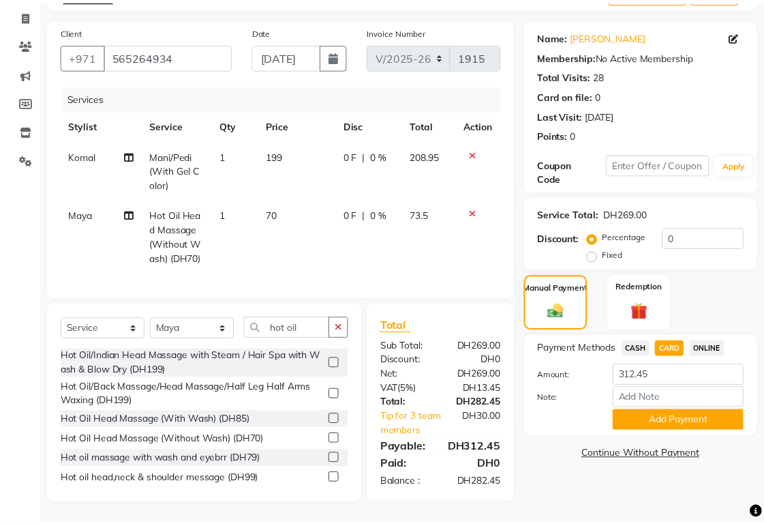
scroll to position [95, 0]
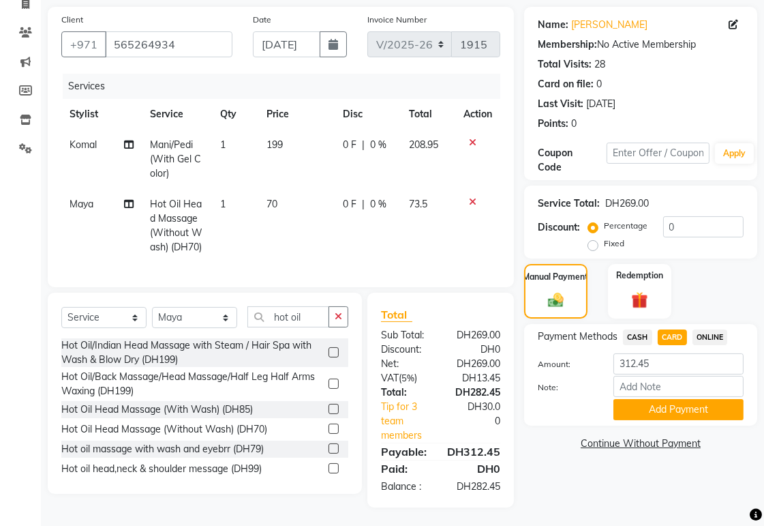
click at [131, 145] on icon at bounding box center [129, 145] width 10 height 10
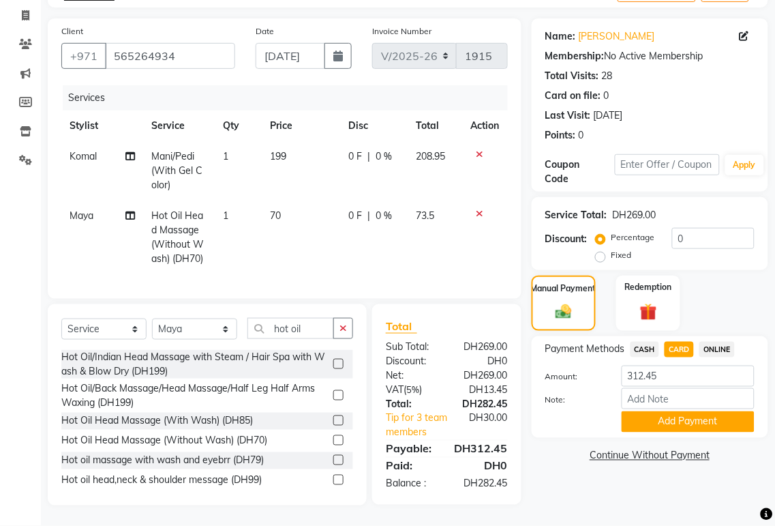
select select "59424"
select select "65140"
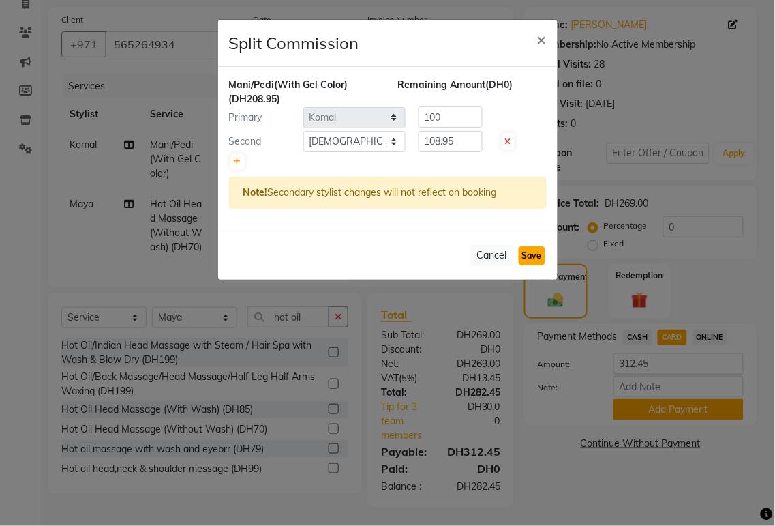
click at [536, 254] on button "Save" at bounding box center [532, 255] width 27 height 19
select select "Select"
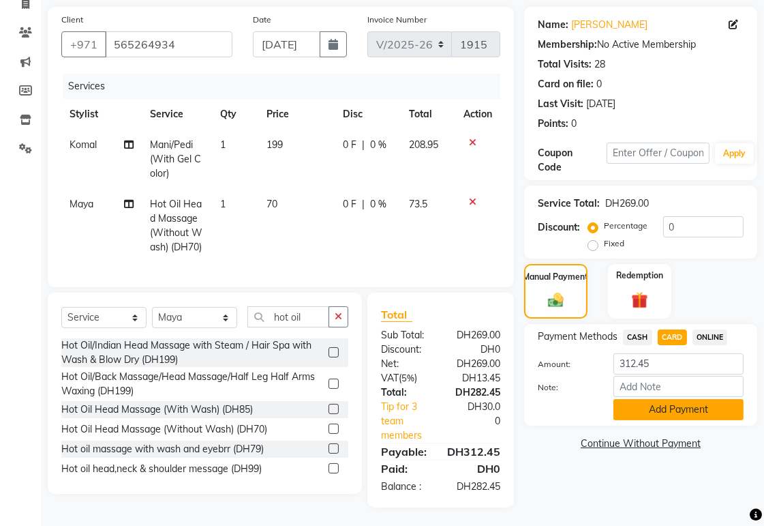
click at [675, 410] on button "Add Payment" at bounding box center [679, 409] width 130 height 21
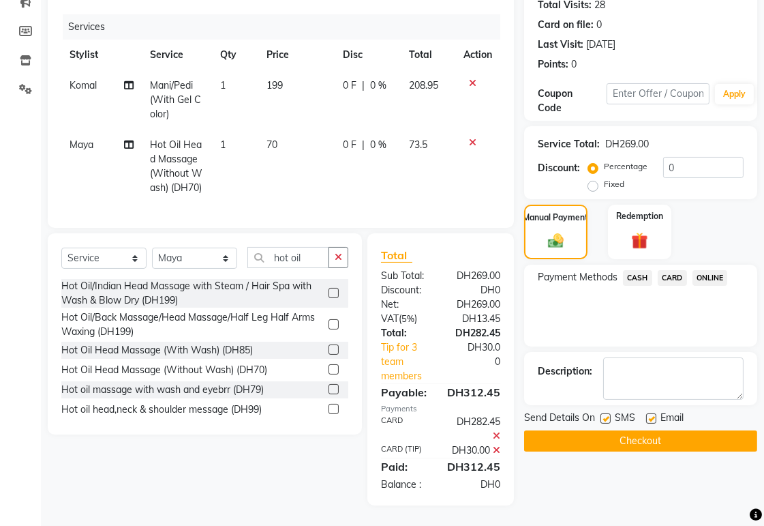
scroll to position [194, 0]
click at [689, 430] on button "Checkout" at bounding box center [640, 440] width 233 height 21
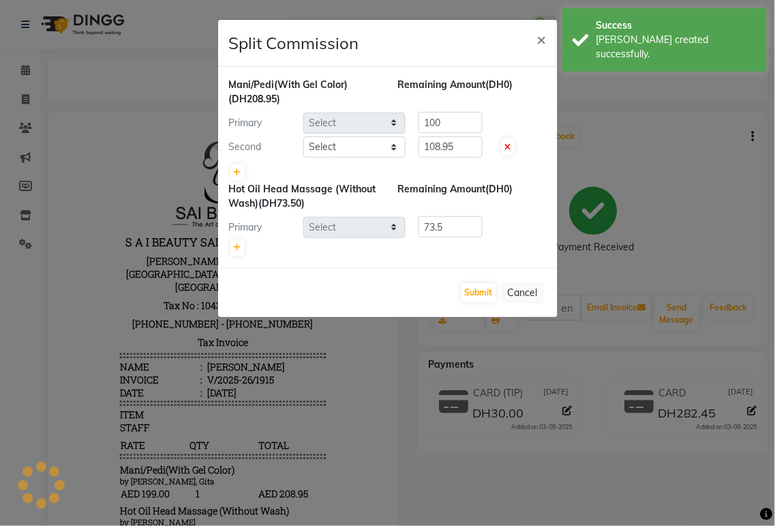
select select "59424"
select select "65140"
select select "59367"
click at [480, 290] on button "Submit" at bounding box center [479, 292] width 35 height 19
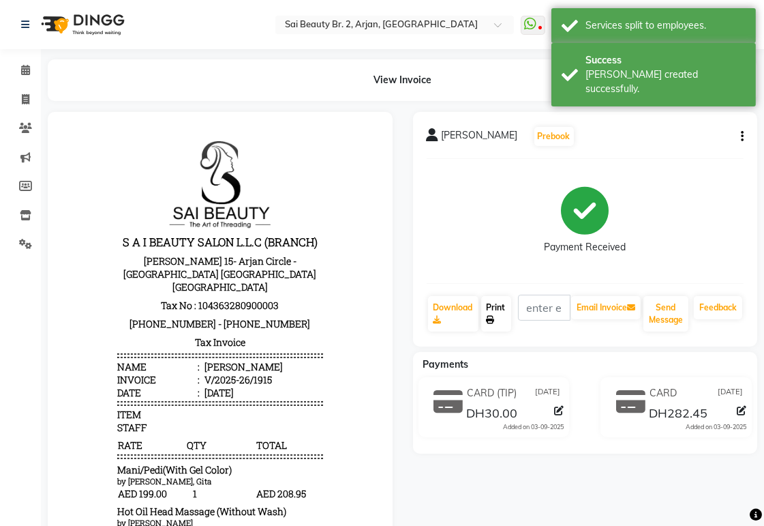
click at [501, 312] on link "Print" at bounding box center [496, 313] width 30 height 35
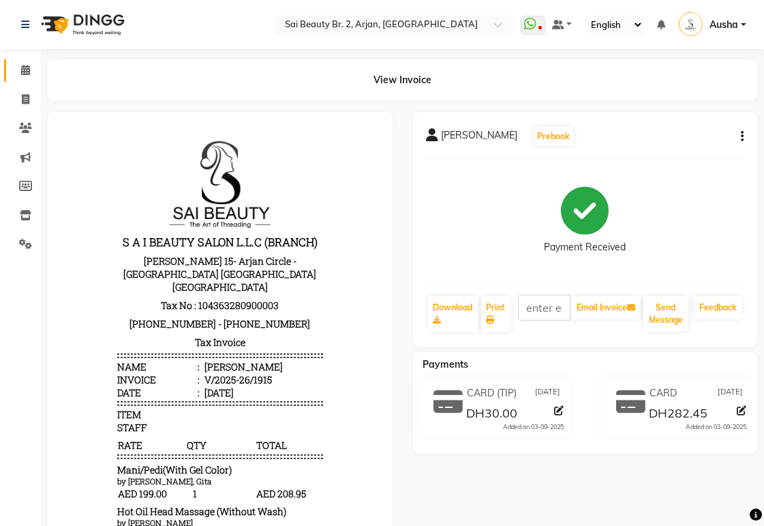
click at [26, 69] on icon at bounding box center [25, 70] width 9 height 10
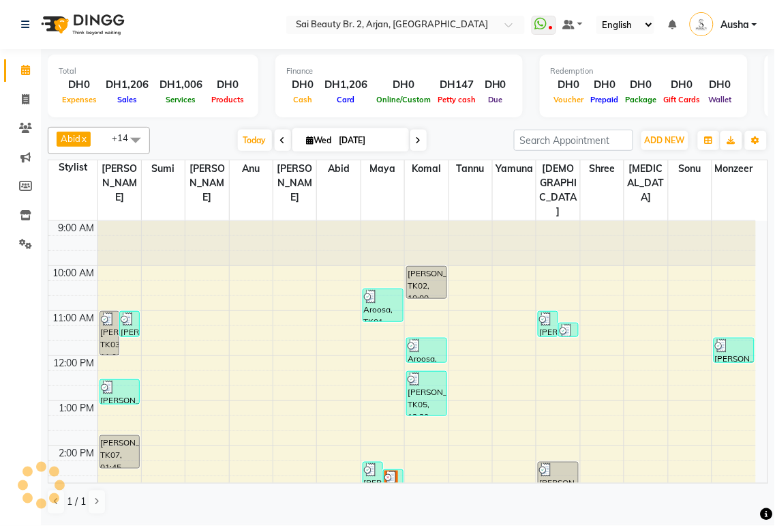
click at [416, 139] on icon at bounding box center [418, 140] width 5 height 8
type input "[DATE]"
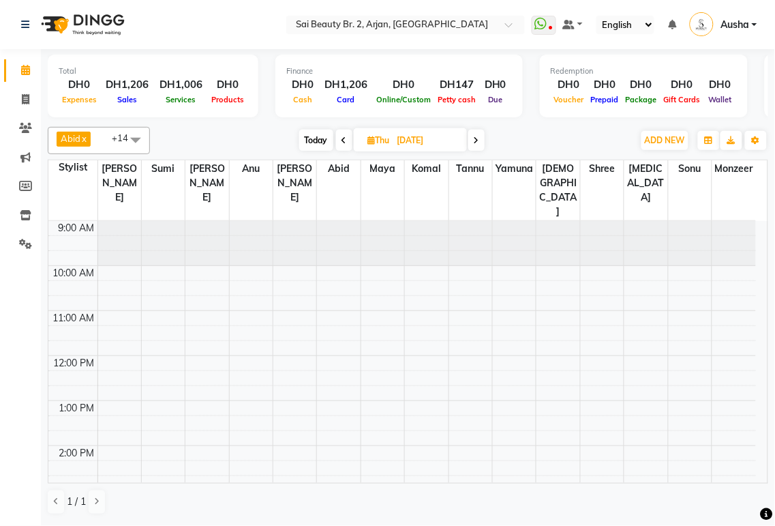
scroll to position [317, 0]
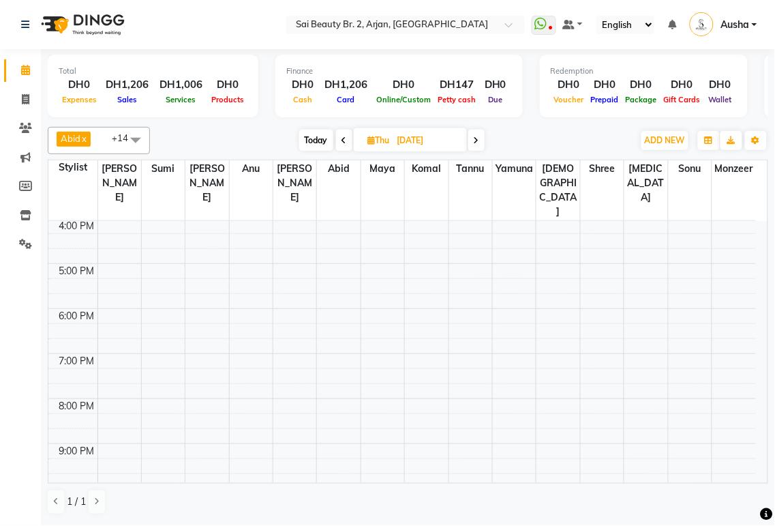
click at [413, 136] on input "[DATE]" at bounding box center [427, 140] width 68 height 20
select select "9"
select select "2025"
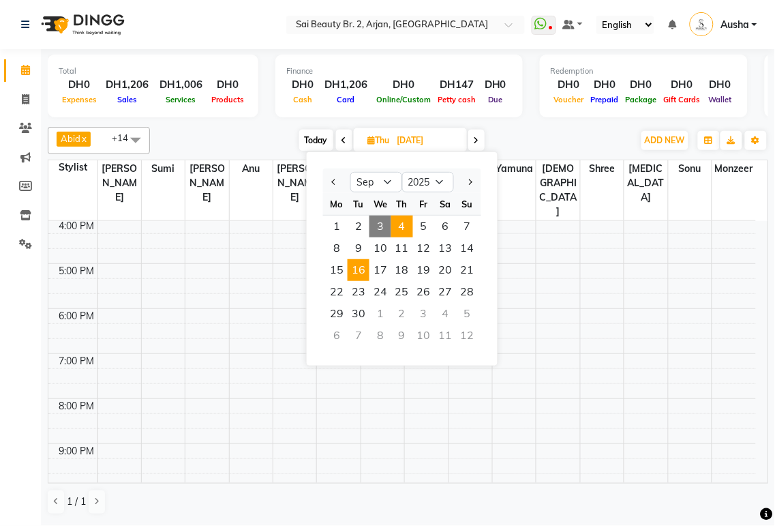
click at [359, 266] on span "16" at bounding box center [359, 270] width 22 height 22
type input "[DATE]"
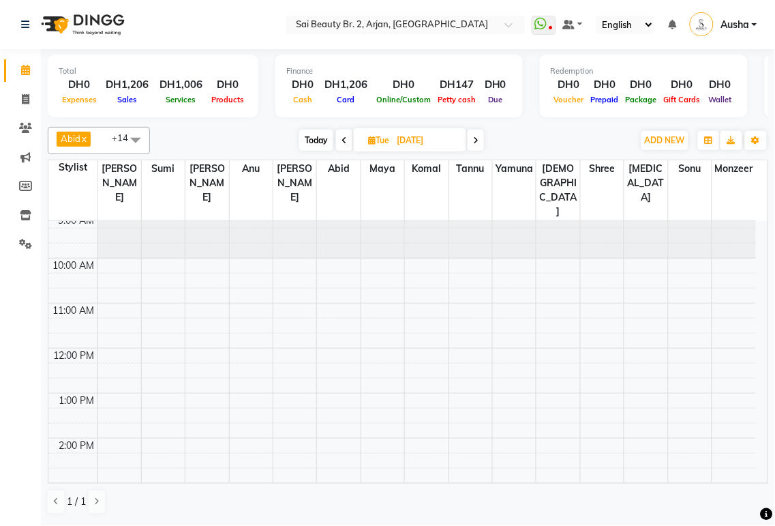
scroll to position [0, 0]
click at [385, 139] on span "Tue" at bounding box center [379, 140] width 28 height 10
select select "9"
select select "2025"
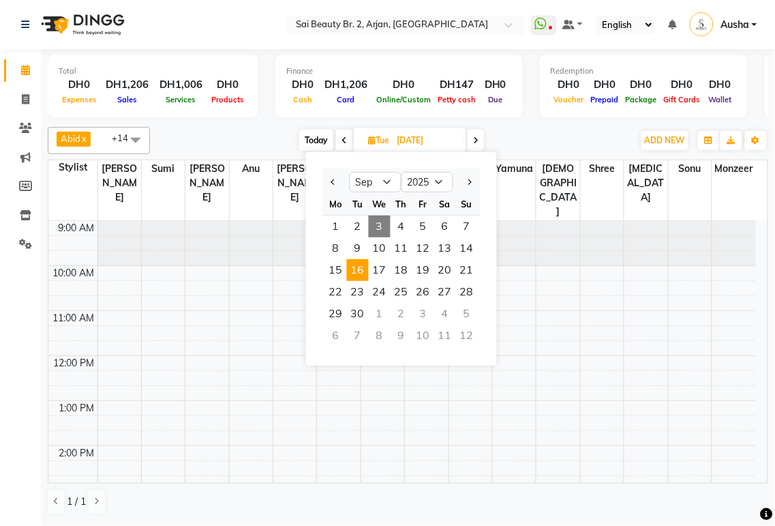
click at [355, 271] on span "16" at bounding box center [358, 270] width 22 height 22
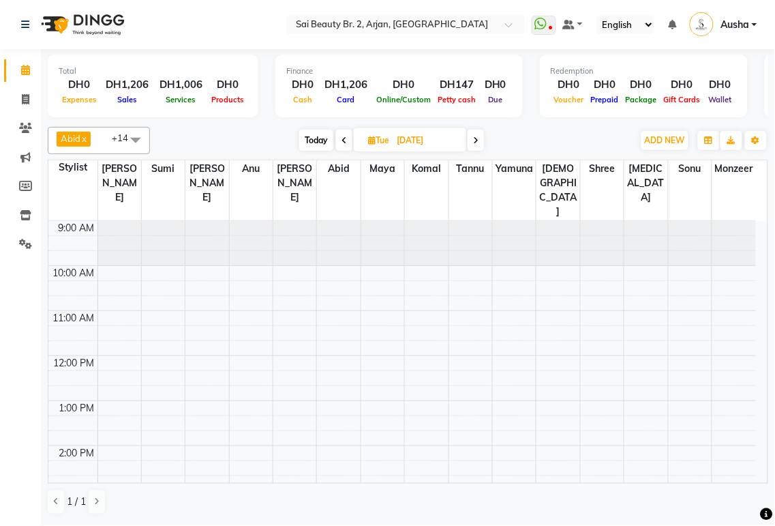
click at [398, 138] on input "[DATE]" at bounding box center [427, 140] width 68 height 20
select select "9"
select select "2025"
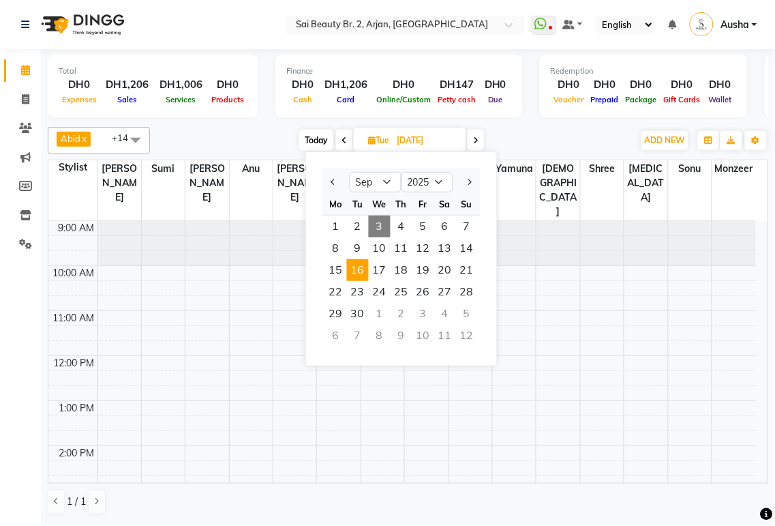
click at [358, 269] on span "16" at bounding box center [358, 270] width 22 height 22
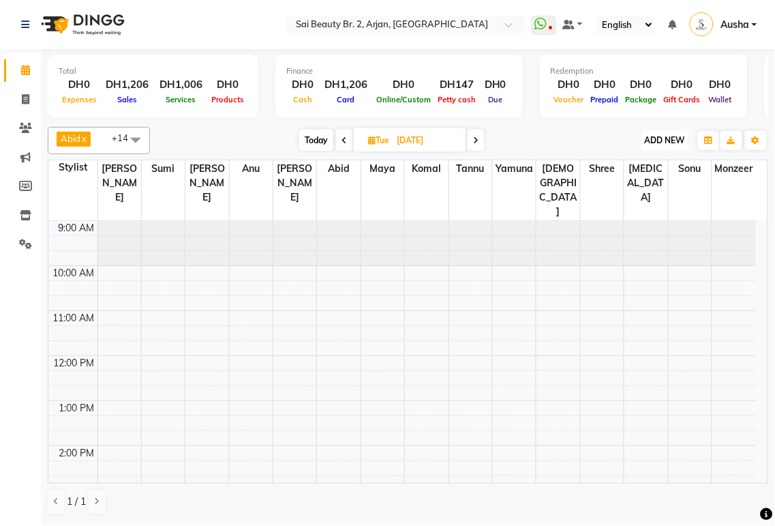
click at [666, 139] on span "ADD NEW" at bounding box center [665, 140] width 40 height 10
click at [648, 162] on button "Add Appointment" at bounding box center [635, 167] width 108 height 18
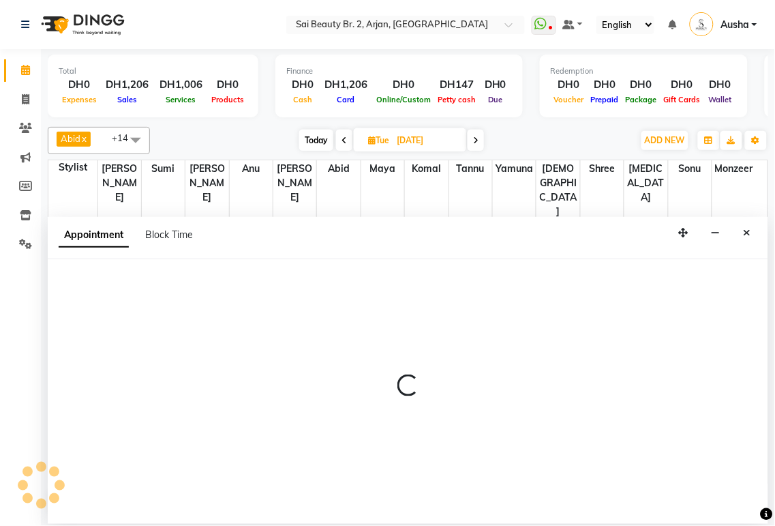
select select "tentative"
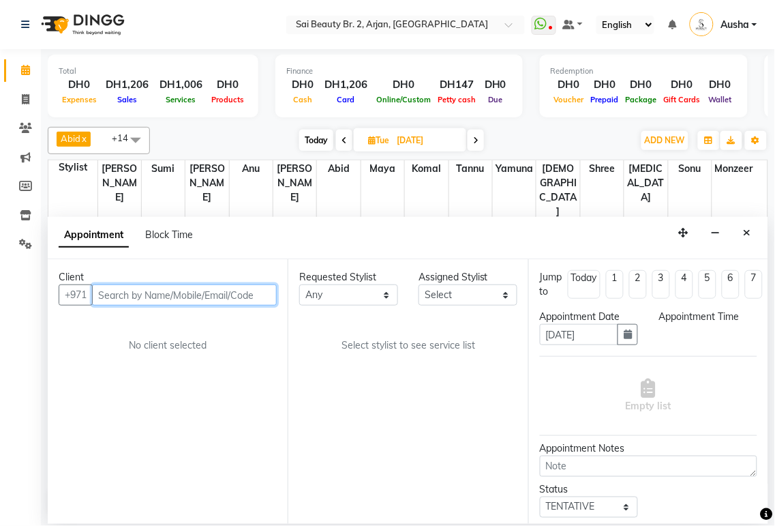
select select "600"
click at [133, 295] on input "text" at bounding box center [184, 294] width 185 height 21
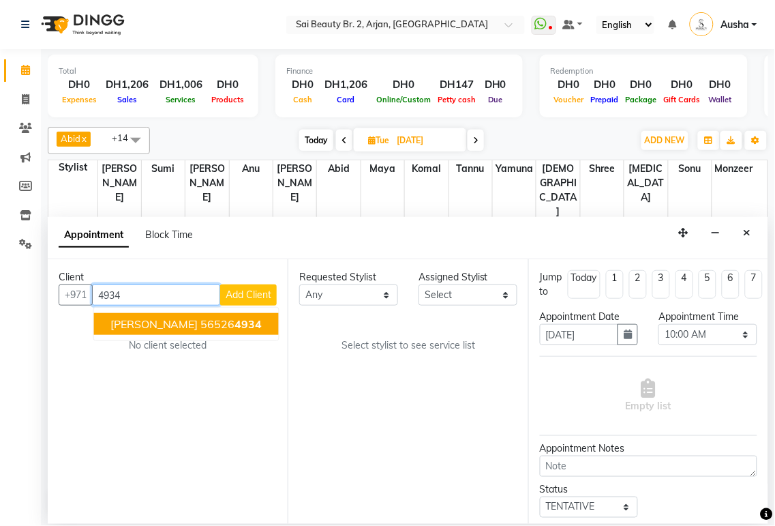
click at [201, 321] on ngb-highlight "56526 4934" at bounding box center [231, 324] width 61 height 14
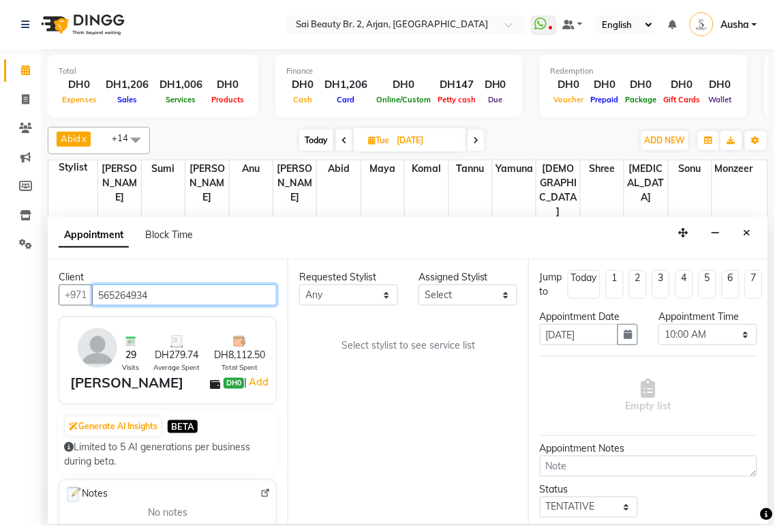
type input "565264934"
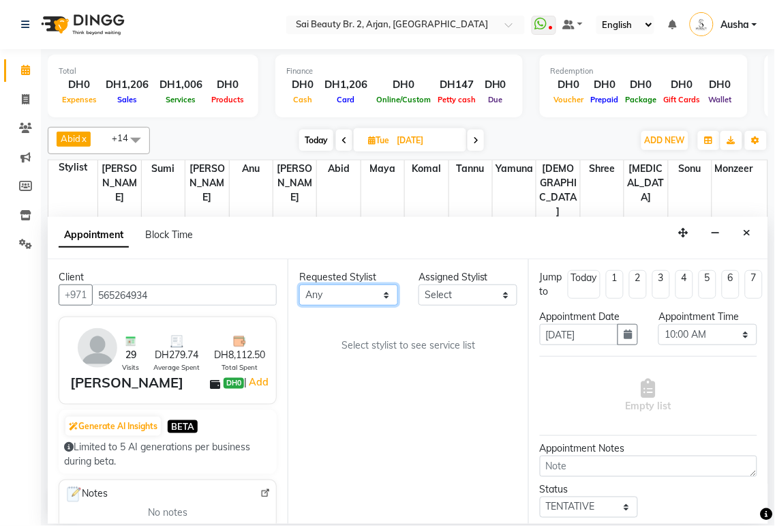
click at [372, 295] on select "Any [PERSON_NAME][MEDICAL_DATA] [PERSON_NAME] [PERSON_NAME] [PERSON_NAME] Gita …" at bounding box center [348, 294] width 99 height 21
select select "59424"
click at [299, 284] on select "Any [PERSON_NAME][MEDICAL_DATA] [PERSON_NAME] [PERSON_NAME] [PERSON_NAME] Gita …" at bounding box center [348, 294] width 99 height 21
select select "59424"
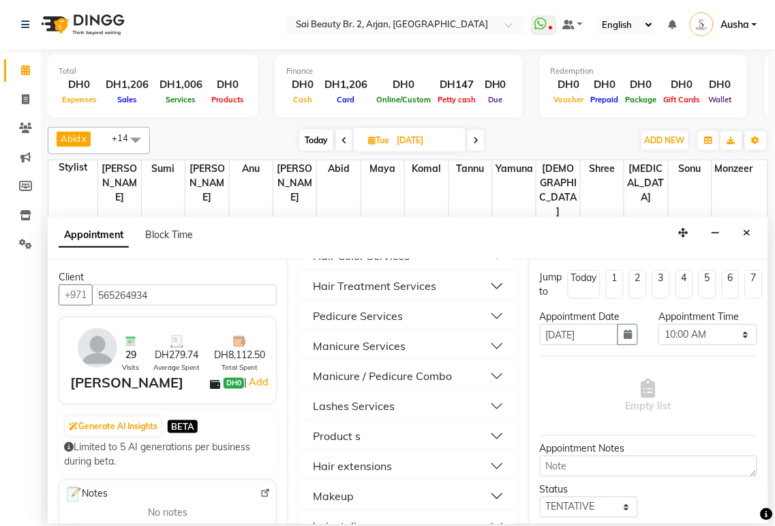
scroll to position [794, 0]
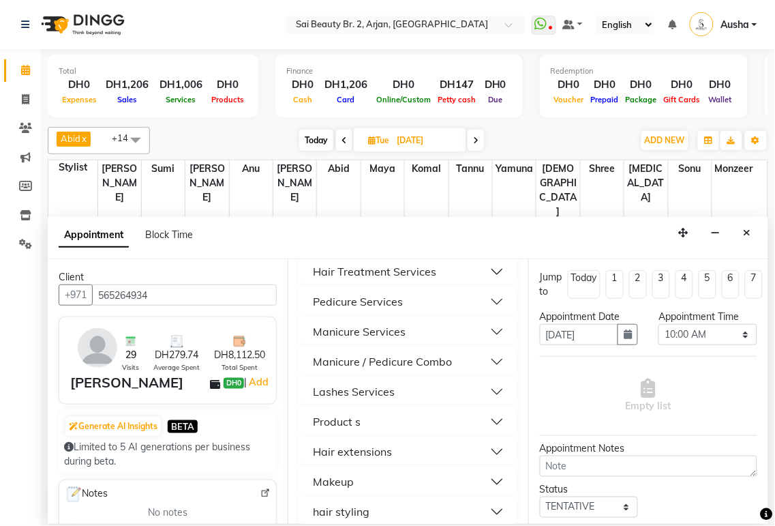
click at [481, 374] on button "Manicure / Pedicure Combo" at bounding box center [408, 361] width 207 height 25
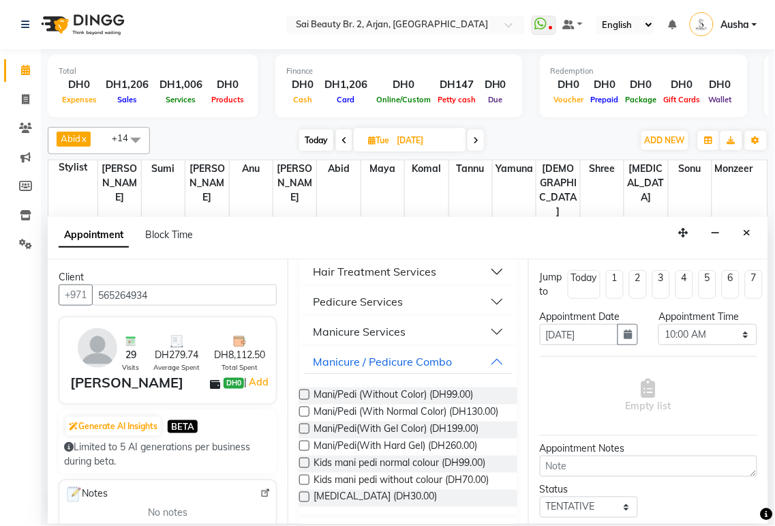
click at [304, 434] on label at bounding box center [304, 428] width 10 height 10
click at [304, 434] on input "checkbox" at bounding box center [303, 429] width 9 height 9
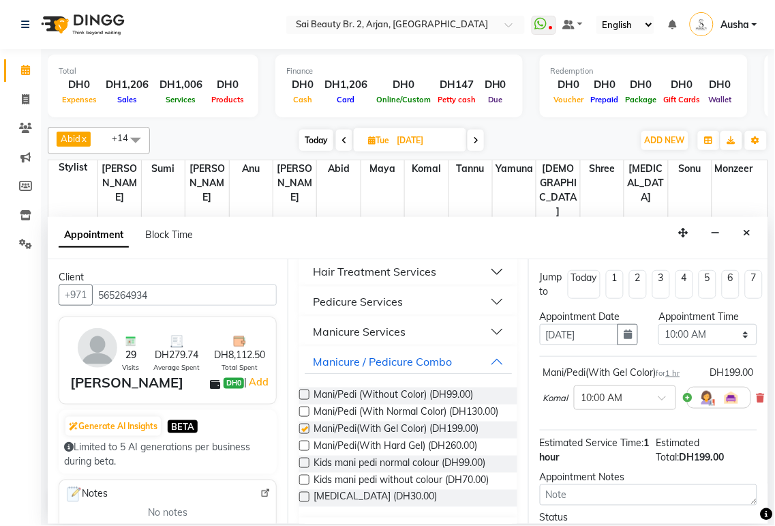
checkbox input "false"
click at [739, 338] on select "Select 10:00 AM 10:05 AM 10:10 AM 10:15 AM 10:20 AM 10:25 AM 10:30 AM 10:35 AM …" at bounding box center [708, 334] width 99 height 21
select select "780"
click at [659, 324] on select "Select 10:00 AM 10:05 AM 10:10 AM 10:15 AM 10:20 AM 10:25 AM 10:30 AM 10:35 AM …" at bounding box center [708, 334] width 99 height 21
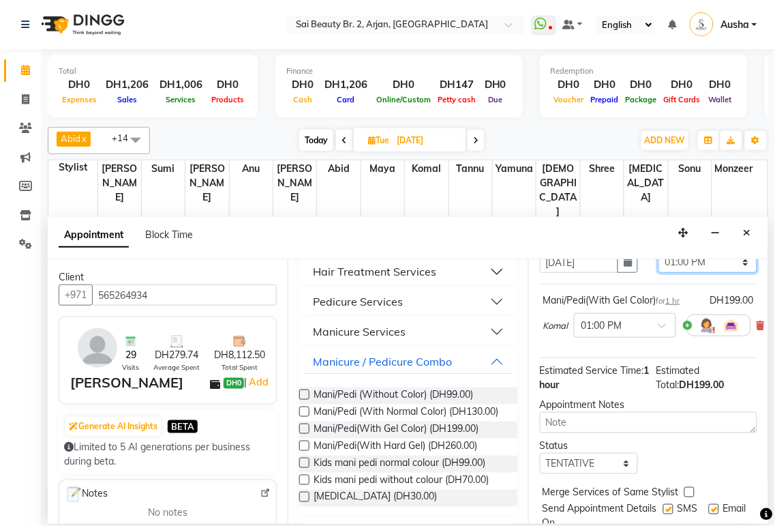
scroll to position [132, 0]
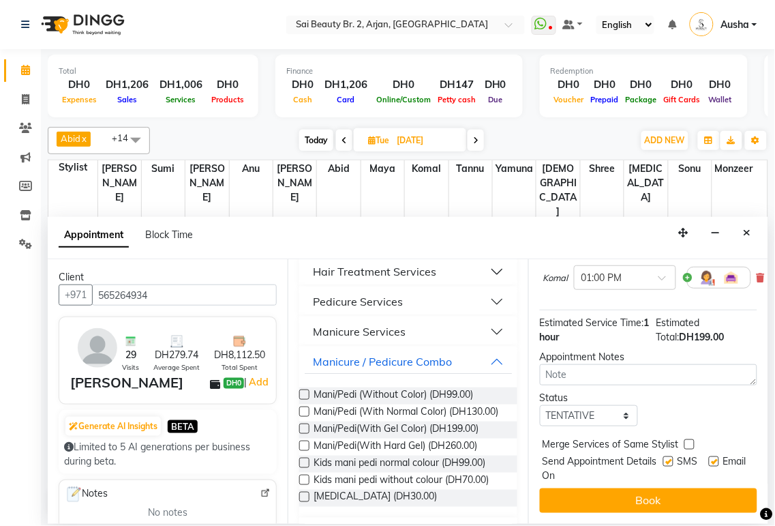
click at [689, 439] on label at bounding box center [690, 444] width 10 height 10
click at [689, 441] on input "checkbox" at bounding box center [689, 445] width 9 height 9
checkbox input "true"
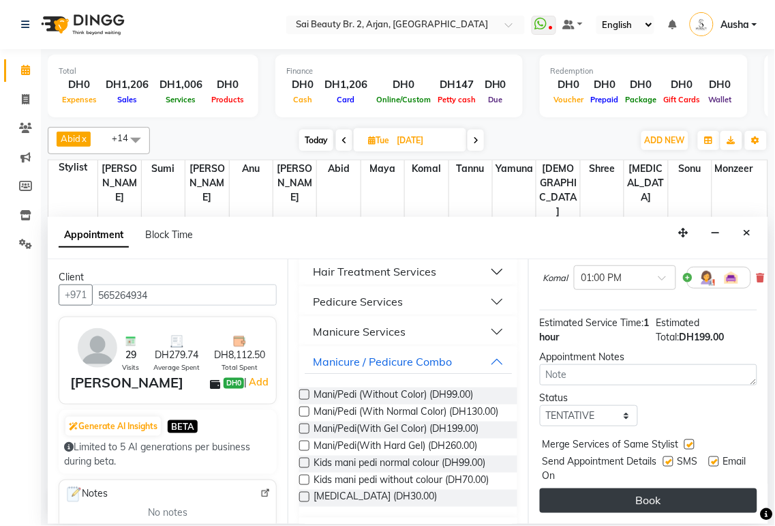
click at [672, 489] on button "Book" at bounding box center [649, 500] width 218 height 25
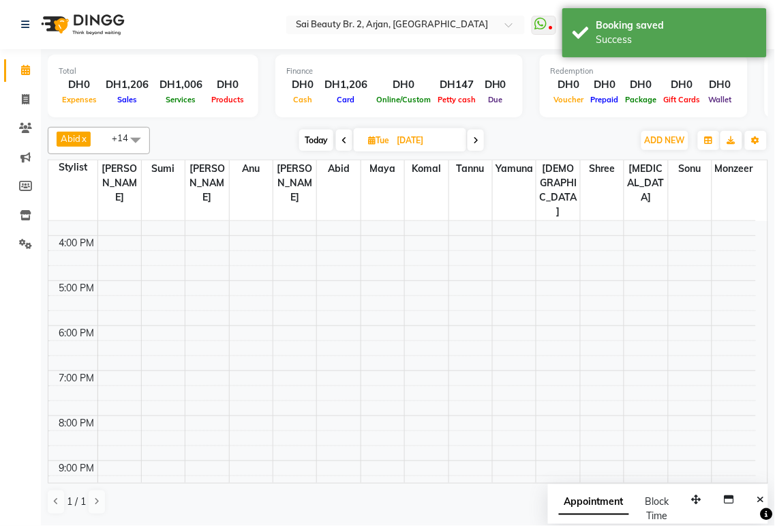
scroll to position [342, 0]
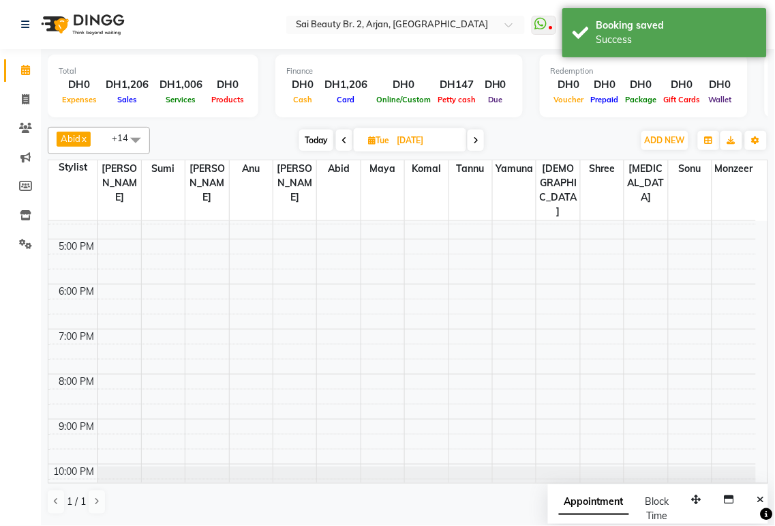
click at [302, 134] on span "Today" at bounding box center [316, 140] width 34 height 21
type input "[DATE]"
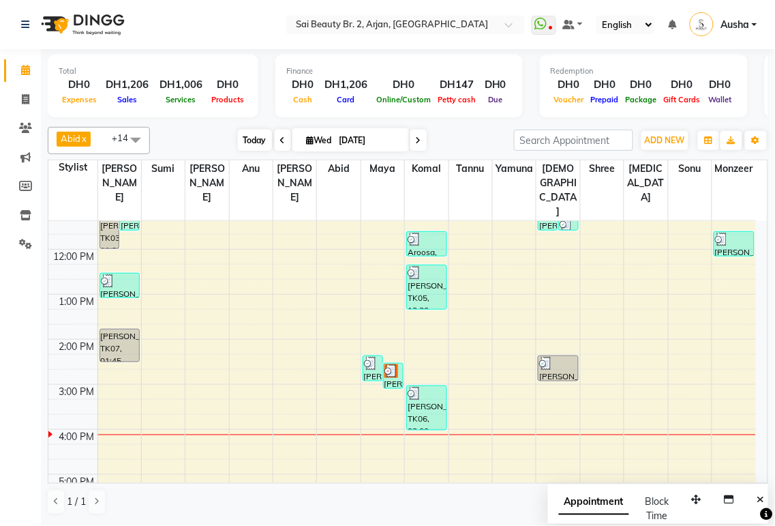
scroll to position [87, 0]
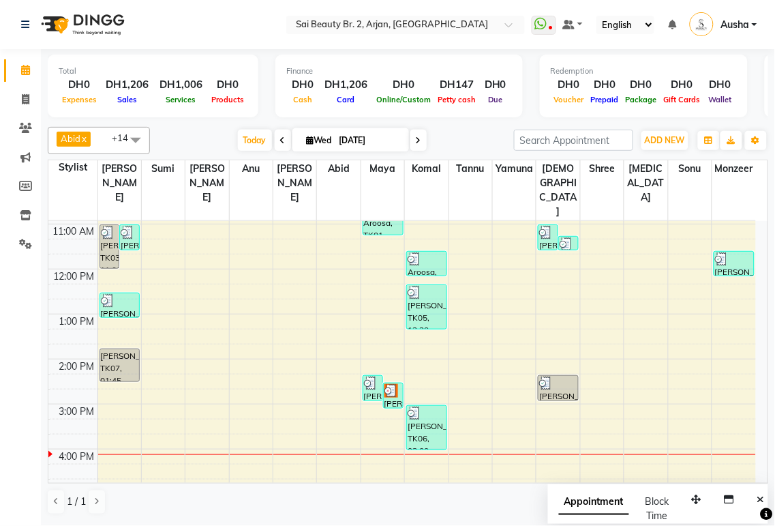
click at [395, 384] on img at bounding box center [392, 391] width 14 height 14
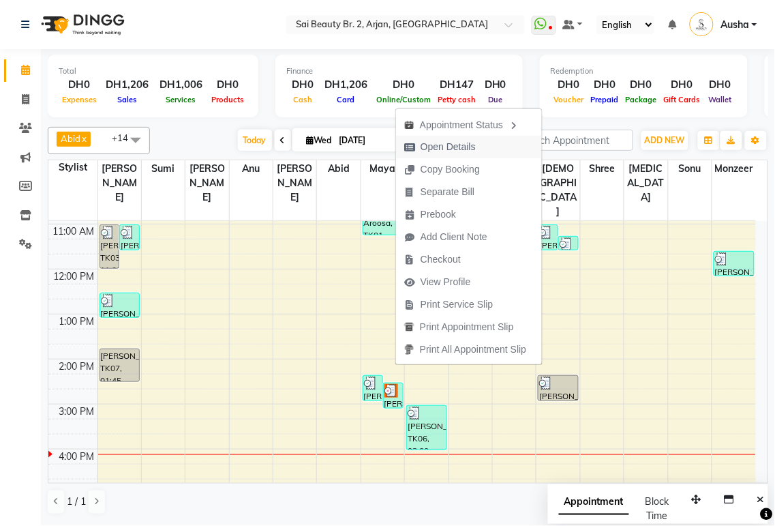
click at [461, 151] on span "Open Details" at bounding box center [448, 147] width 55 height 14
select select "3"
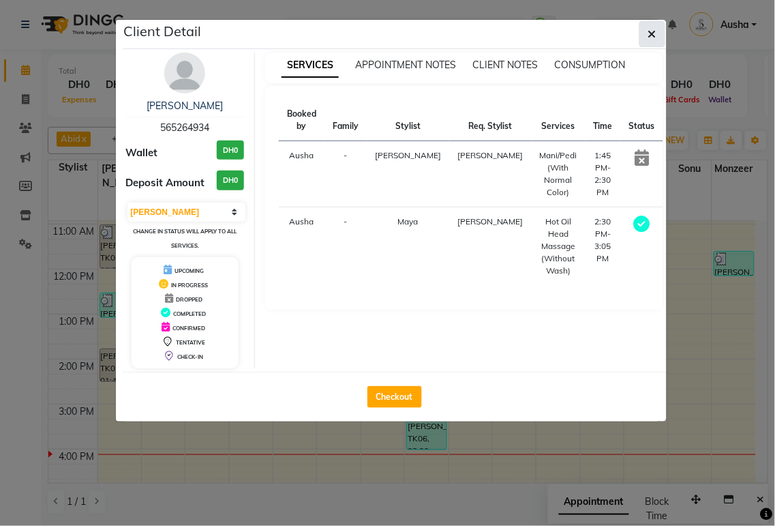
click at [653, 31] on icon "button" at bounding box center [652, 34] width 8 height 11
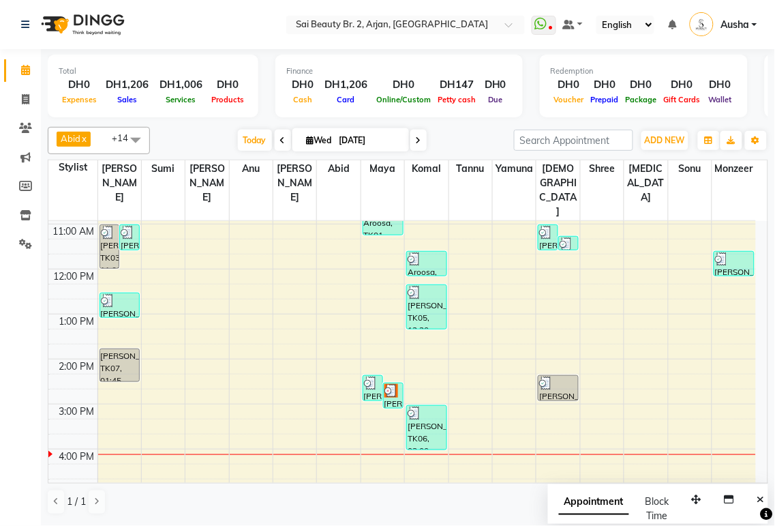
click at [389, 384] on img at bounding box center [392, 391] width 14 height 14
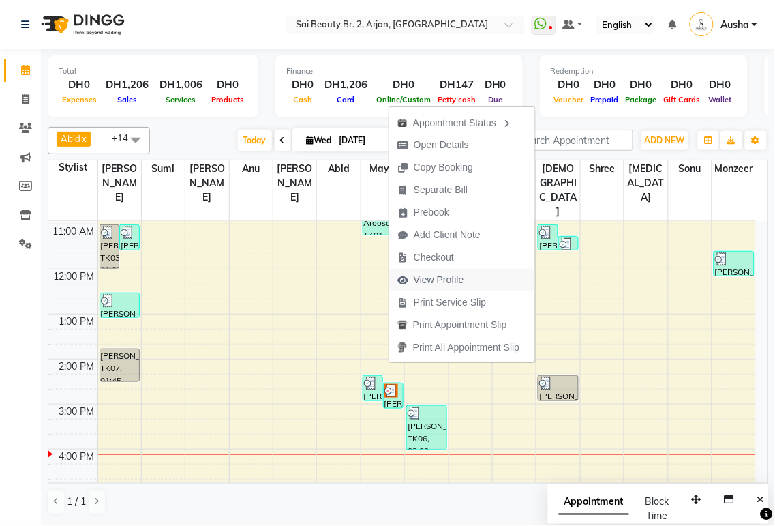
click at [464, 275] on span "View Profile" at bounding box center [439, 280] width 50 height 14
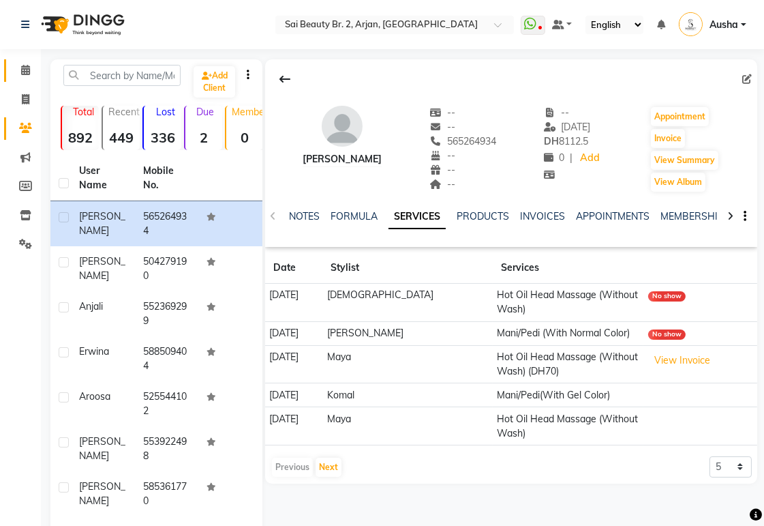
click at [25, 70] on icon at bounding box center [25, 70] width 9 height 10
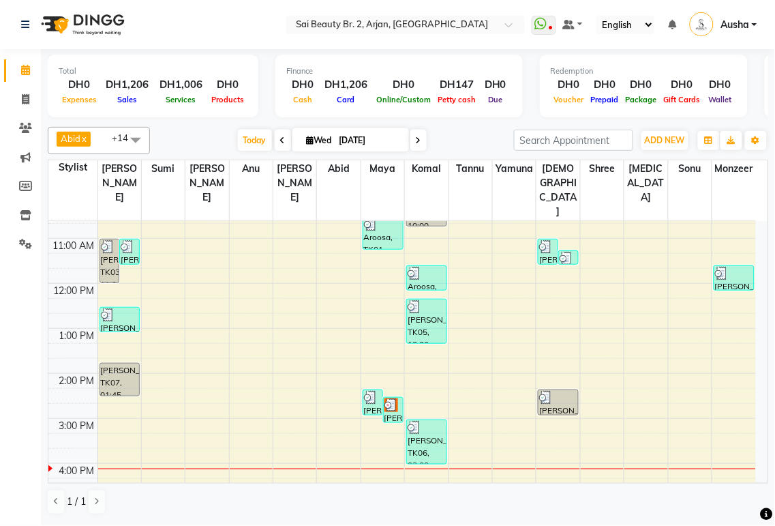
scroll to position [75, 0]
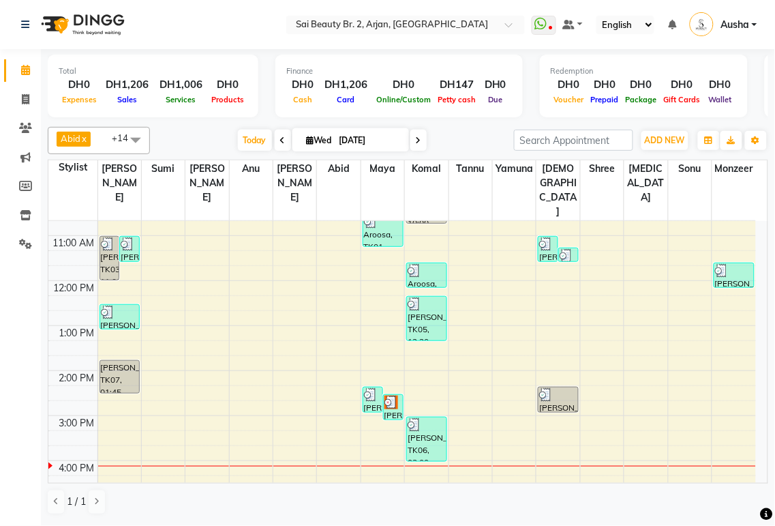
click at [465, 136] on div "[DATE] [DATE]" at bounding box center [332, 140] width 350 height 20
click at [393, 395] on div "[PERSON_NAME], TK07, 02:30 PM-03:05 PM, Hot Oil Head Massage (Without Wash)" at bounding box center [393, 407] width 19 height 25
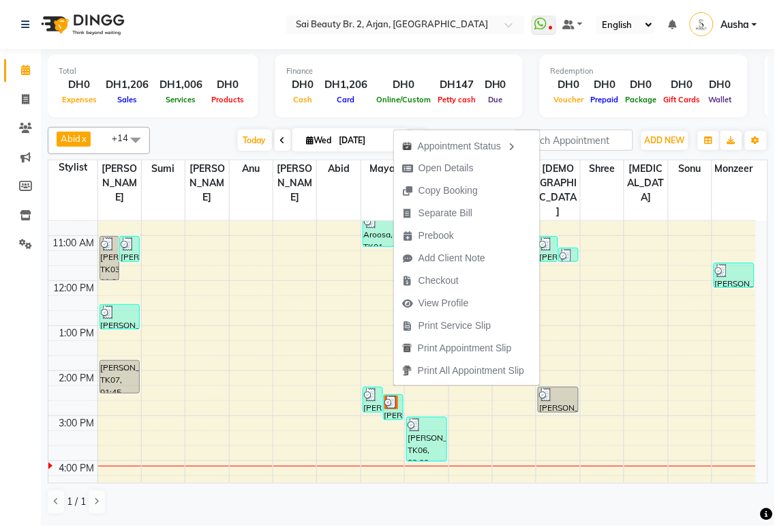
click at [528, 111] on div "Total DH0 Expenses DH1,206 Sales DH1,006 Services DH0 Products Finance DH0 Cash…" at bounding box center [408, 88] width 721 height 67
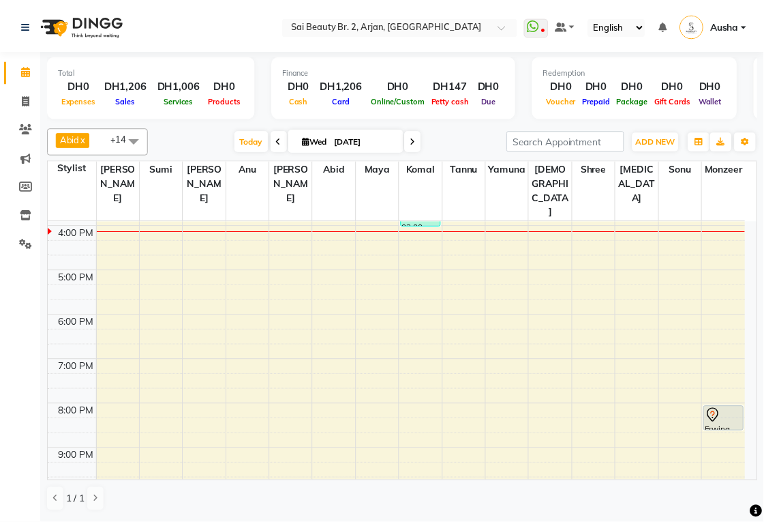
scroll to position [342, 0]
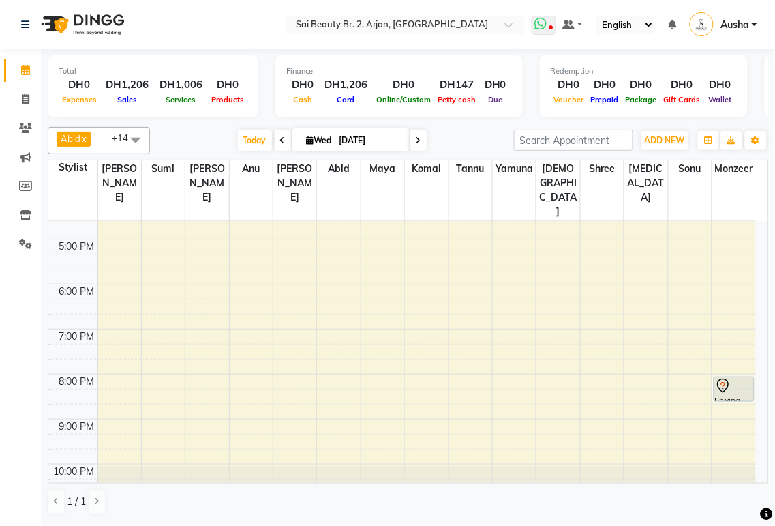
click at [539, 27] on icon at bounding box center [541, 24] width 12 height 14
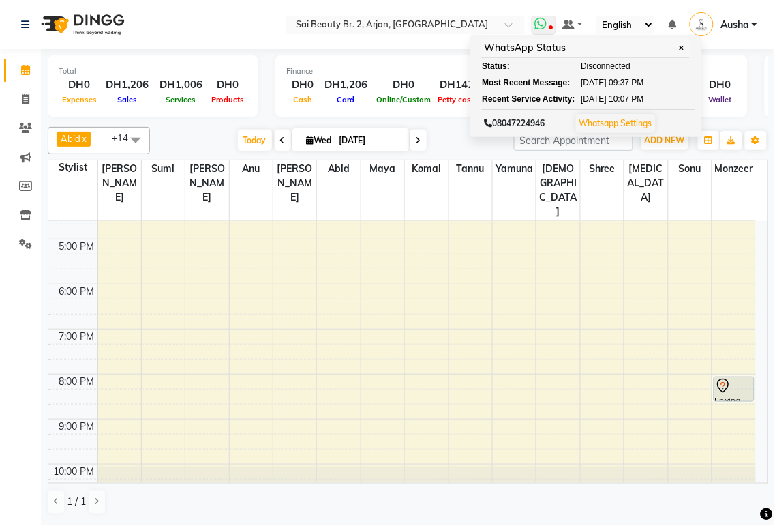
click at [628, 121] on link "Whatsapp Settings" at bounding box center [616, 123] width 73 height 10
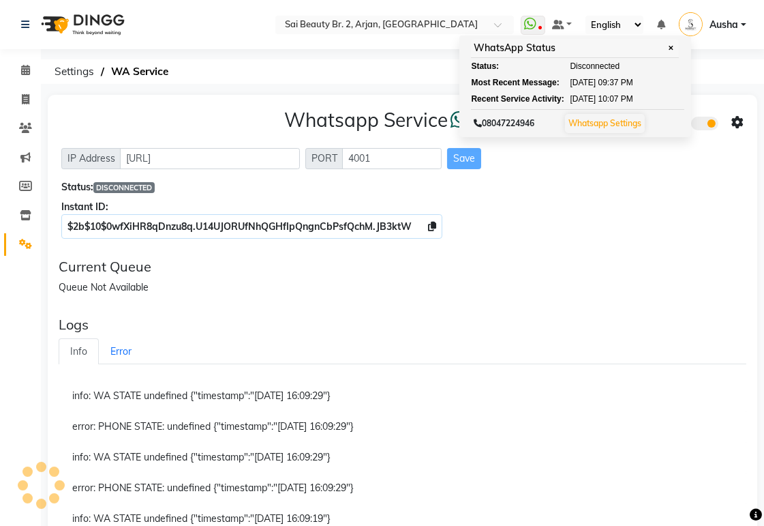
click at [132, 182] on span "DISCONNECTED" at bounding box center [123, 187] width 61 height 11
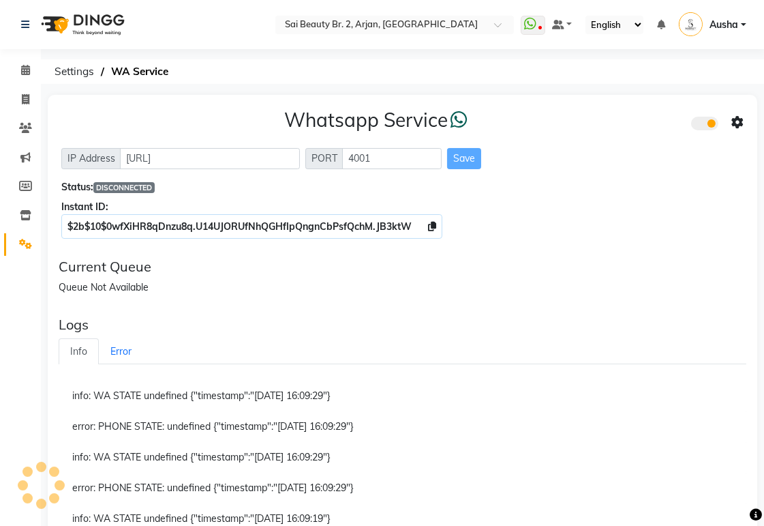
click at [121, 190] on span "DISCONNECTED" at bounding box center [123, 187] width 61 height 11
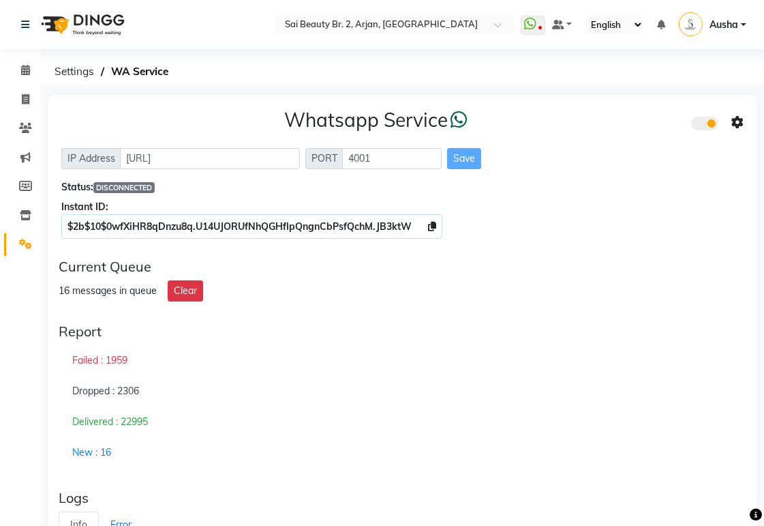
click at [704, 121] on span at bounding box center [704, 124] width 27 height 14
click at [702, 125] on input "checkbox" at bounding box center [702, 125] width 0 height 0
click at [702, 125] on span at bounding box center [704, 124] width 27 height 14
click at [702, 125] on input "checkbox" at bounding box center [702, 125] width 0 height 0
click at [36, 68] on span at bounding box center [26, 71] width 24 height 16
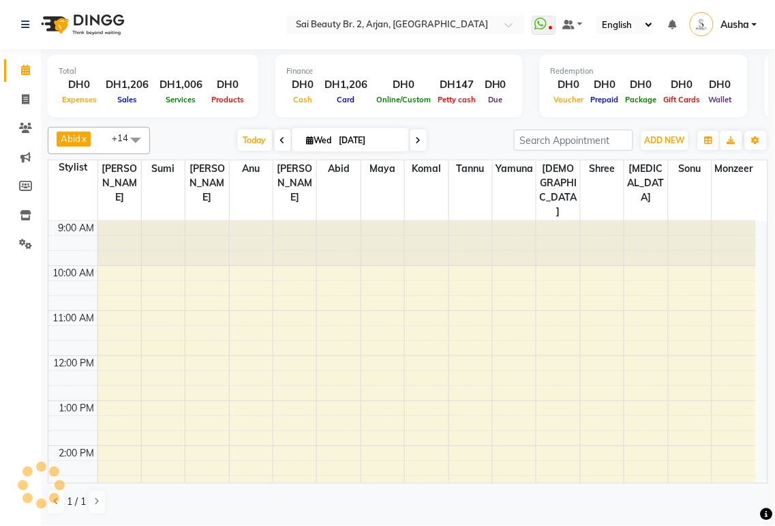
scroll to position [315, 0]
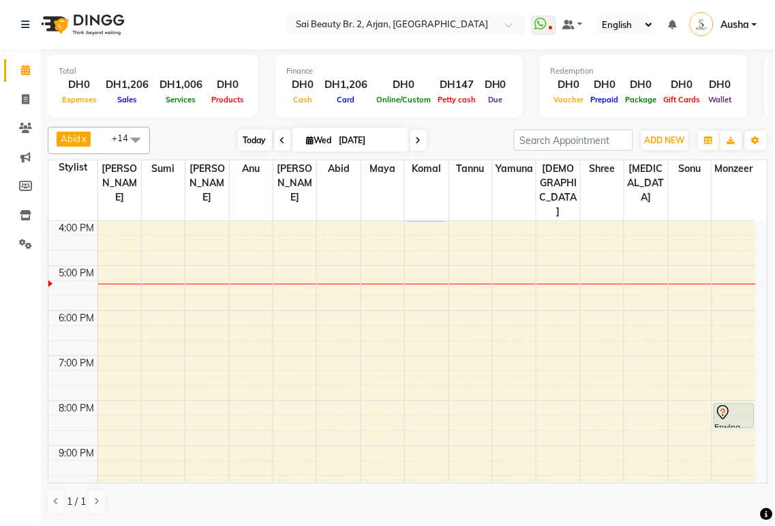
click at [254, 136] on span "Today" at bounding box center [255, 140] width 34 height 21
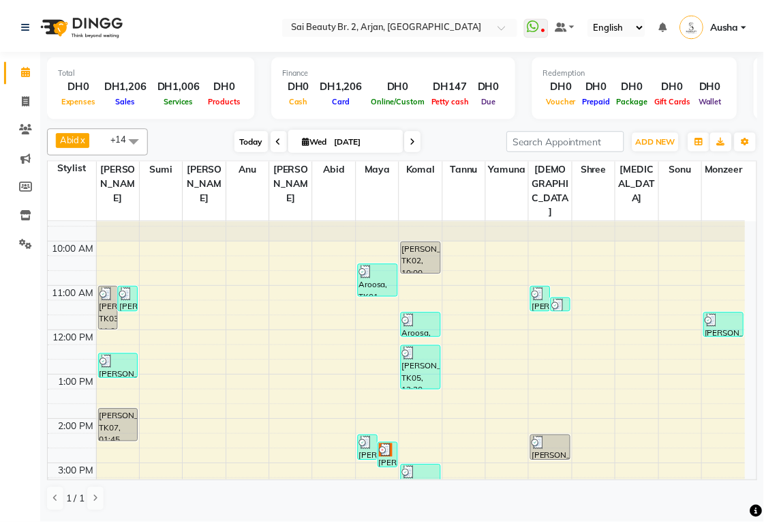
scroll to position [25, 0]
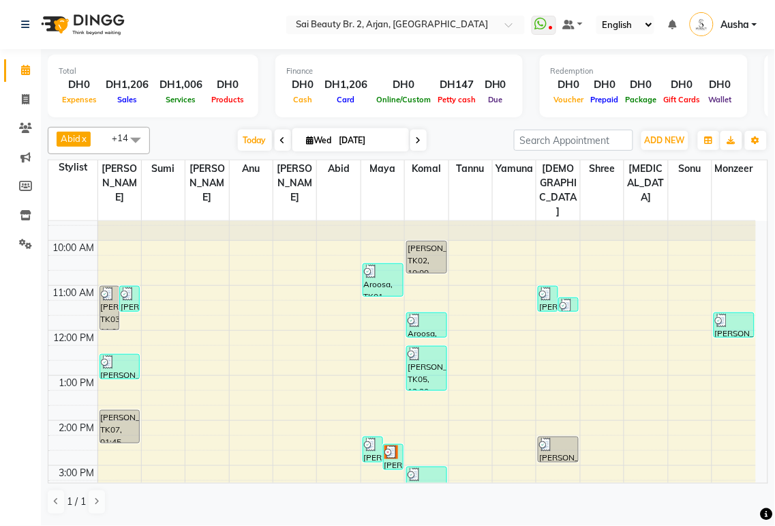
click at [769, 224] on div "Total DH0 Expenses DH1,206 Sales DH1,006 Services DH0 Products Finance DH0 Cash…" at bounding box center [408, 286] width 734 height 475
click at [726, 314] on img at bounding box center [722, 321] width 14 height 14
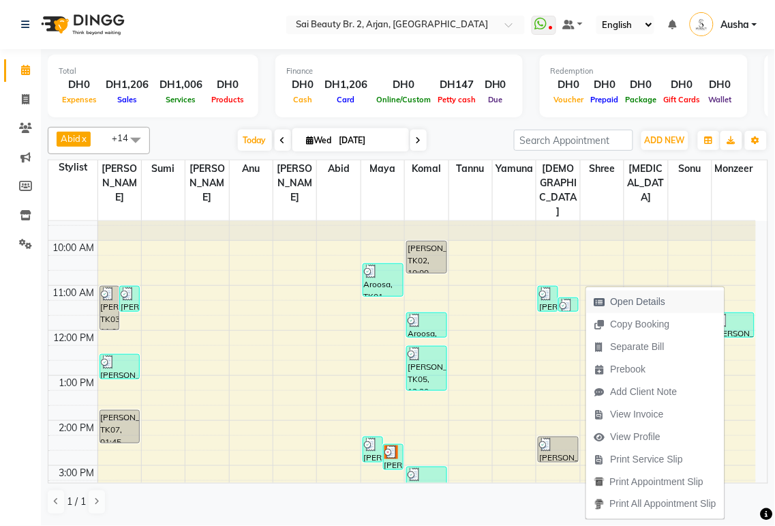
click at [643, 299] on span "Open Details" at bounding box center [638, 302] width 55 height 14
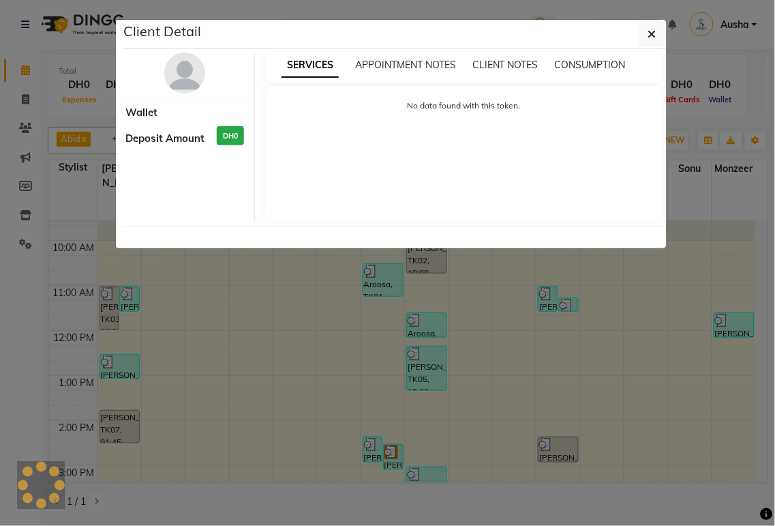
select select "3"
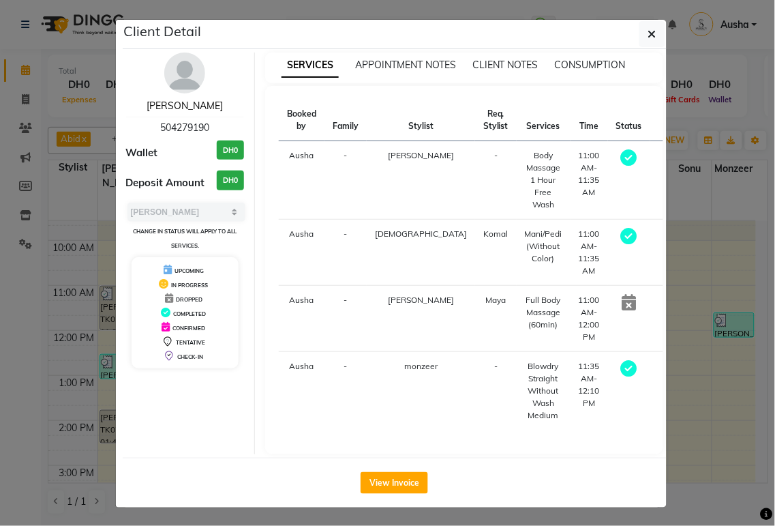
click at [182, 110] on link "[PERSON_NAME]" at bounding box center [185, 106] width 76 height 12
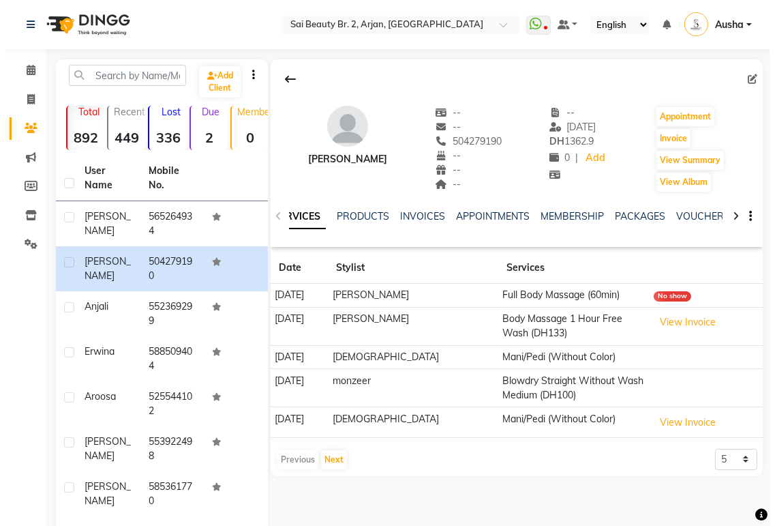
scroll to position [0, 128]
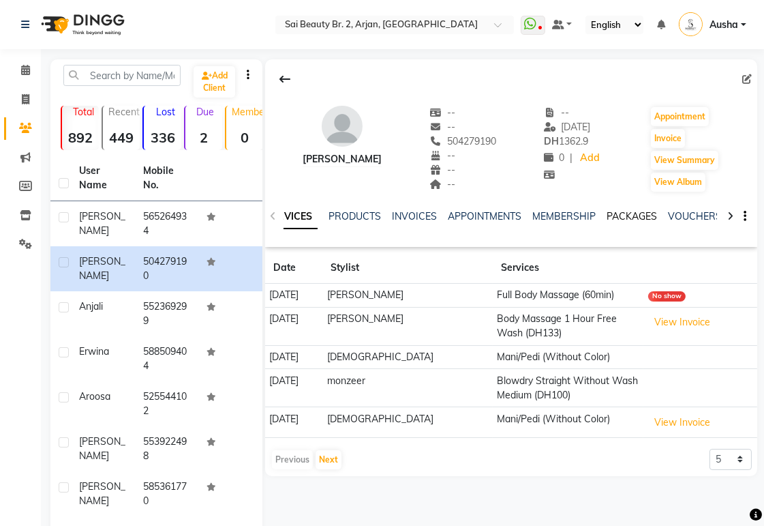
click at [623, 216] on link "PACKAGES" at bounding box center [632, 216] width 50 height 12
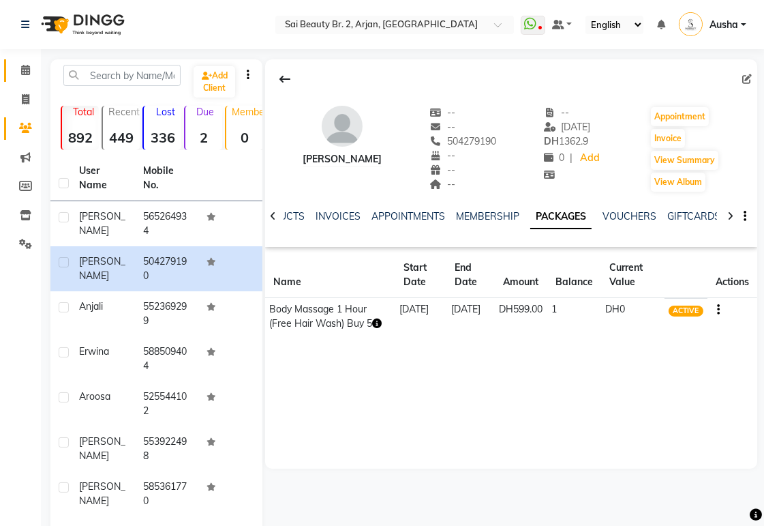
click at [26, 72] on icon at bounding box center [25, 70] width 9 height 10
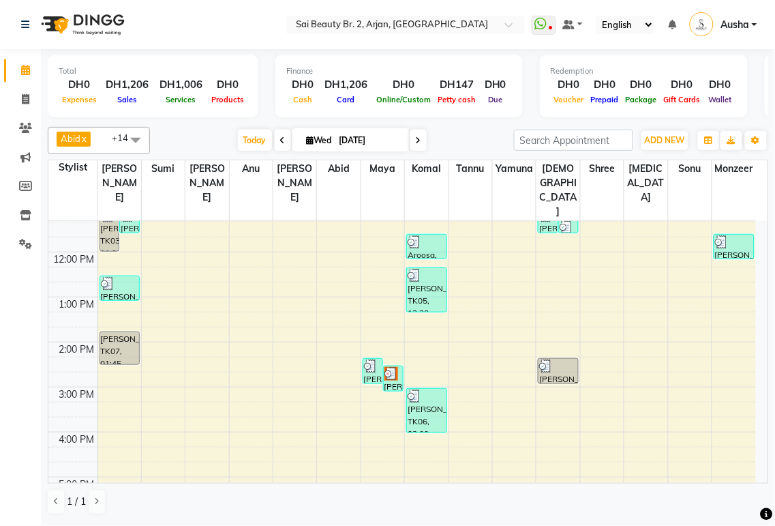
scroll to position [105, 0]
click at [387, 365] on img at bounding box center [392, 372] width 14 height 14
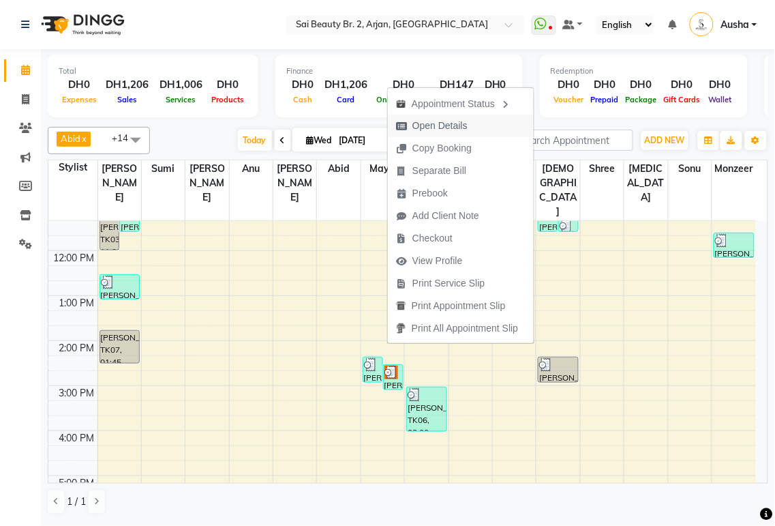
click at [453, 128] on span "Open Details" at bounding box center [440, 126] width 55 height 14
select select "3"
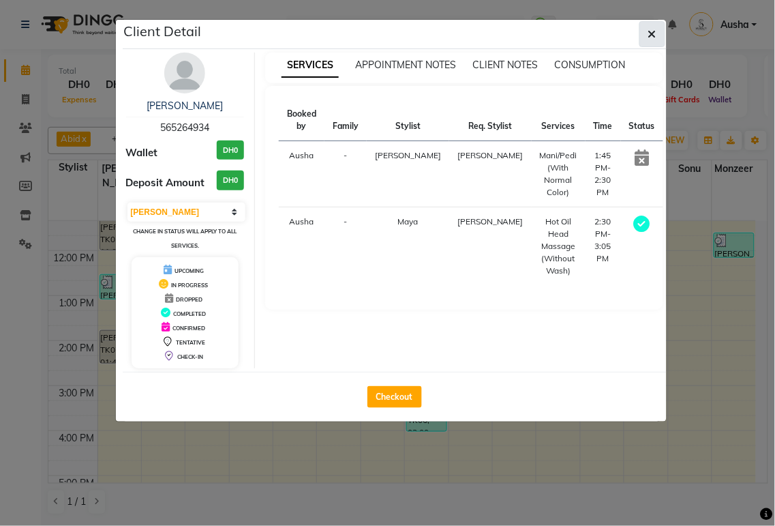
click at [656, 38] on icon "button" at bounding box center [652, 34] width 8 height 11
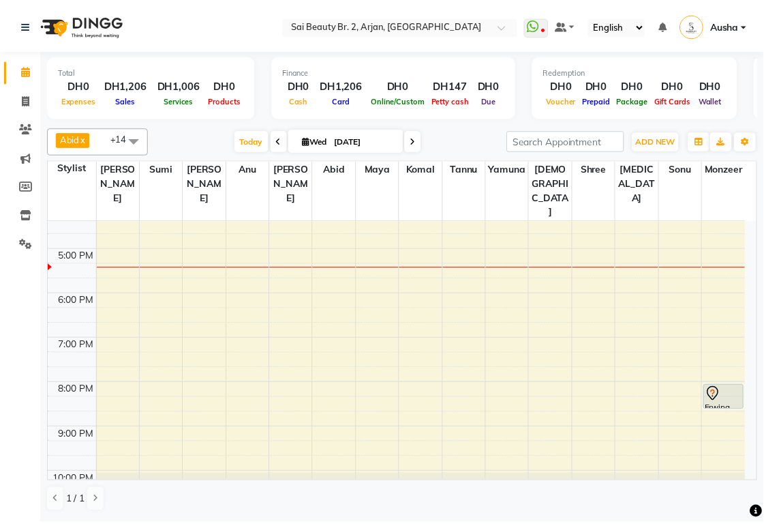
scroll to position [342, 0]
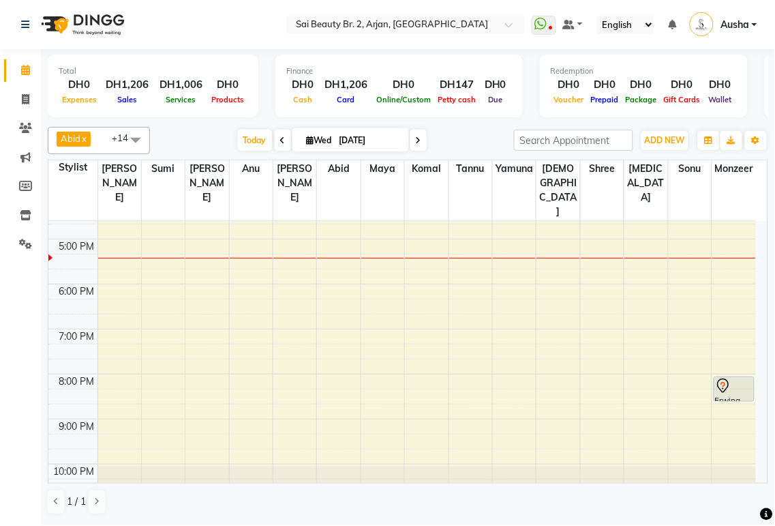
click at [731, 378] on icon at bounding box center [723, 386] width 16 height 16
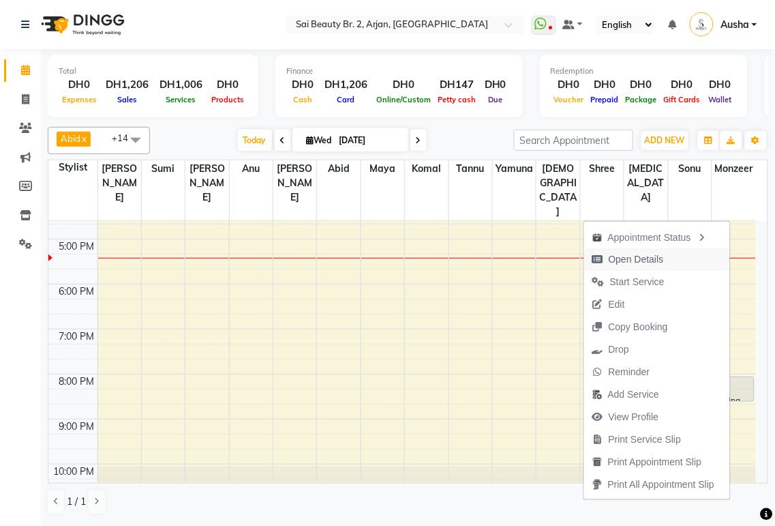
click at [642, 262] on span "Open Details" at bounding box center [636, 259] width 55 height 14
select select "7"
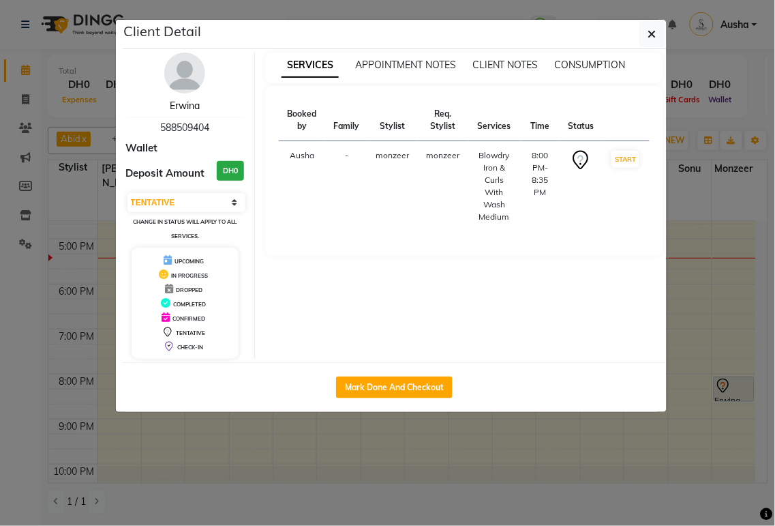
click at [185, 106] on link "Erwina" at bounding box center [185, 106] width 30 height 12
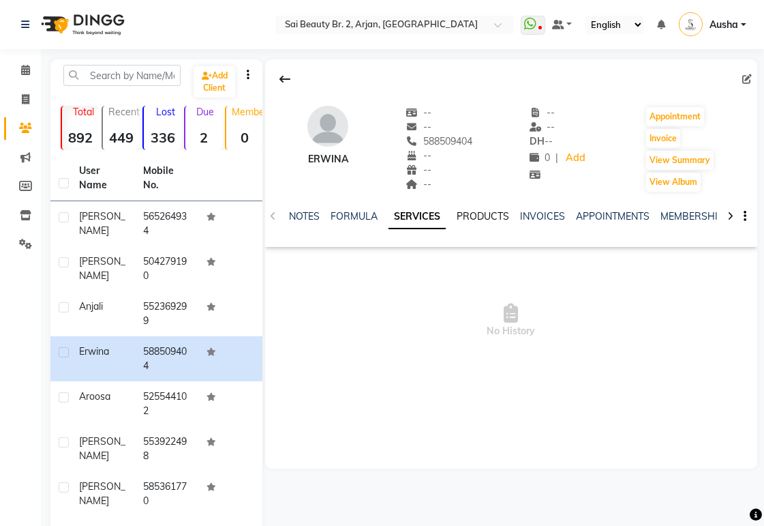
click at [487, 216] on link "PRODUCTS" at bounding box center [483, 216] width 53 height 12
click at [385, 215] on link "SERVICES" at bounding box center [390, 216] width 46 height 12
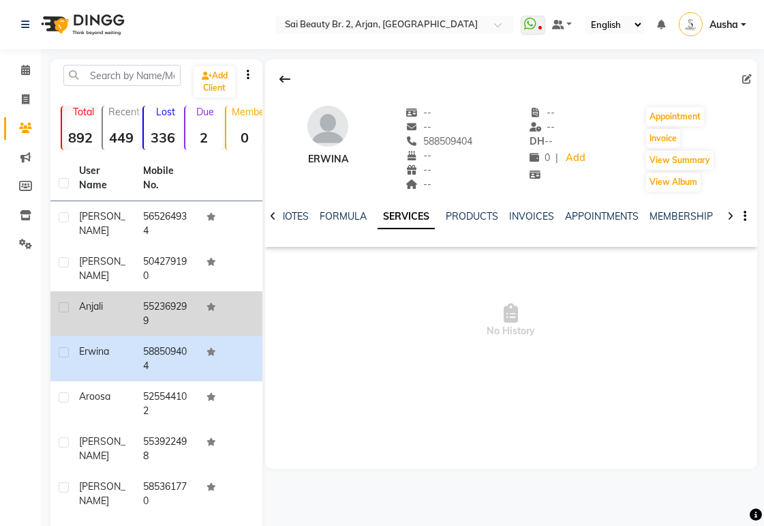
click at [176, 308] on td "552369299" at bounding box center [167, 313] width 64 height 45
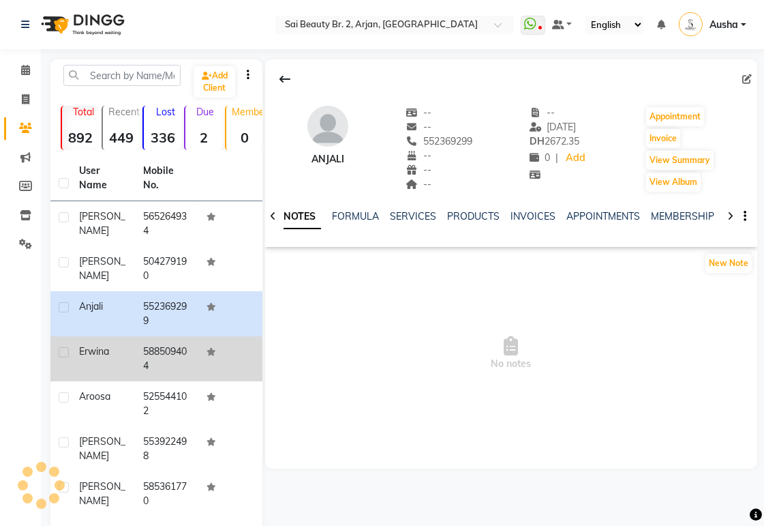
click at [175, 355] on td "588509404" at bounding box center [167, 358] width 64 height 45
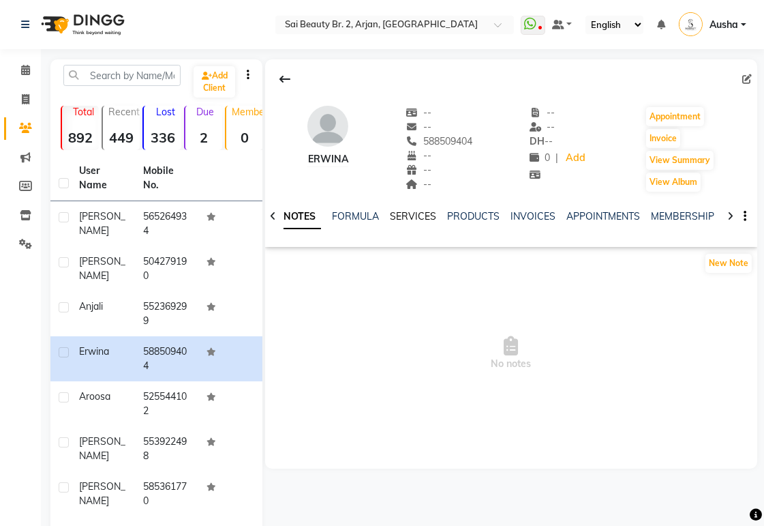
click at [413, 211] on link "SERVICES" at bounding box center [413, 216] width 46 height 12
click at [14, 247] on span at bounding box center [26, 245] width 24 height 16
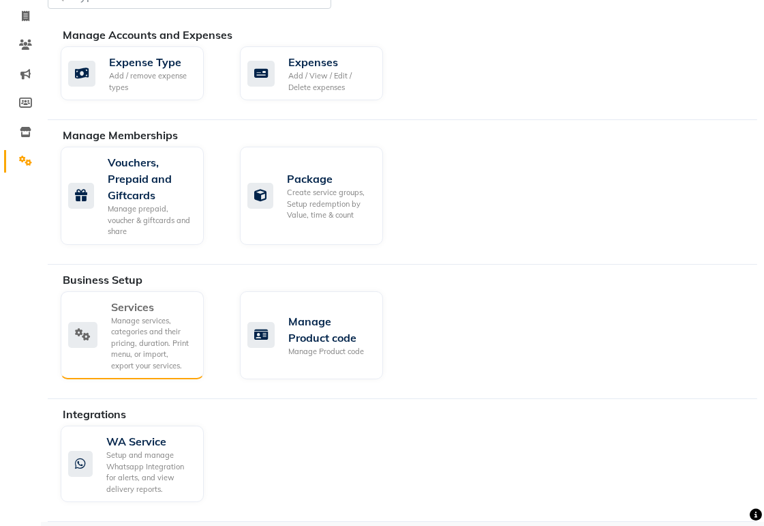
scroll to position [85, 0]
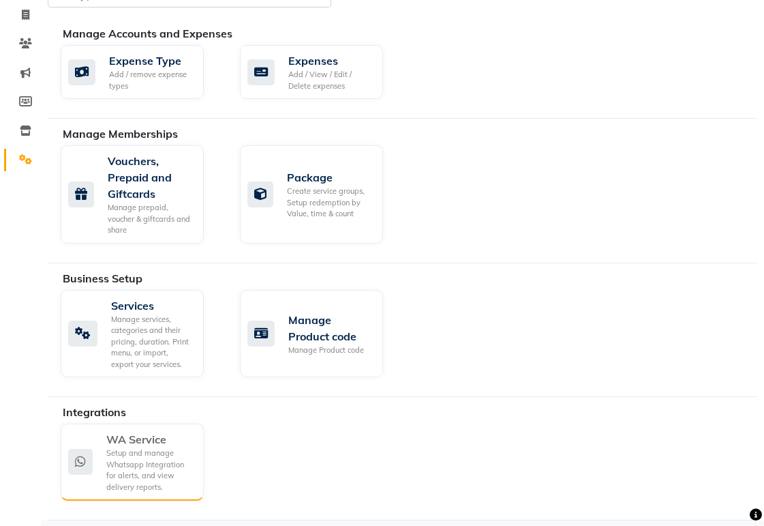
click at [165, 441] on div "WA Service" at bounding box center [149, 439] width 87 height 16
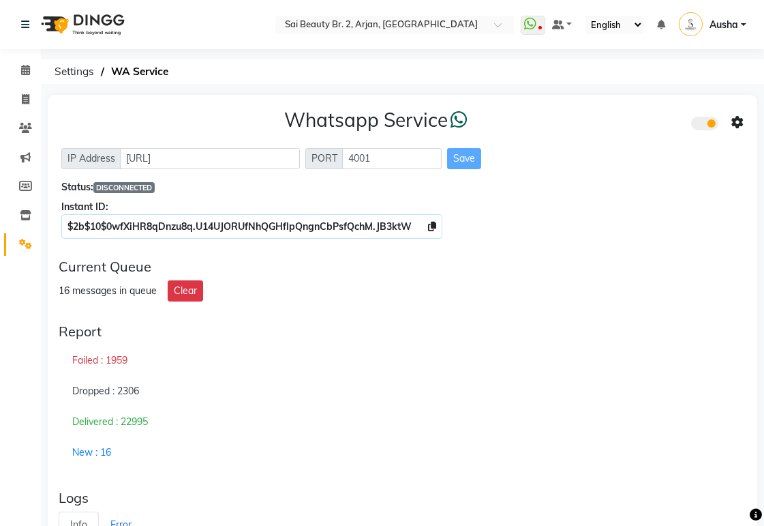
click at [470, 273] on div "Current Queue" at bounding box center [403, 266] width 688 height 16
click at [329, 490] on div "Logs" at bounding box center [403, 498] width 688 height 16
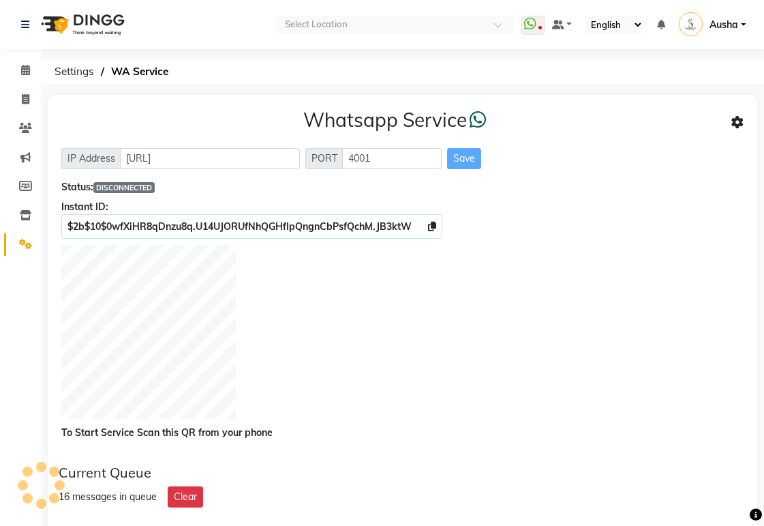
select select "en"
click at [25, 68] on icon at bounding box center [25, 70] width 9 height 10
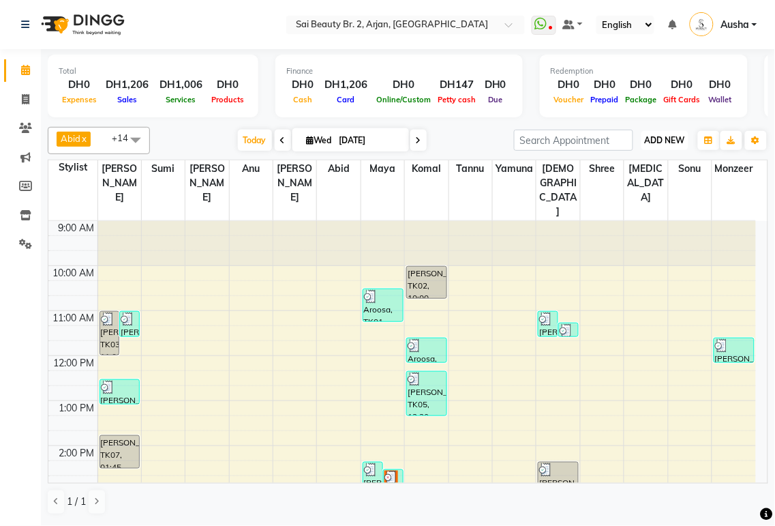
click at [669, 139] on span "ADD NEW" at bounding box center [665, 140] width 40 height 10
click at [632, 222] on link "Add Client" at bounding box center [635, 220] width 108 height 18
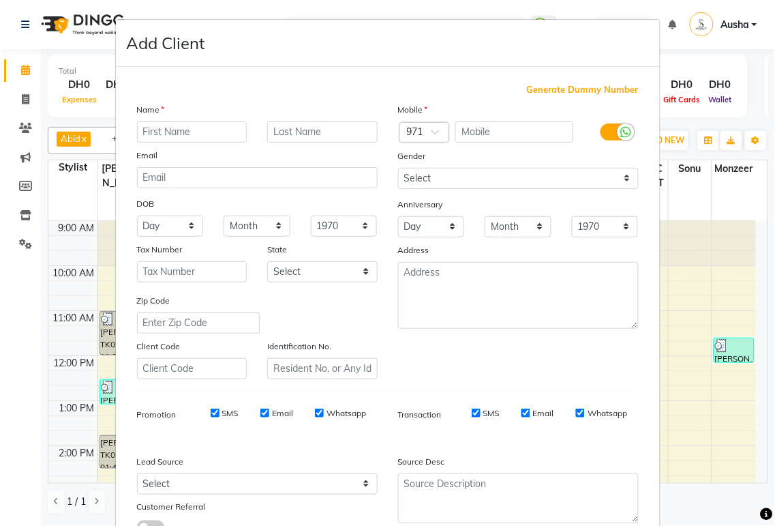
type input "5"
click at [488, 136] on input "text" at bounding box center [514, 131] width 118 height 21
type input "505175362"
click at [179, 128] on input "text" at bounding box center [192, 131] width 110 height 21
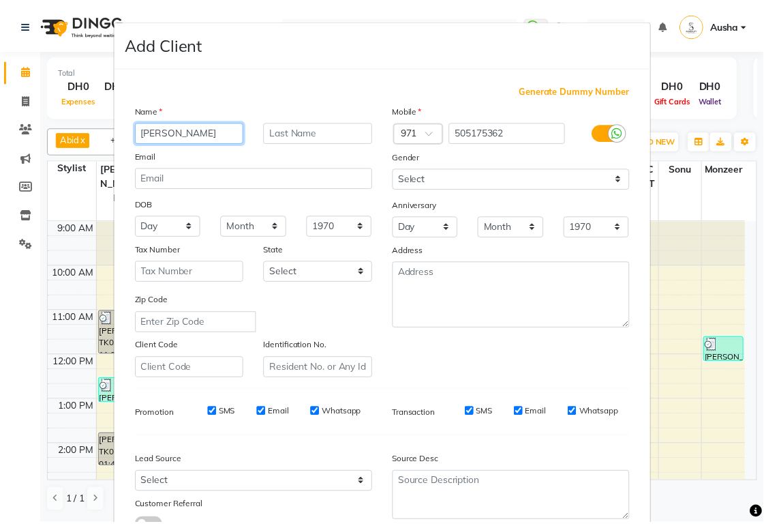
scroll to position [104, 0]
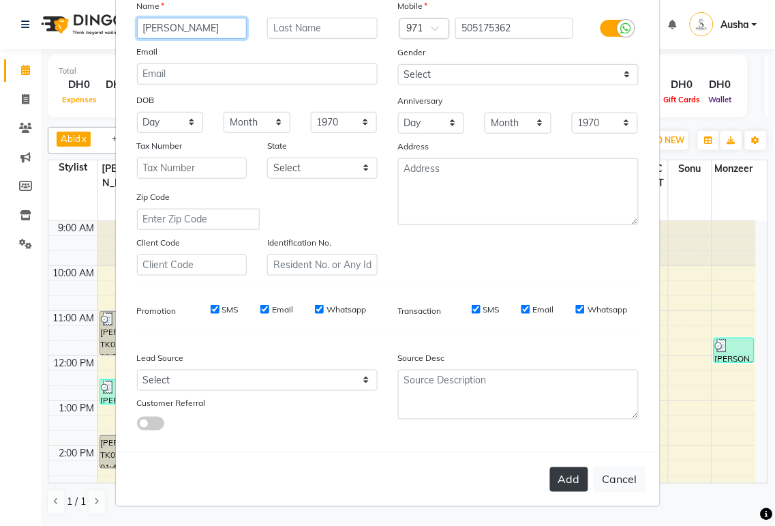
type input "Remona"
click at [563, 475] on button "Add" at bounding box center [569, 479] width 38 height 25
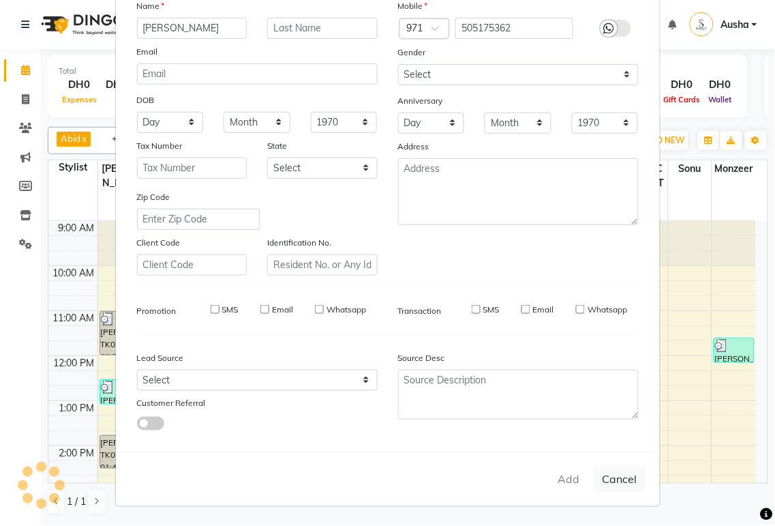
select select
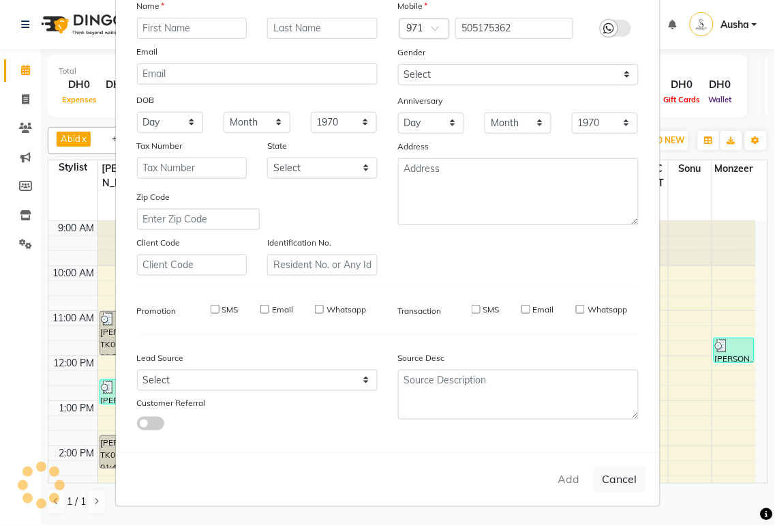
select select
checkbox input "false"
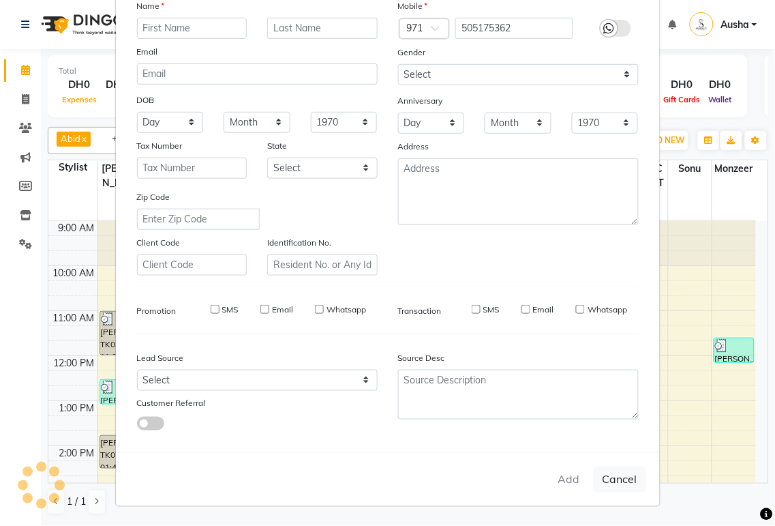
checkbox input "false"
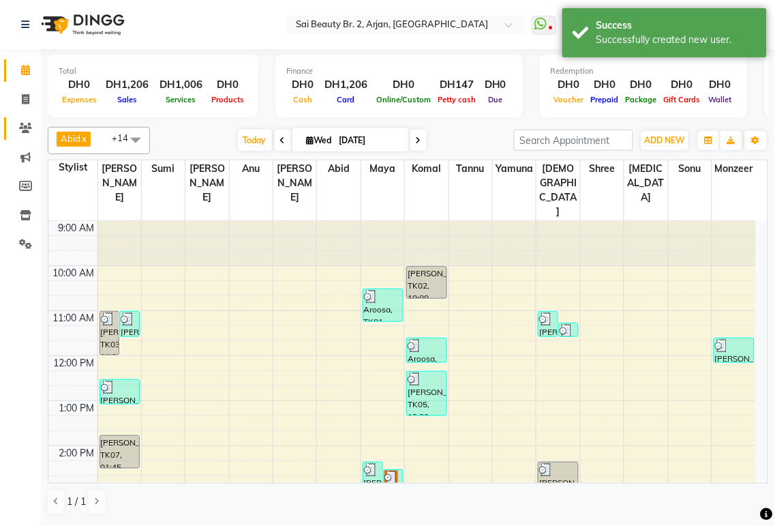
click at [26, 128] on icon at bounding box center [25, 128] width 13 height 10
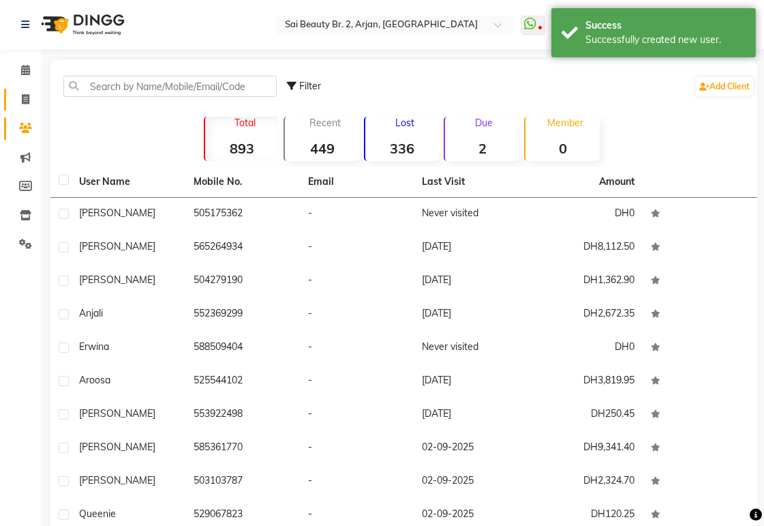
click at [25, 99] on icon at bounding box center [26, 99] width 8 height 10
select select "service"
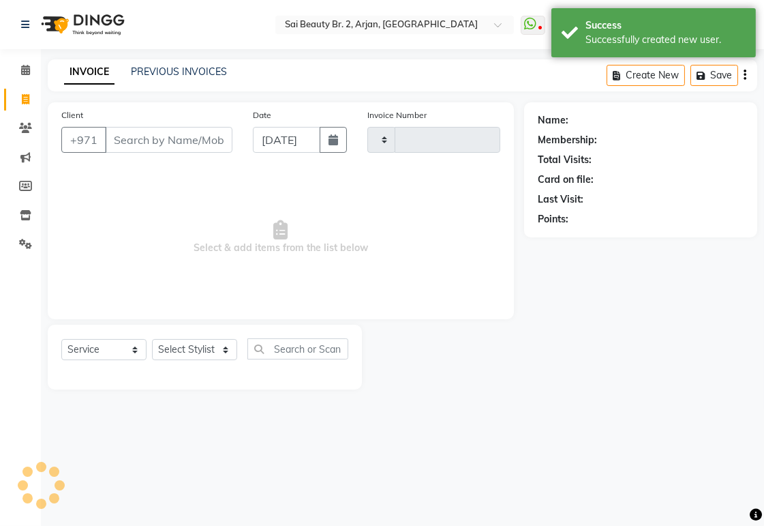
type input "1916"
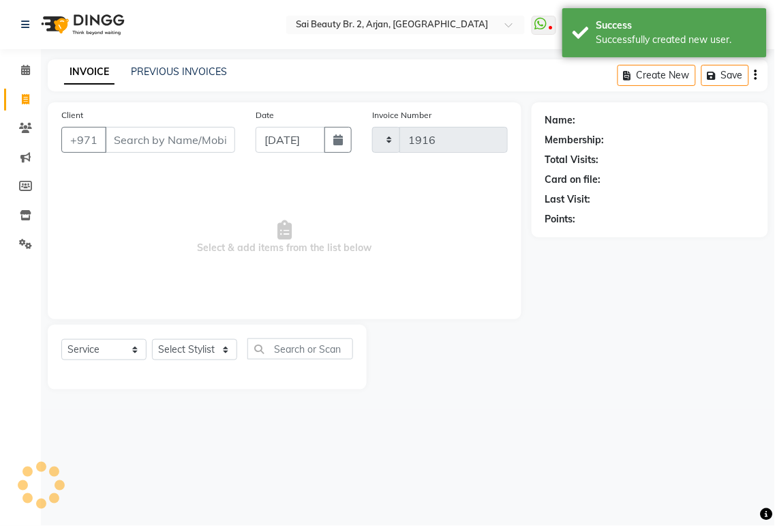
select select "6956"
click at [145, 142] on input "Client" at bounding box center [170, 140] width 130 height 26
type input "505175362"
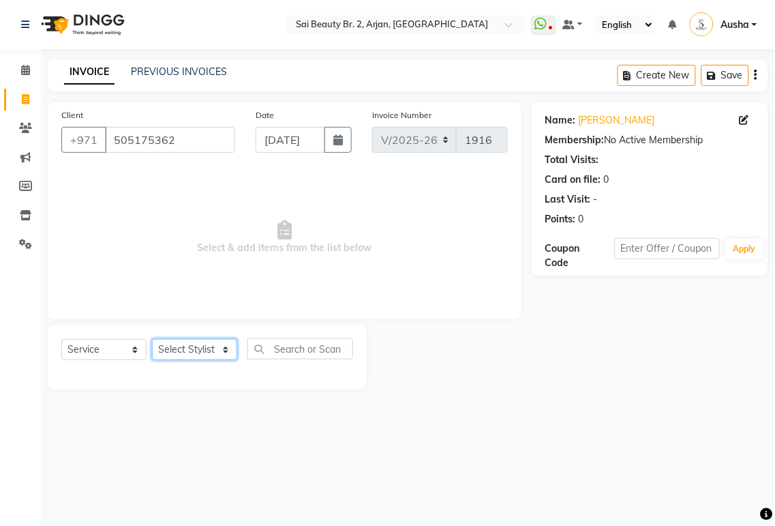
click at [233, 346] on select "Select Stylist [PERSON_NAME][MEDICAL_DATA] [PERSON_NAME] [PERSON_NAME] [PERSON_…" at bounding box center [194, 349] width 85 height 21
select select "57509"
click at [152, 340] on select "Select Stylist [PERSON_NAME][MEDICAL_DATA] [PERSON_NAME] [PERSON_NAME] [PERSON_…" at bounding box center [194, 349] width 85 height 21
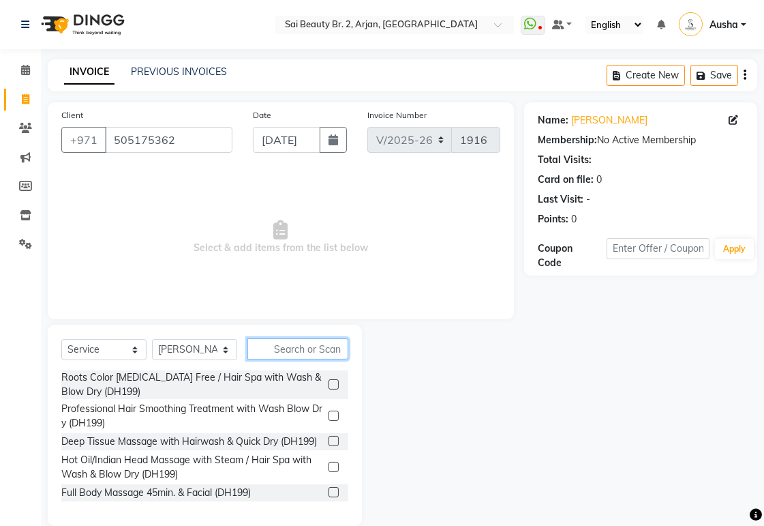
click at [295, 342] on input "text" at bounding box center [298, 348] width 101 height 21
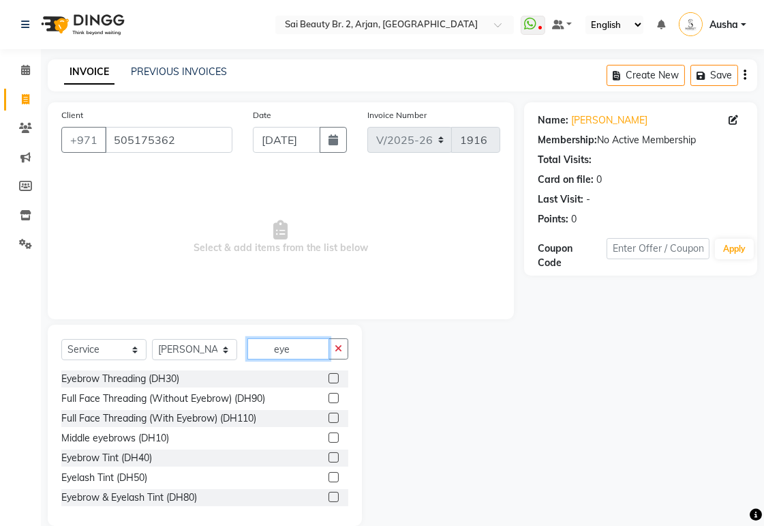
type input "eye"
click at [329, 373] on div at bounding box center [333, 380] width 9 height 14
click at [329, 378] on label at bounding box center [334, 378] width 10 height 10
click at [329, 378] on input "checkbox" at bounding box center [333, 378] width 9 height 9
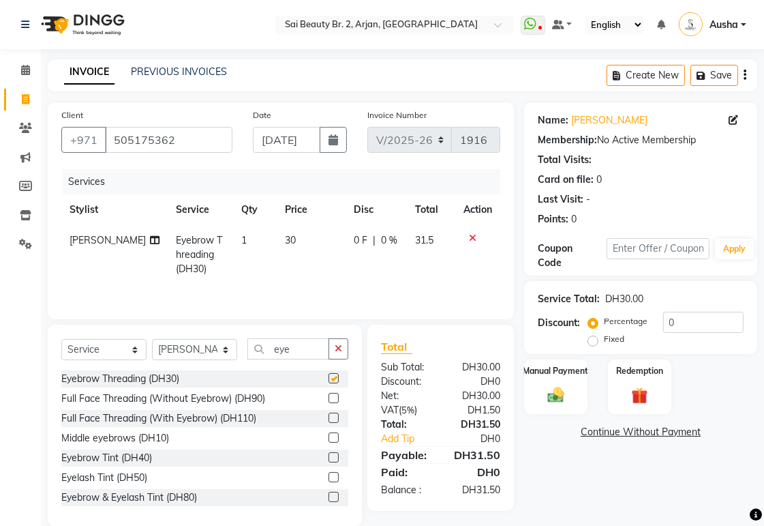
checkbox input "false"
click at [308, 353] on input "eye" at bounding box center [289, 348] width 82 height 21
type input "e"
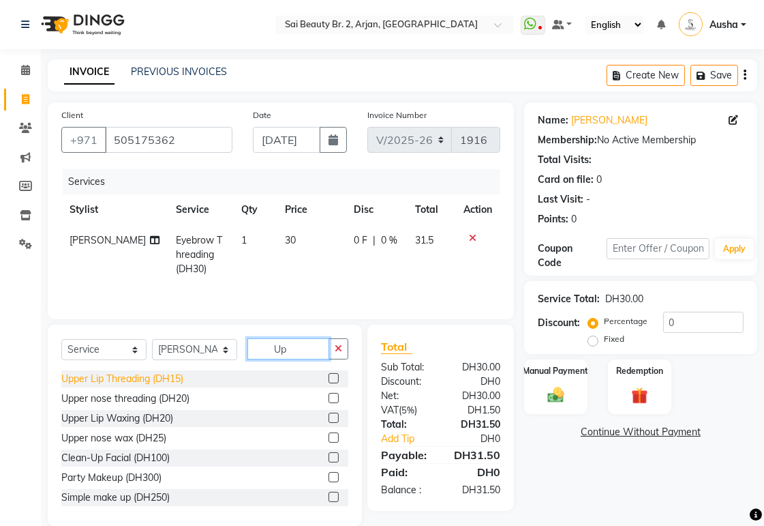
type input "Up"
click at [138, 378] on div "Upper Lip Threading (DH15)" at bounding box center [122, 379] width 122 height 14
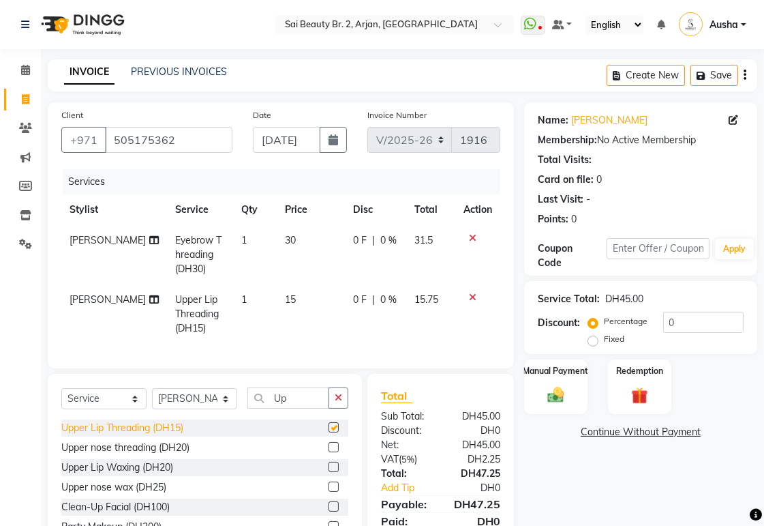
checkbox input "false"
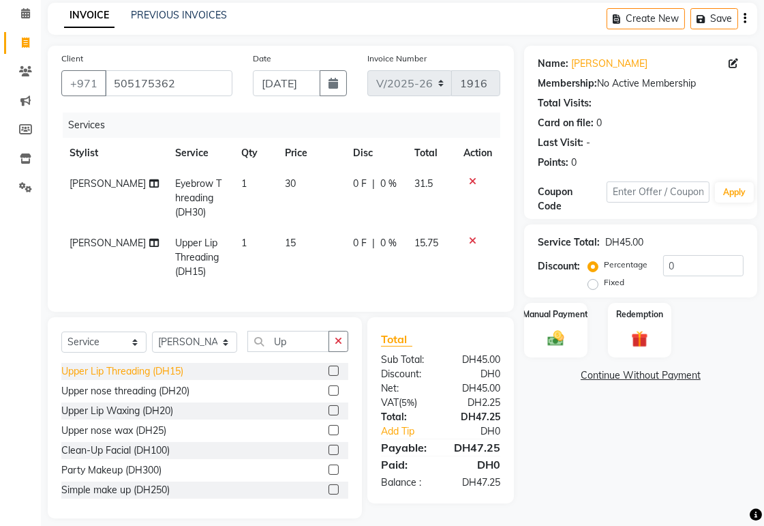
scroll to position [80, 0]
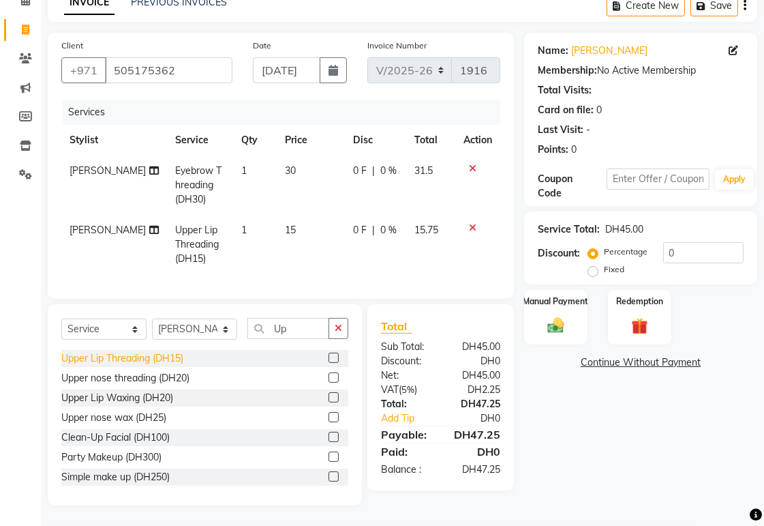
click at [557, 316] on img at bounding box center [556, 325] width 27 height 19
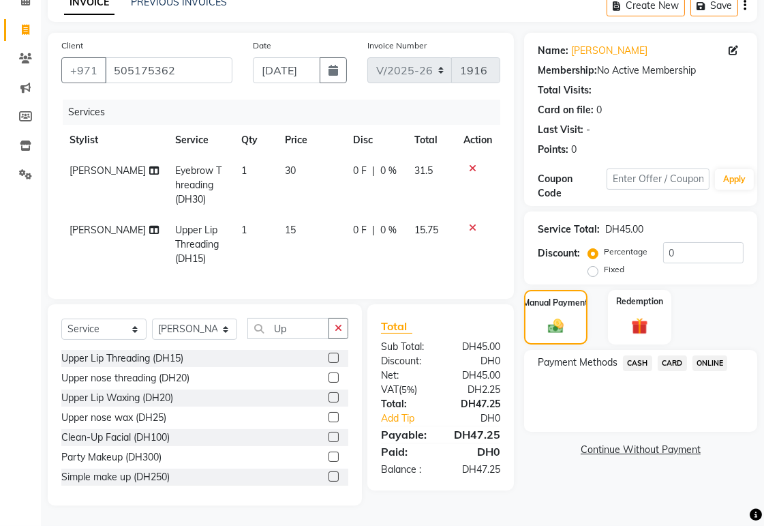
click at [672, 355] on span "CARD" at bounding box center [672, 363] width 29 height 16
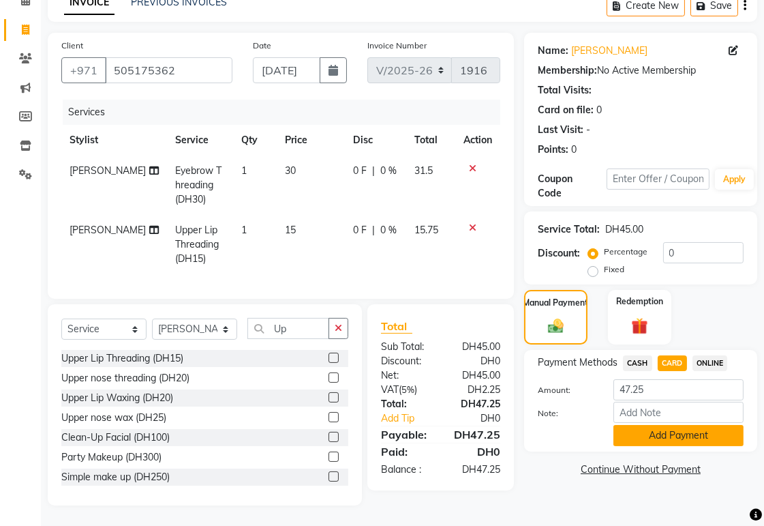
click at [696, 427] on button "Add Payment" at bounding box center [679, 435] width 130 height 21
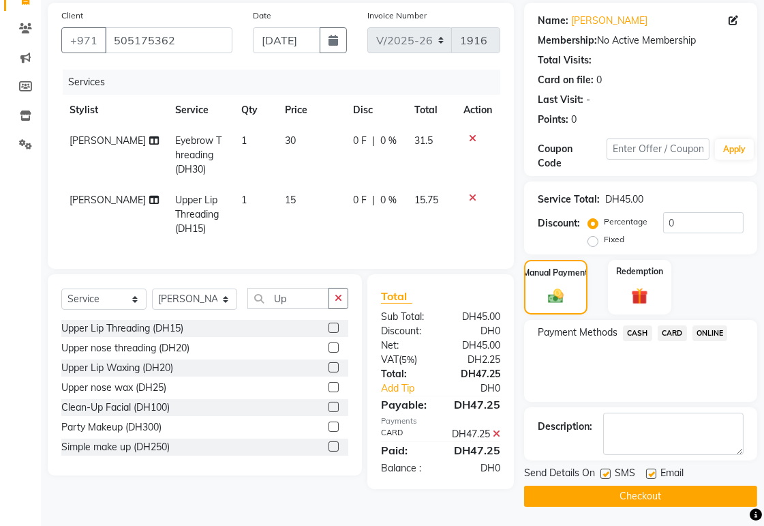
scroll to position [109, 0]
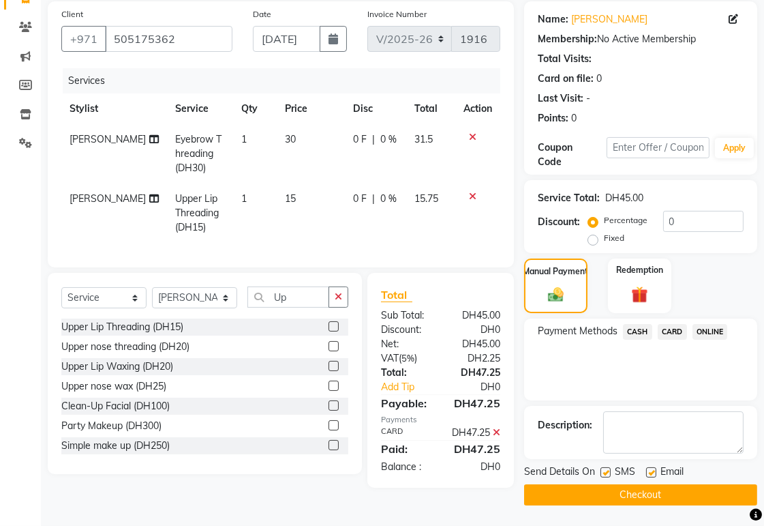
click at [685, 484] on button "Checkout" at bounding box center [640, 494] width 233 height 21
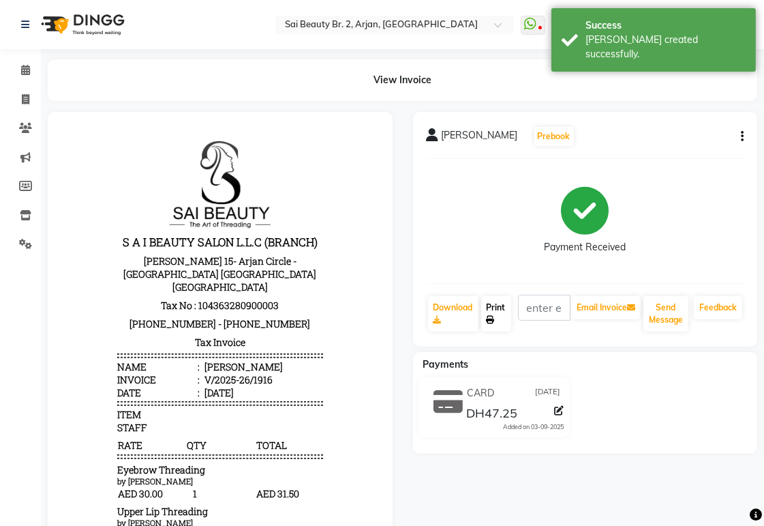
click at [494, 302] on link "Print" at bounding box center [496, 313] width 30 height 35
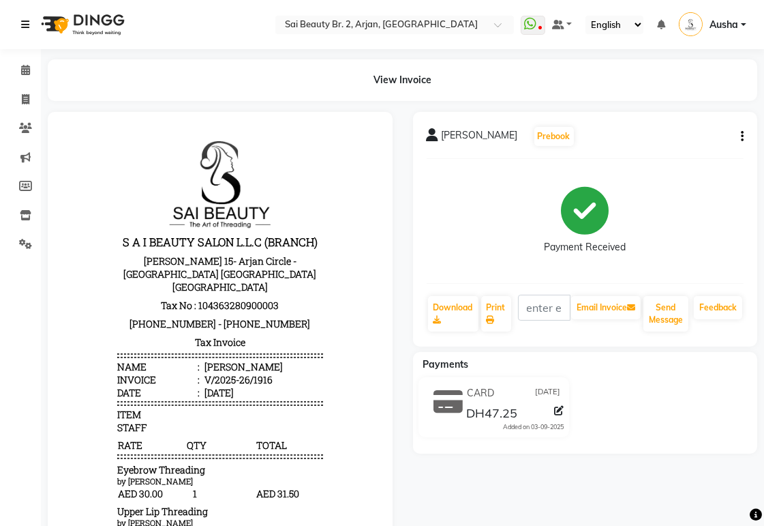
click at [28, 39] on link at bounding box center [28, 24] width 14 height 38
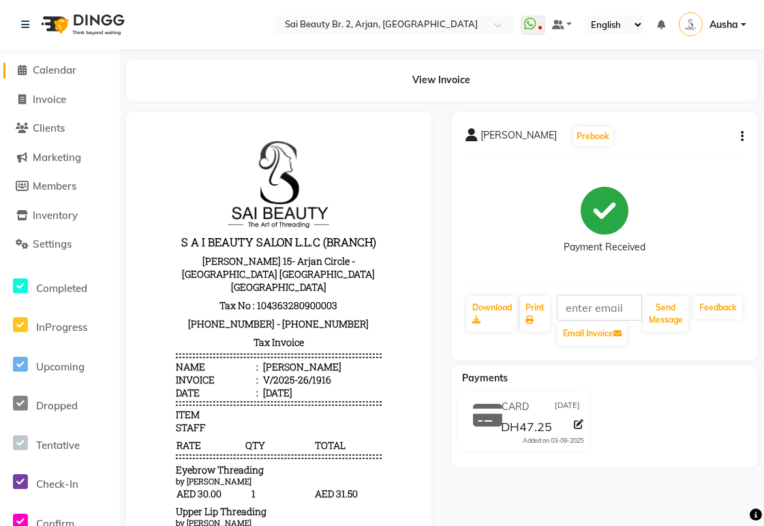
click at [56, 72] on span "Calendar" at bounding box center [55, 69] width 44 height 13
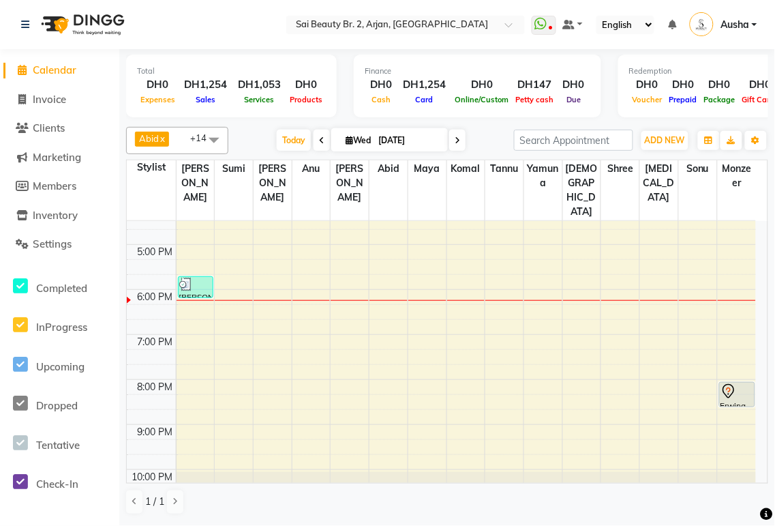
scroll to position [342, 0]
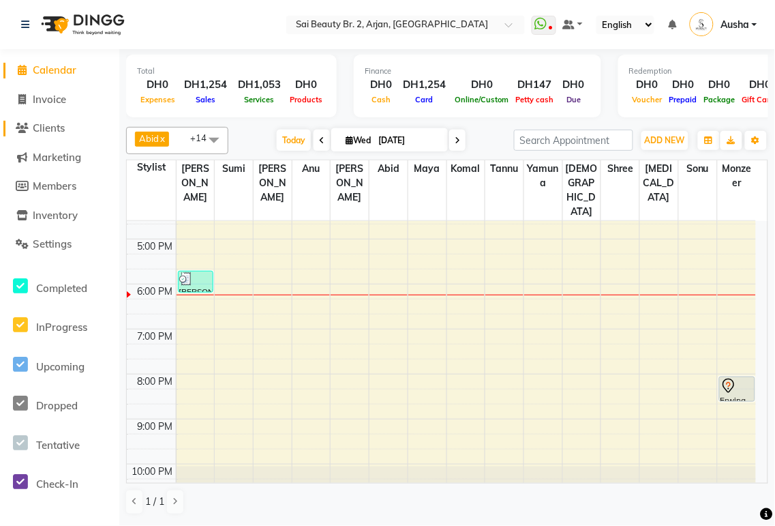
click at [53, 130] on span "Clients" at bounding box center [49, 127] width 32 height 13
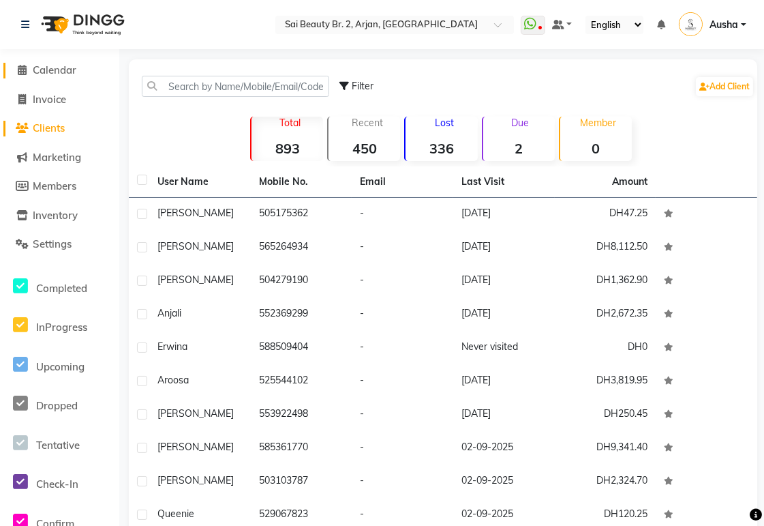
click at [66, 72] on span "Calendar" at bounding box center [55, 69] width 44 height 13
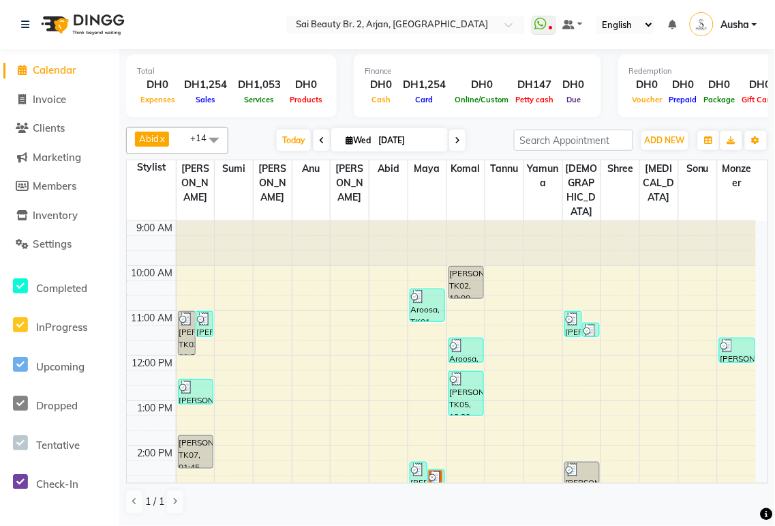
click at [457, 136] on icon at bounding box center [457, 140] width 5 height 8
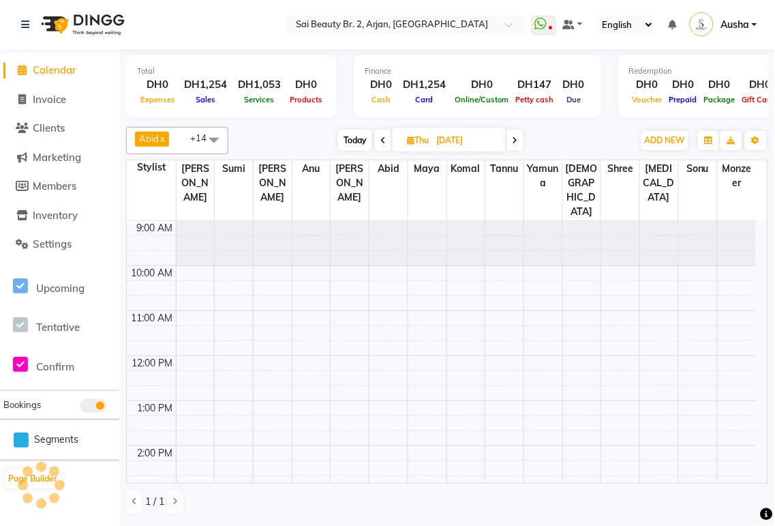
scroll to position [342, 0]
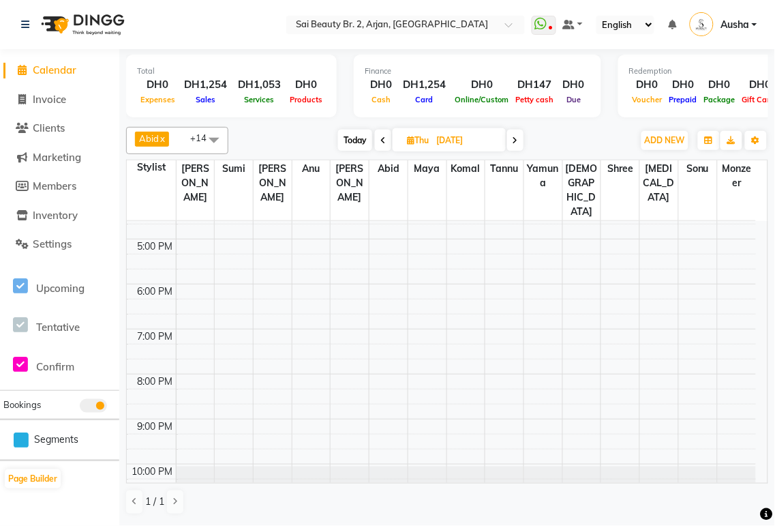
click at [355, 141] on span "Today" at bounding box center [355, 140] width 34 height 21
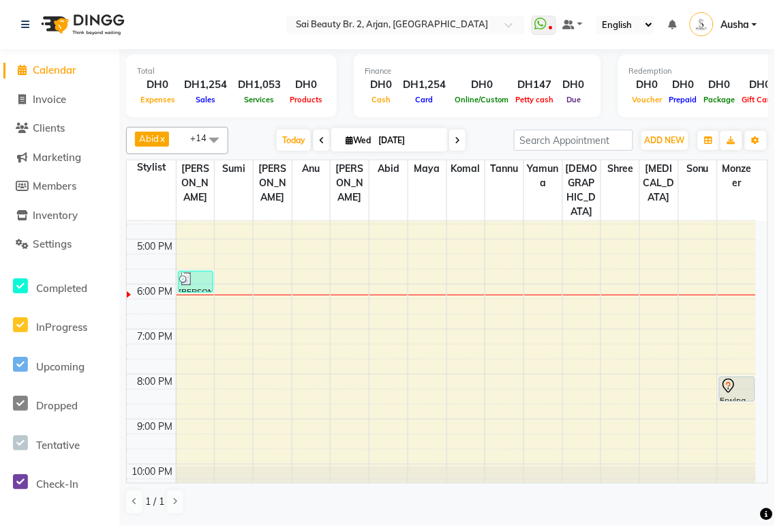
click at [455, 139] on icon at bounding box center [457, 140] width 5 height 8
type input "[DATE]"
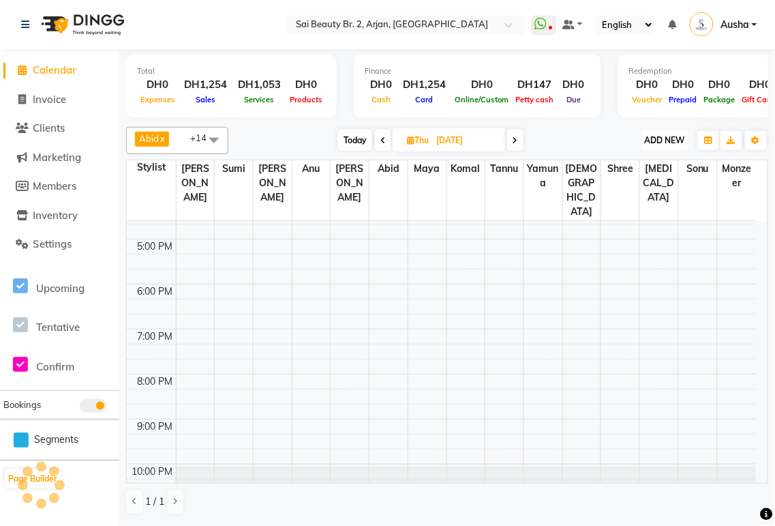
click at [672, 144] on span "ADD NEW" at bounding box center [665, 140] width 40 height 10
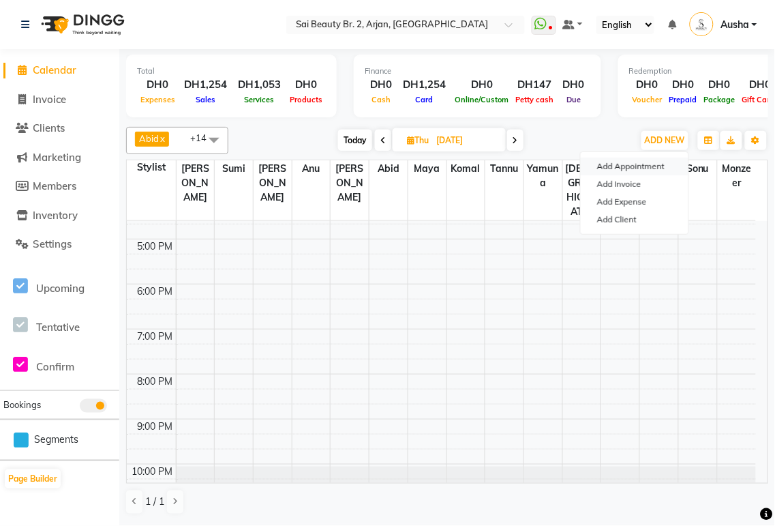
click at [644, 166] on button "Add Appointment" at bounding box center [635, 167] width 108 height 18
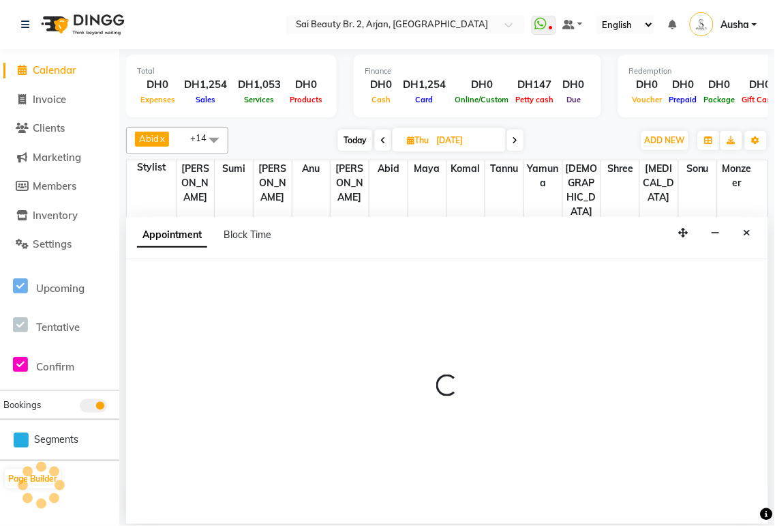
select select "600"
select select "tentative"
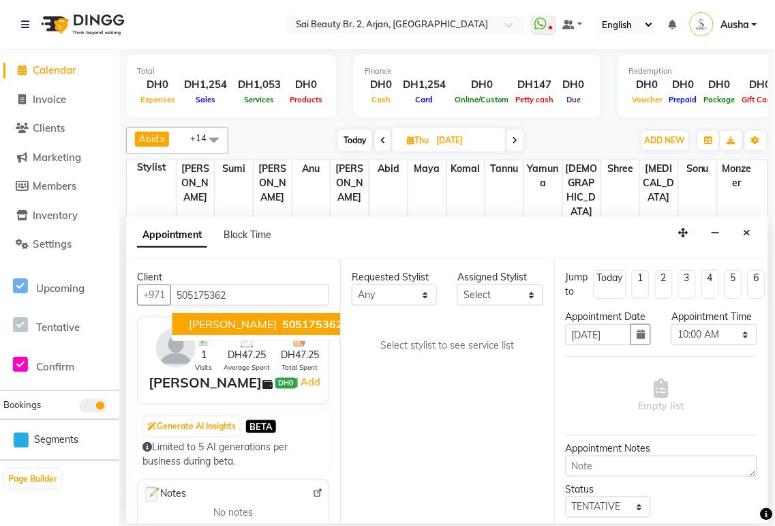
type input "505175362"
click at [425, 298] on select "Any [PERSON_NAME][MEDICAL_DATA] [PERSON_NAME] [PERSON_NAME] [PERSON_NAME] Gita …" at bounding box center [394, 294] width 85 height 21
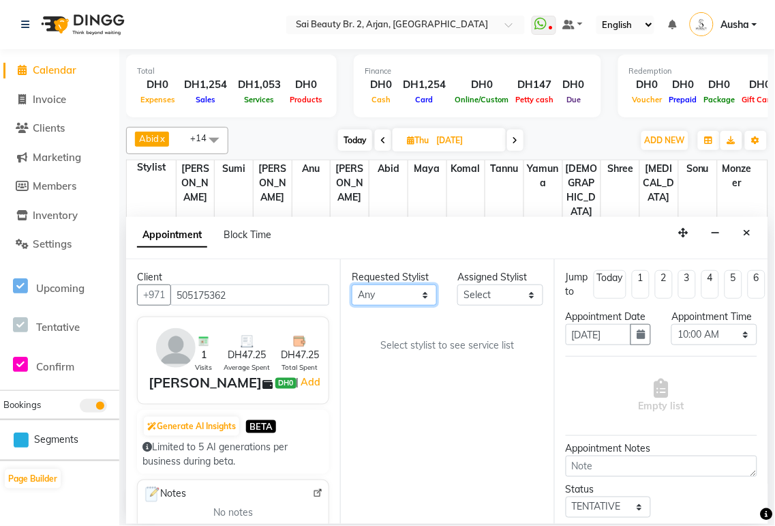
select select "61483"
click at [352, 284] on select "Any [PERSON_NAME][MEDICAL_DATA] [PERSON_NAME] [PERSON_NAME] [PERSON_NAME] Gita …" at bounding box center [394, 294] width 85 height 21
select select "61483"
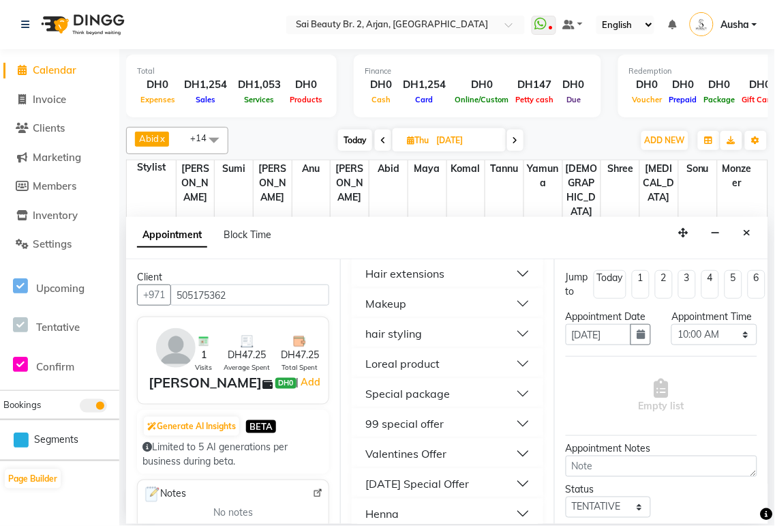
scroll to position [1054, 0]
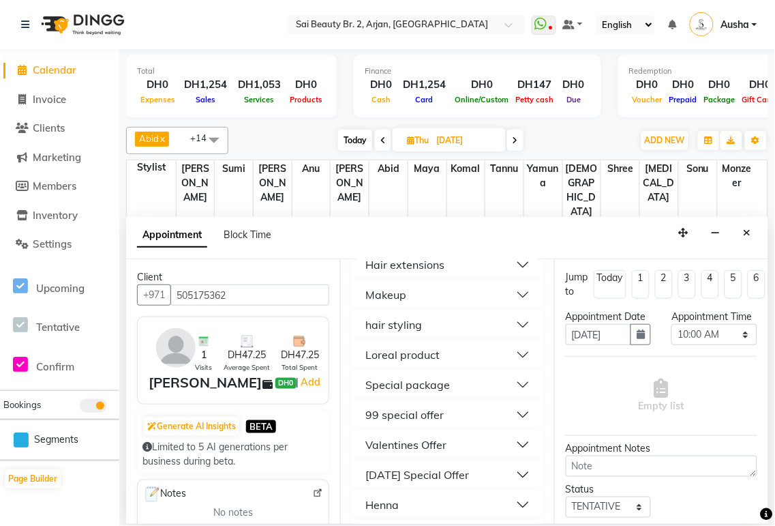
click at [506, 408] on button "99 special offer" at bounding box center [447, 414] width 181 height 25
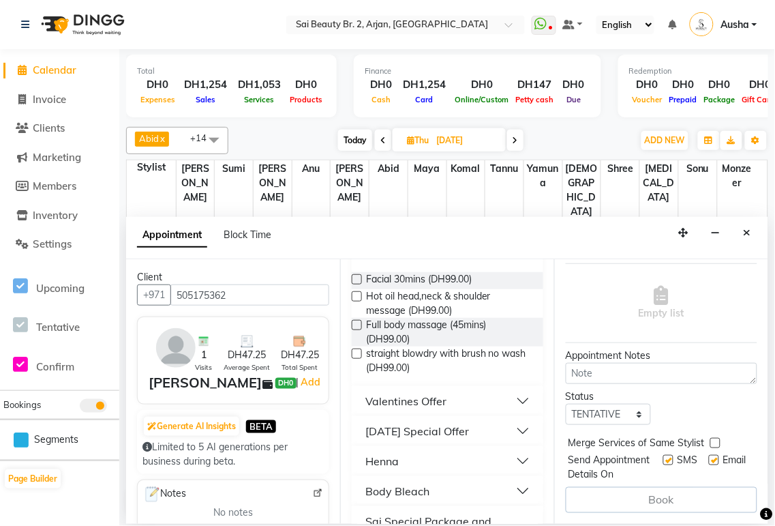
scroll to position [1208, 0]
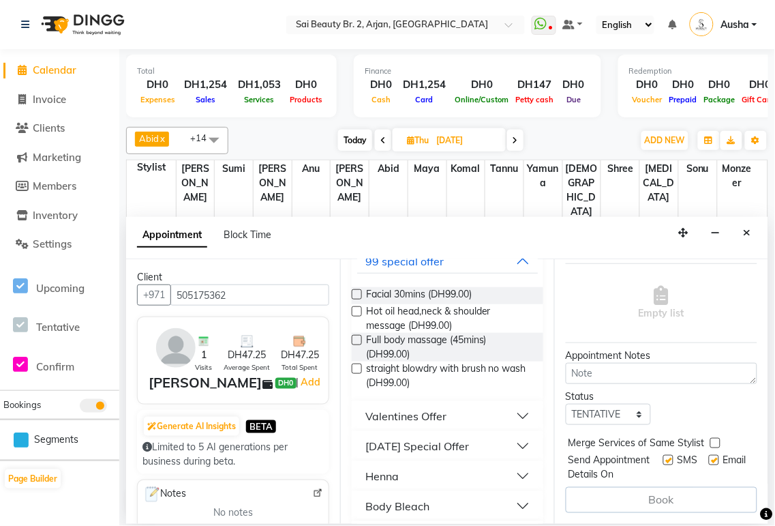
click at [358, 339] on label at bounding box center [357, 340] width 10 height 10
click at [358, 339] on input "checkbox" at bounding box center [356, 341] width 9 height 9
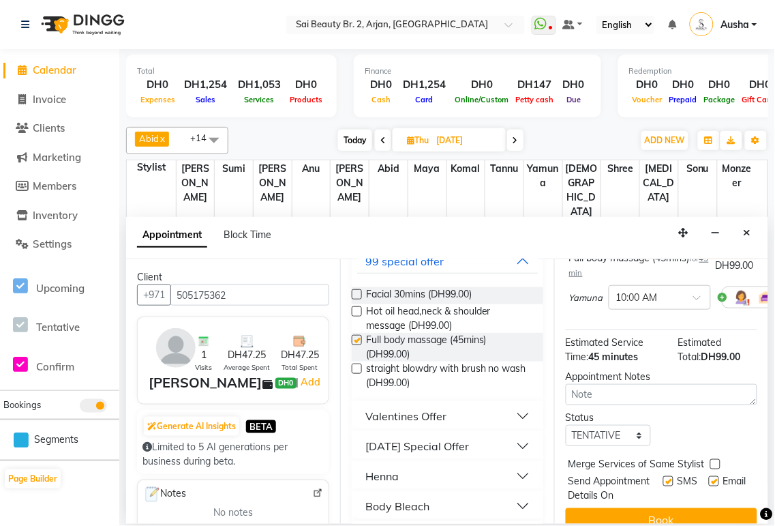
checkbox input "false"
click at [693, 309] on span at bounding box center [701, 302] width 17 height 14
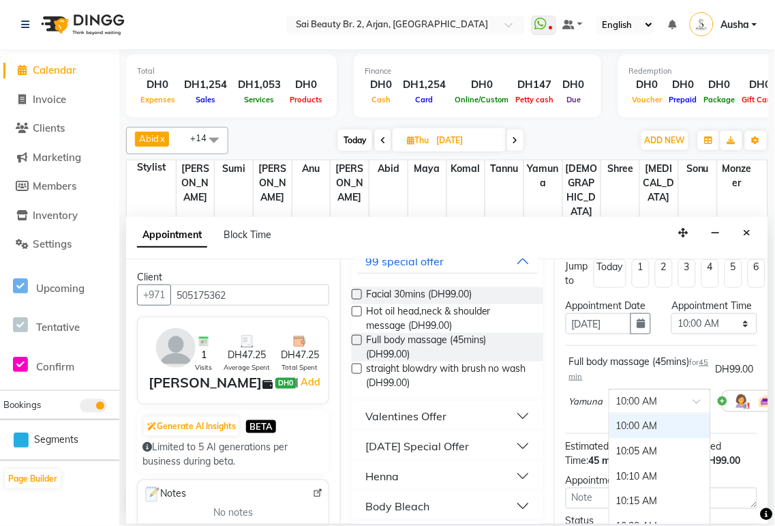
scroll to position [0, 0]
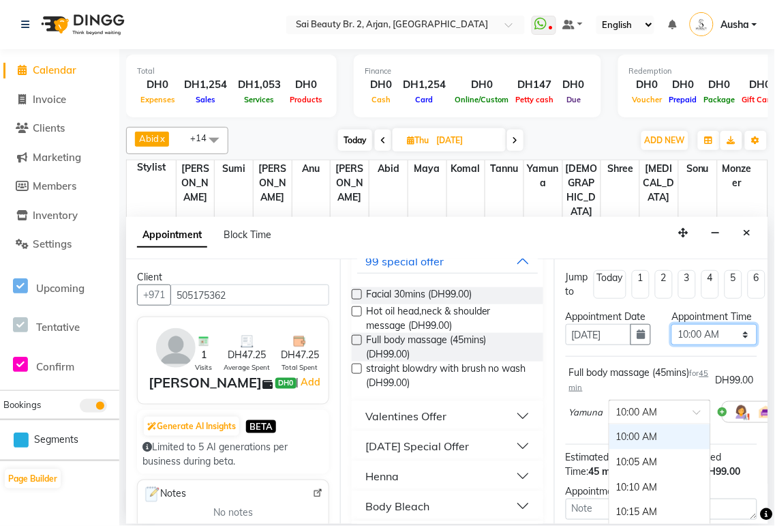
click at [737, 345] on select "Select 10:00 AM 10:05 AM 10:10 AM 10:15 AM 10:20 AM 10:25 AM 10:30 AM 10:35 AM …" at bounding box center [714, 334] width 85 height 21
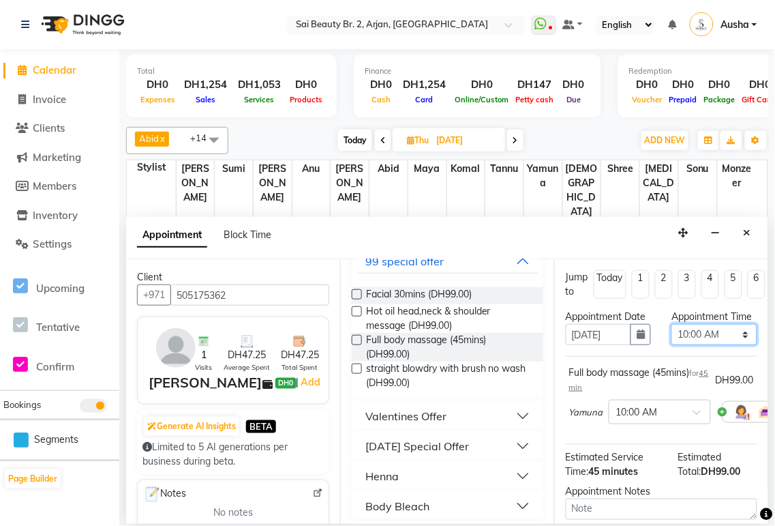
click at [728, 345] on select "Select 10:00 AM 10:05 AM 10:10 AM 10:15 AM 10:20 AM 10:25 AM 10:30 AM 10:35 AM …" at bounding box center [714, 334] width 85 height 21
click at [718, 344] on select "Select 10:00 AM 10:05 AM 10:10 AM 10:15 AM 10:20 AM 10:25 AM 10:30 AM 10:35 AM …" at bounding box center [714, 334] width 85 height 21
select select "1080"
click at [672, 338] on select "Select 10:00 AM 10:05 AM 10:10 AM 10:15 AM 10:20 AM 10:25 AM 10:30 AM 10:35 AM …" at bounding box center [714, 334] width 85 height 21
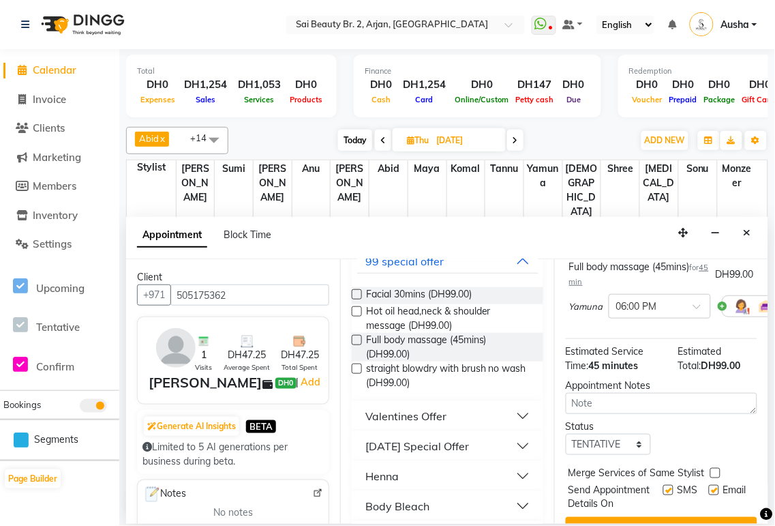
scroll to position [175, 0]
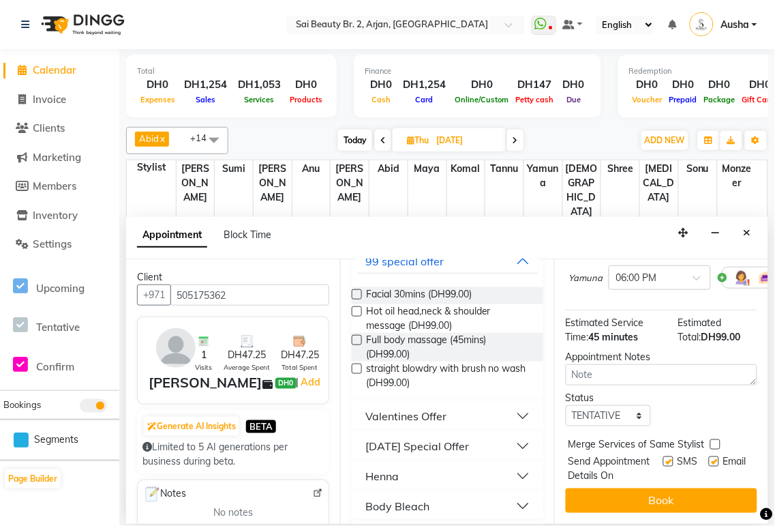
click at [716, 439] on label at bounding box center [716, 444] width 10 height 10
click at [716, 441] on input "checkbox" at bounding box center [715, 445] width 9 height 9
checkbox input "true"
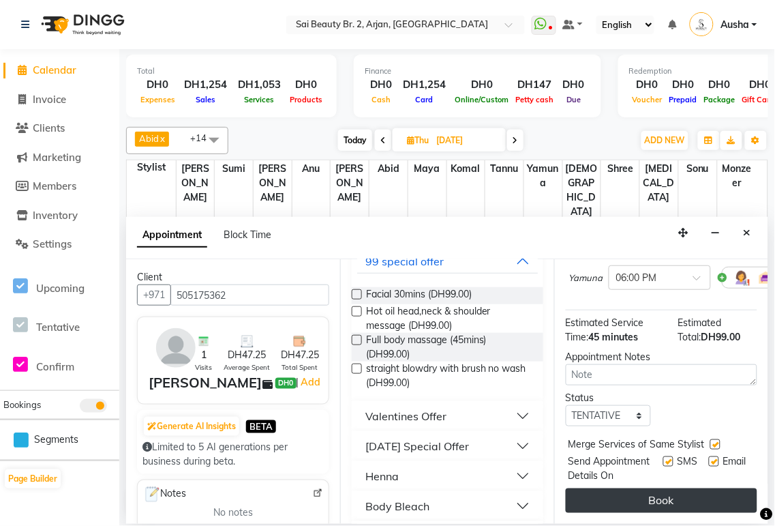
click at [687, 488] on button "Book" at bounding box center [662, 500] width 192 height 25
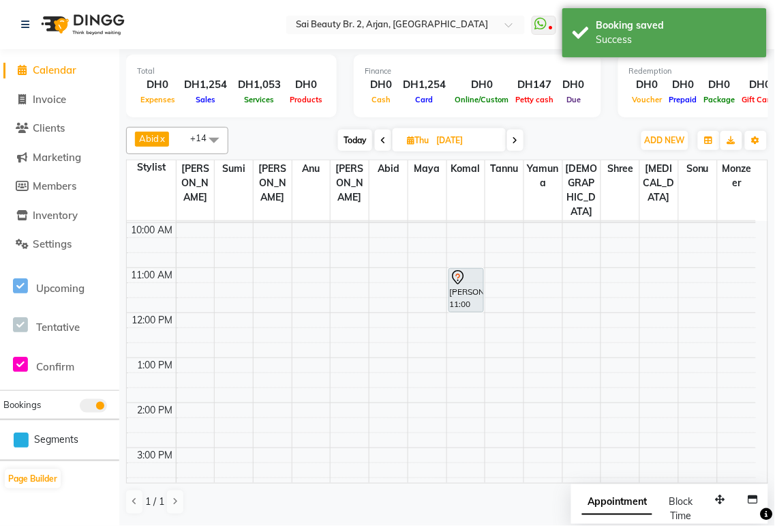
scroll to position [0, 0]
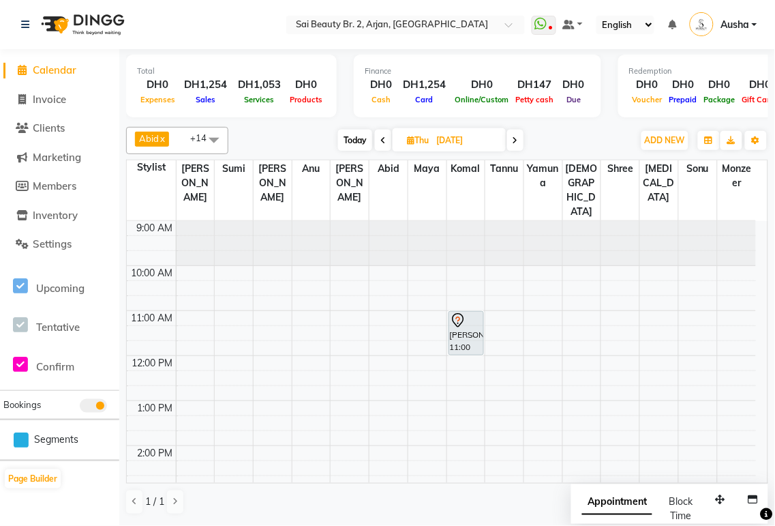
click at [357, 138] on span "Today" at bounding box center [355, 140] width 34 height 21
type input "[DATE]"
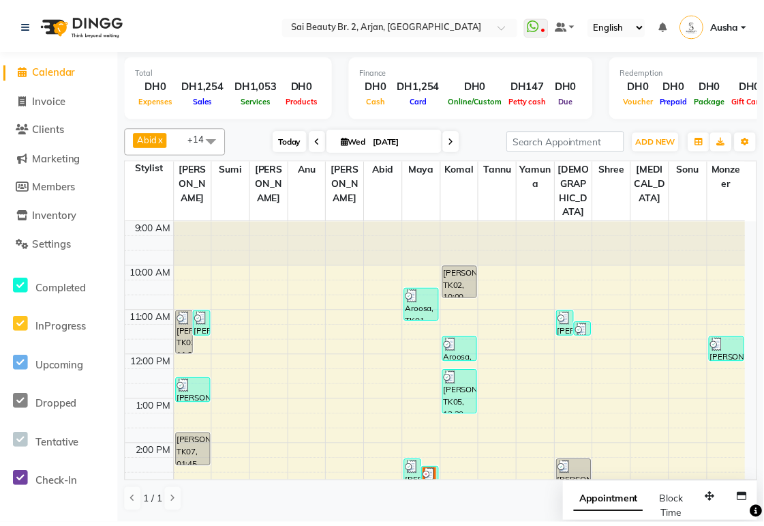
scroll to position [342, 0]
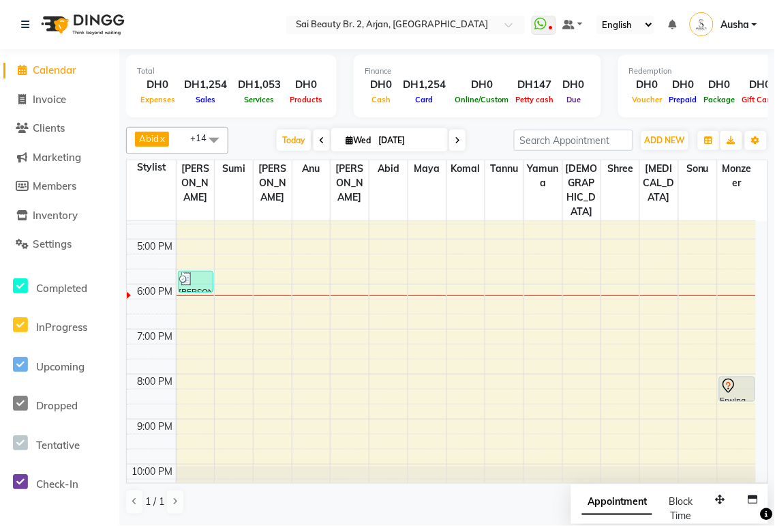
click at [202, 272] on div at bounding box center [195, 279] width 33 height 14
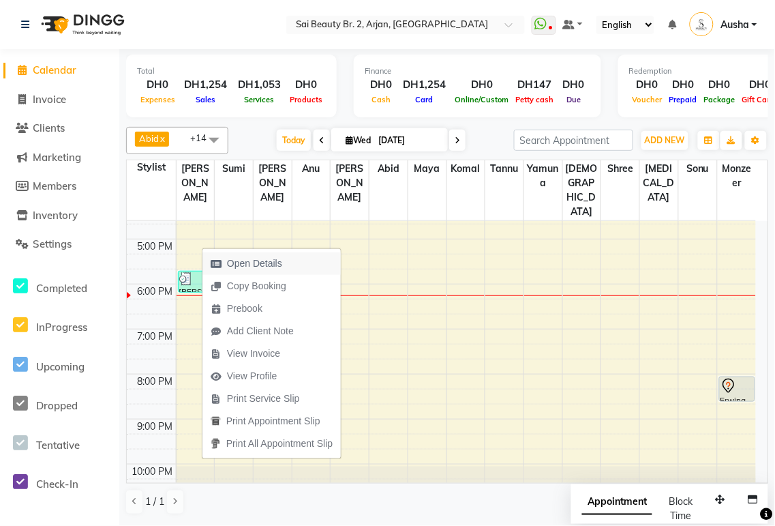
click at [277, 267] on span "Open Details" at bounding box center [254, 263] width 55 height 14
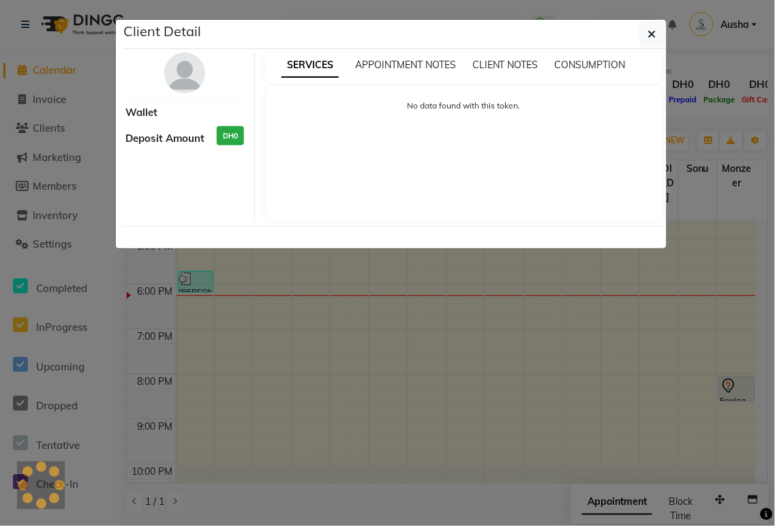
select select "3"
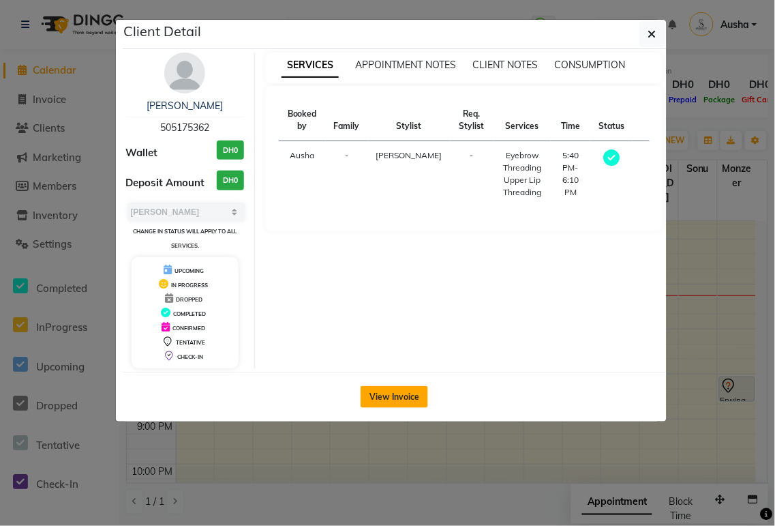
click at [408, 396] on button "View Invoice" at bounding box center [395, 397] width 68 height 22
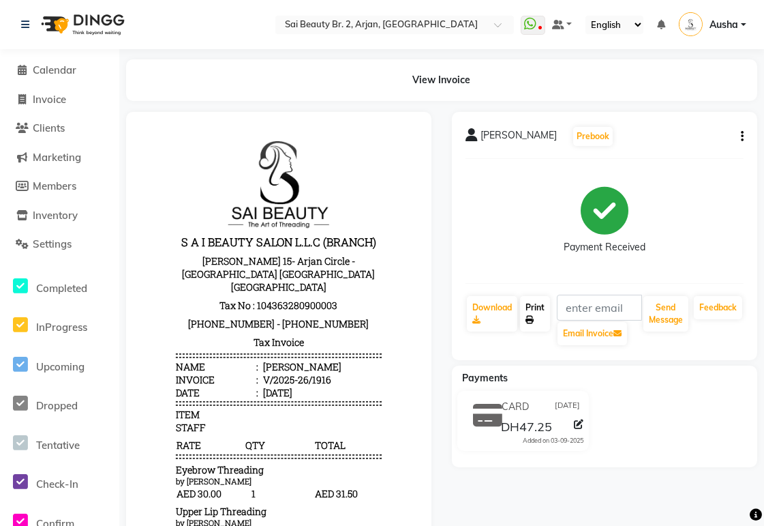
click at [540, 308] on link "Print" at bounding box center [535, 313] width 30 height 35
click at [59, 70] on span "Calendar" at bounding box center [55, 69] width 44 height 13
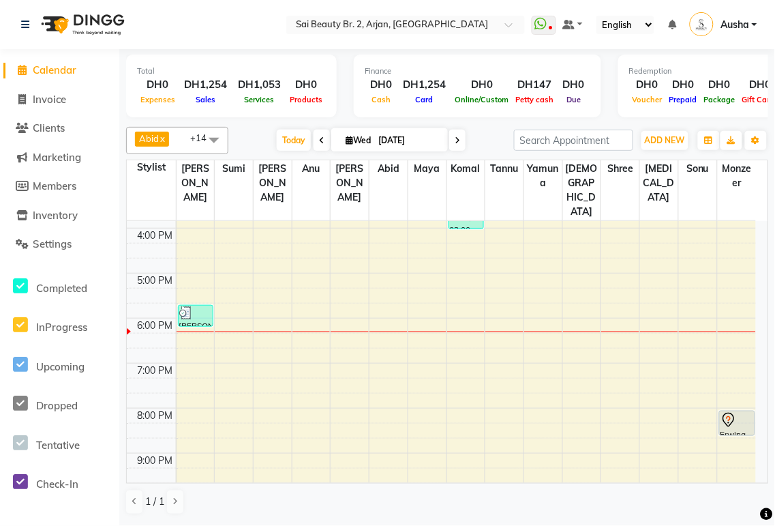
scroll to position [342, 0]
